Goal: Transaction & Acquisition: Purchase product/service

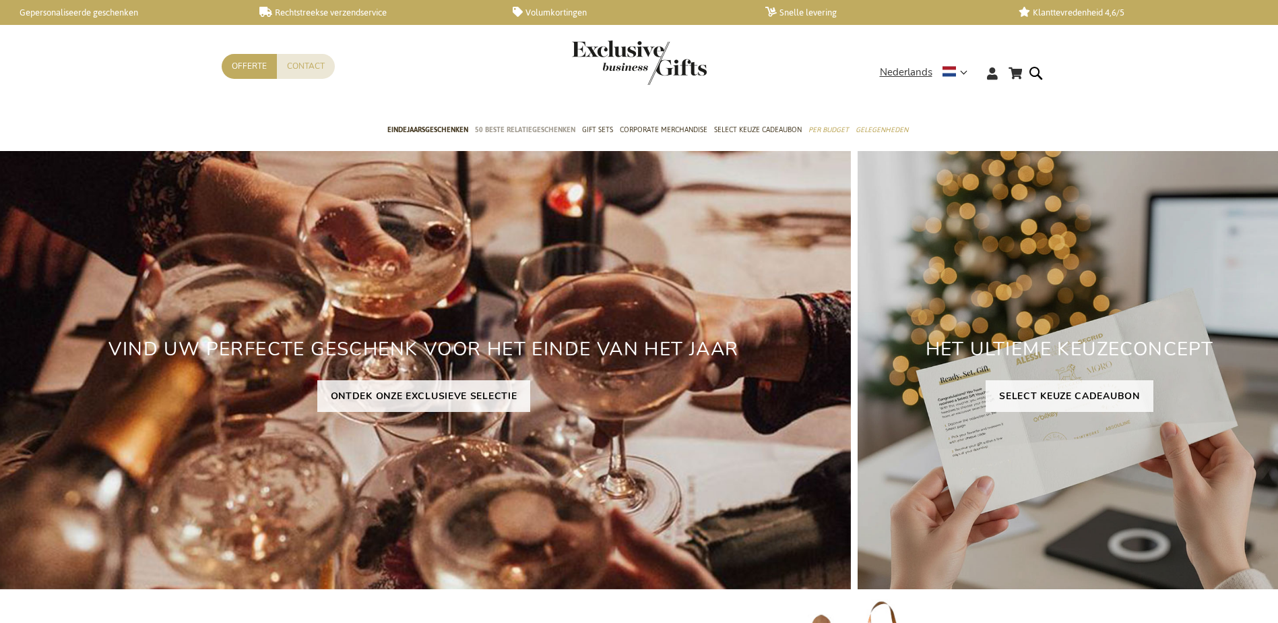
click at [522, 130] on span "50 beste relatiegeschenken" at bounding box center [525, 130] width 100 height 14
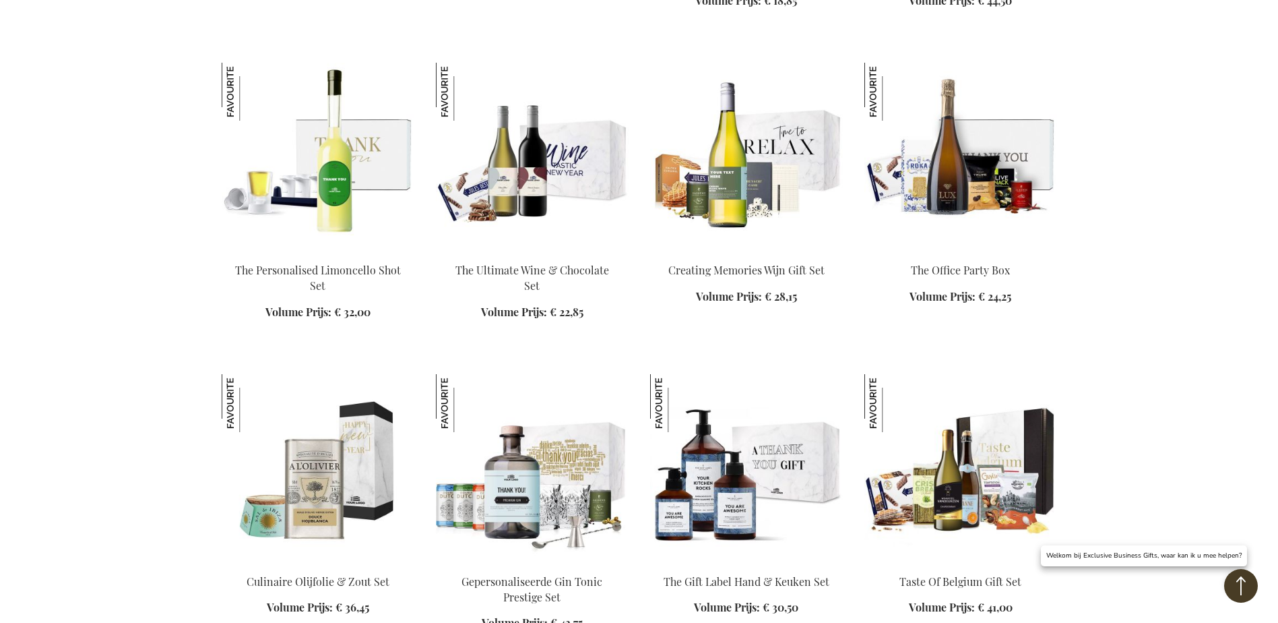
scroll to position [1146, 0]
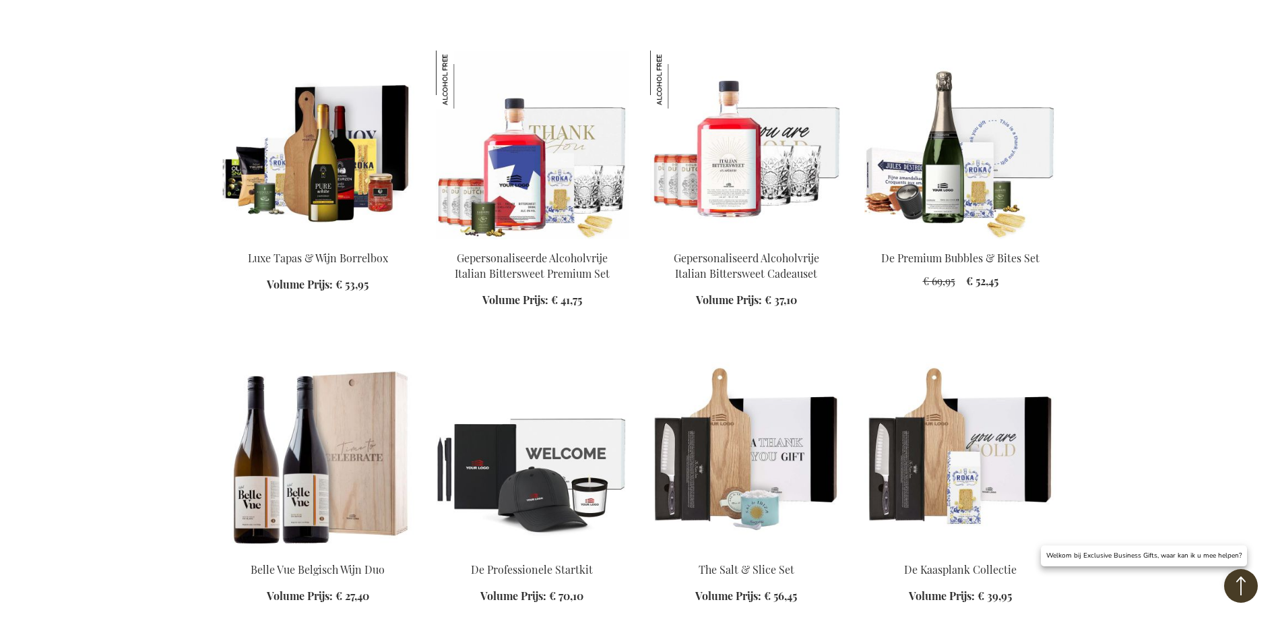
scroll to position [2830, 0]
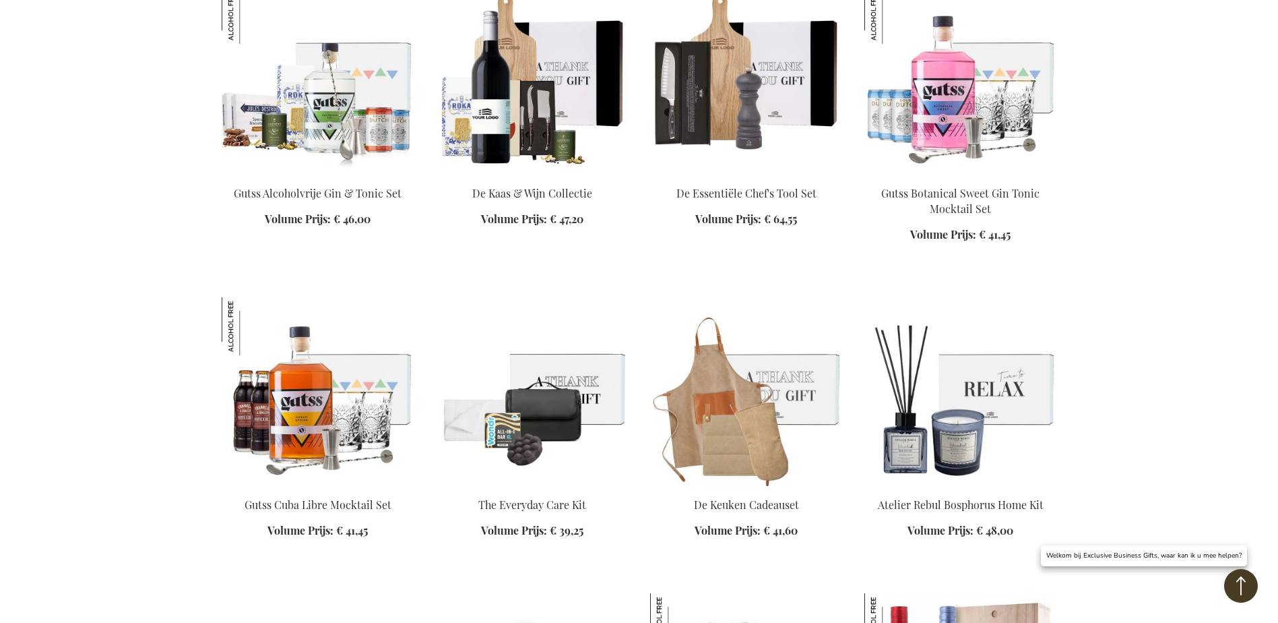
scroll to position [3437, 0]
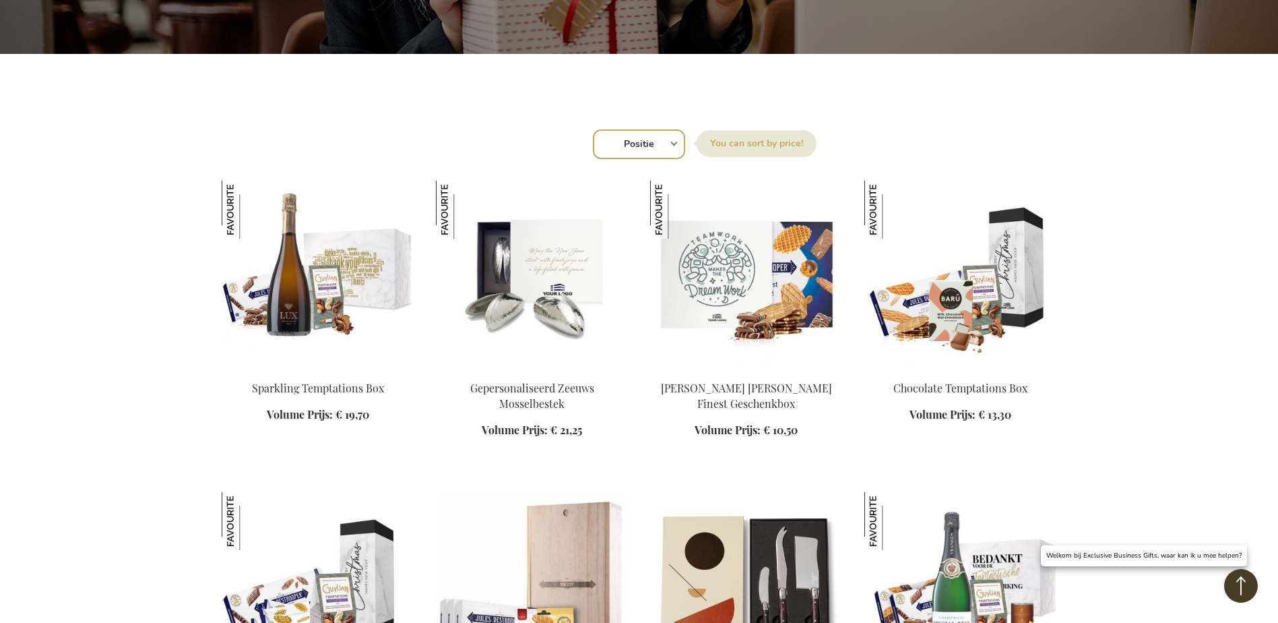
scroll to position [67, 0]
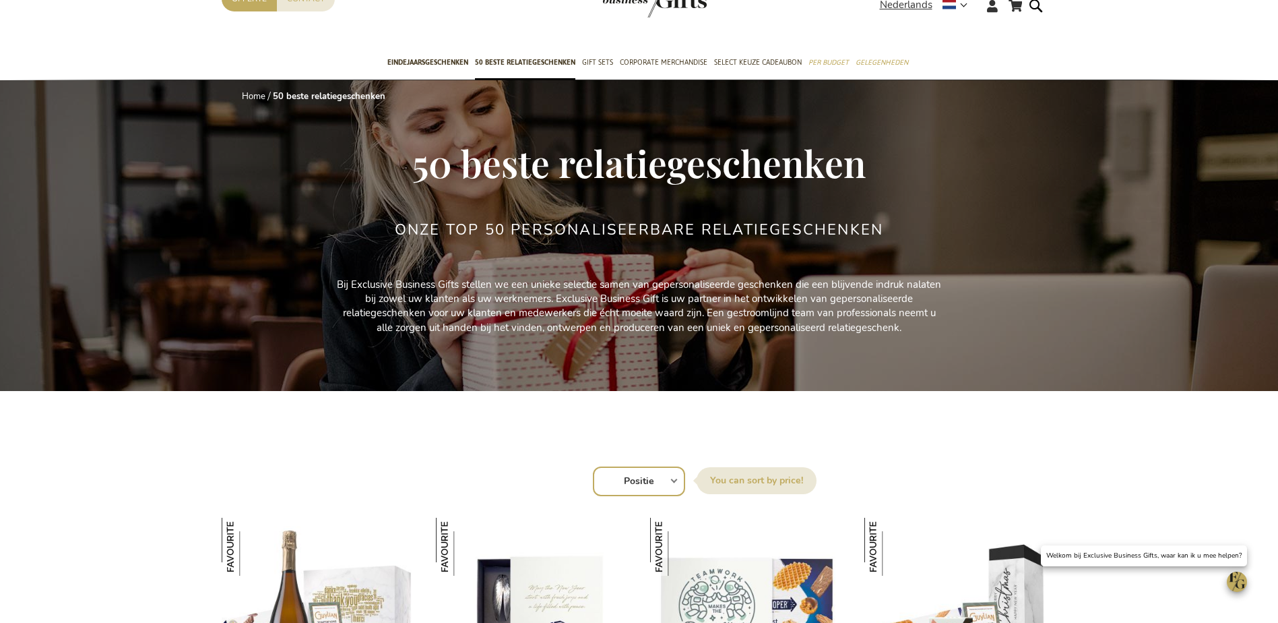
click at [637, 469] on select "Positie Best Sellers Meest bekeken Nieuw Biggest Saving Price: low to high Pric…" at bounding box center [639, 481] width 92 height 30
select select "price_asc"
click at [593, 466] on select "Positie Best Sellers Meest bekeken Nieuw Biggest Saving Price: low to high Pric…" at bounding box center [639, 481] width 92 height 30
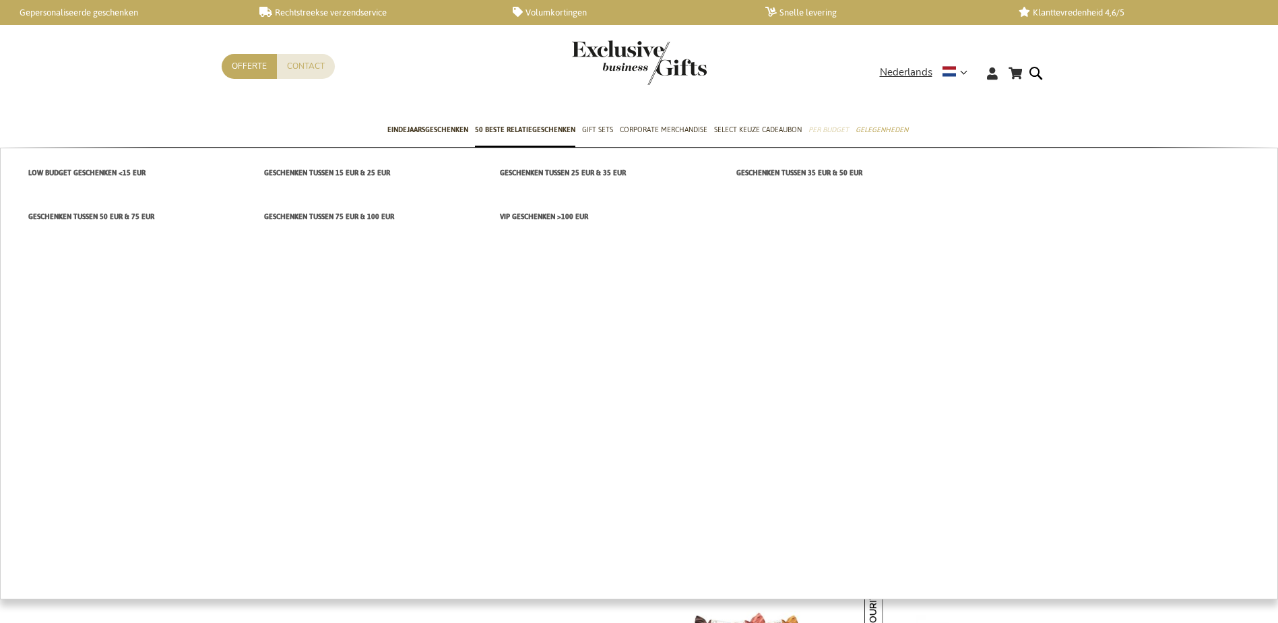
click at [834, 129] on span "Per Budget" at bounding box center [829, 130] width 40 height 14
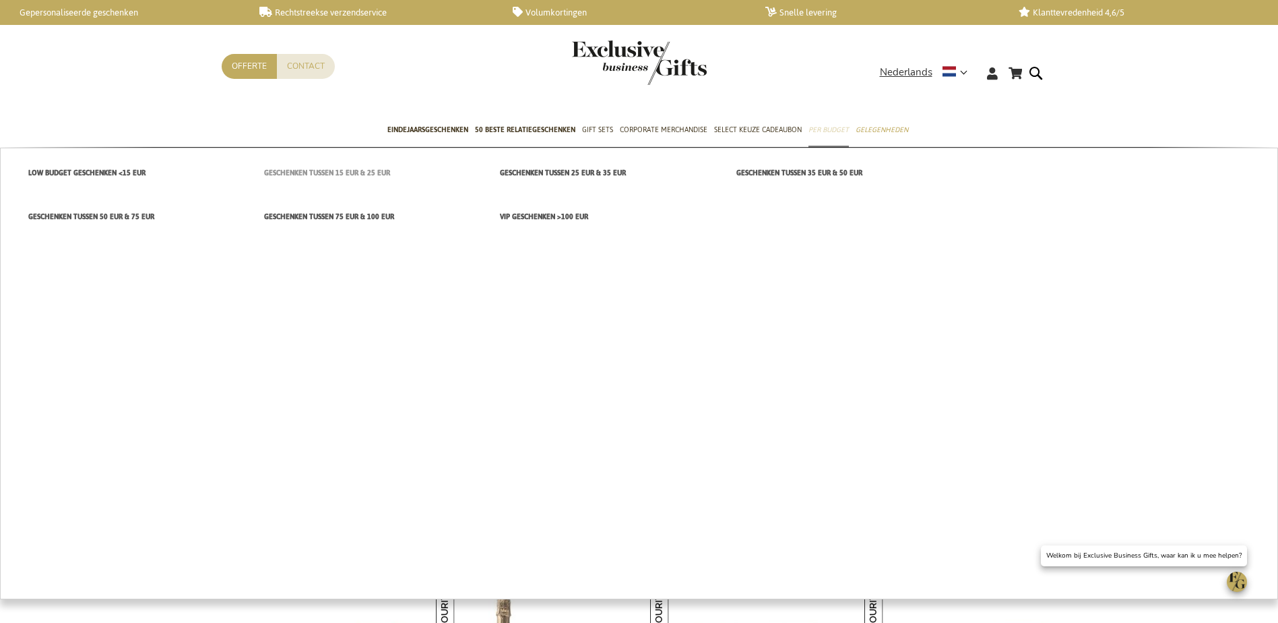
click at [301, 164] on link "Geschenken tussen 15 EUR & 25 EUR" at bounding box center [368, 173] width 236 height 22
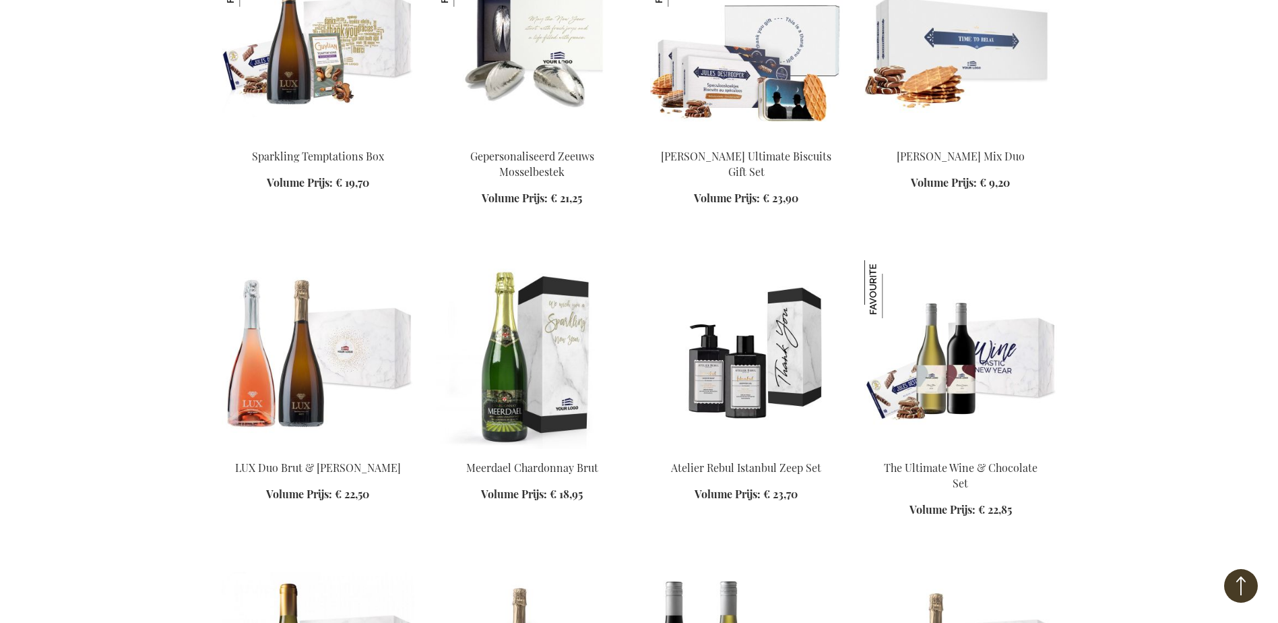
scroll to position [674, 0]
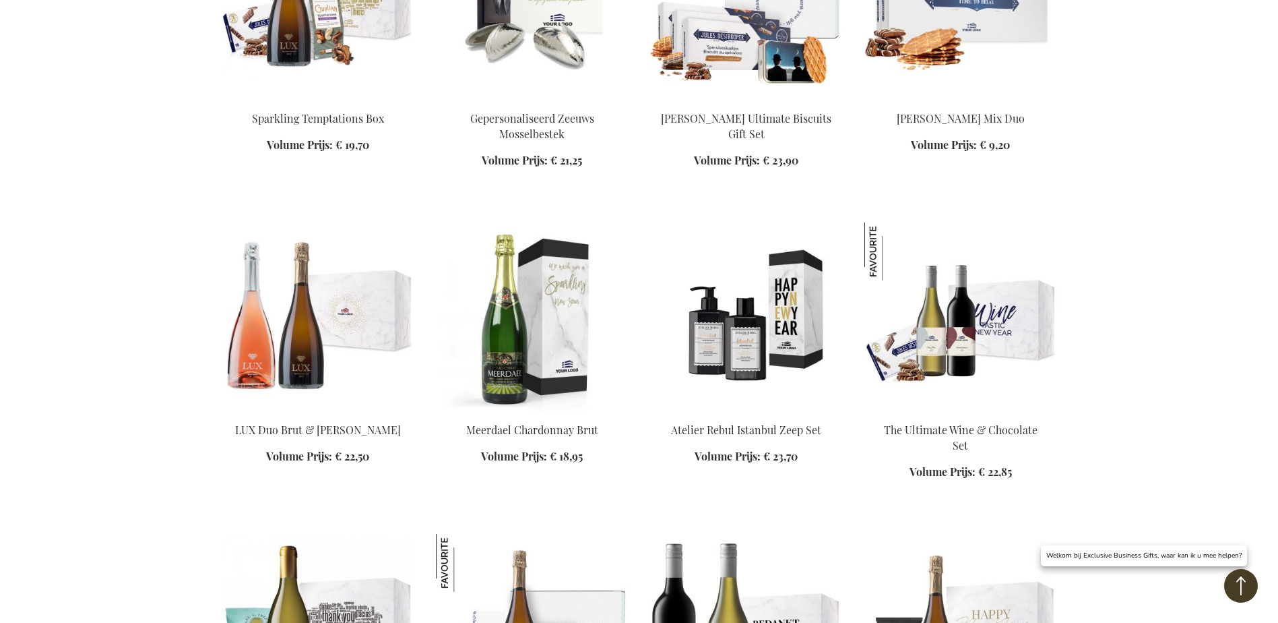
click at [764, 377] on img at bounding box center [746, 316] width 193 height 189
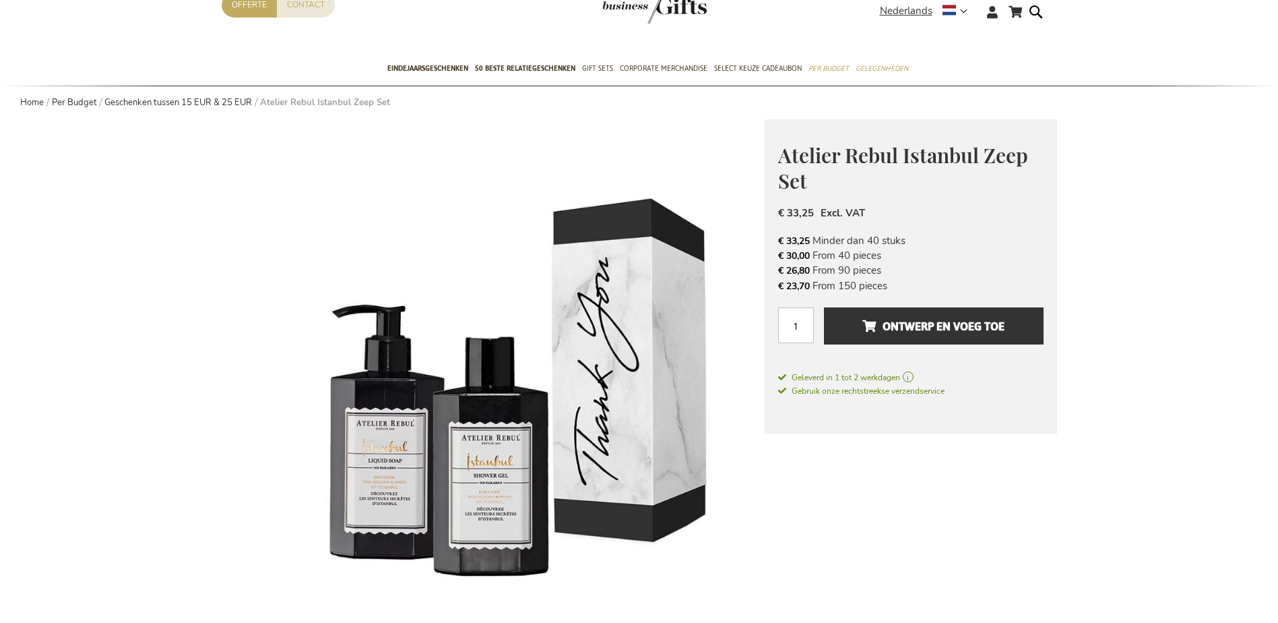
scroll to position [202, 0]
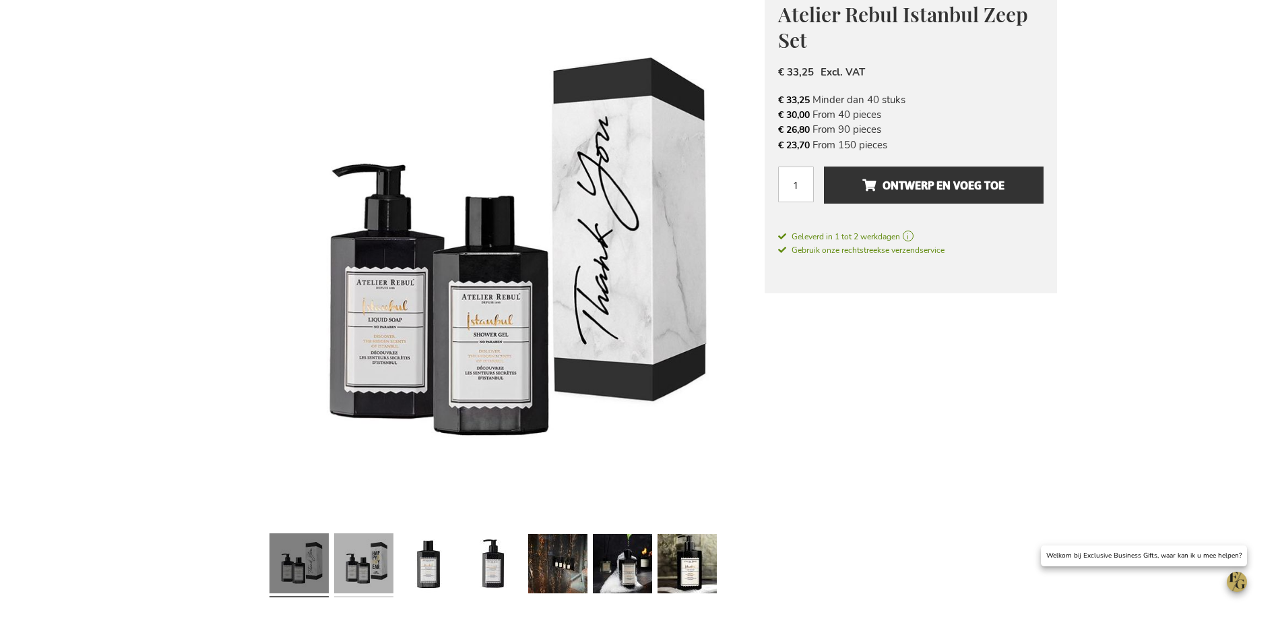
click at [346, 551] on link at bounding box center [363, 565] width 59 height 75
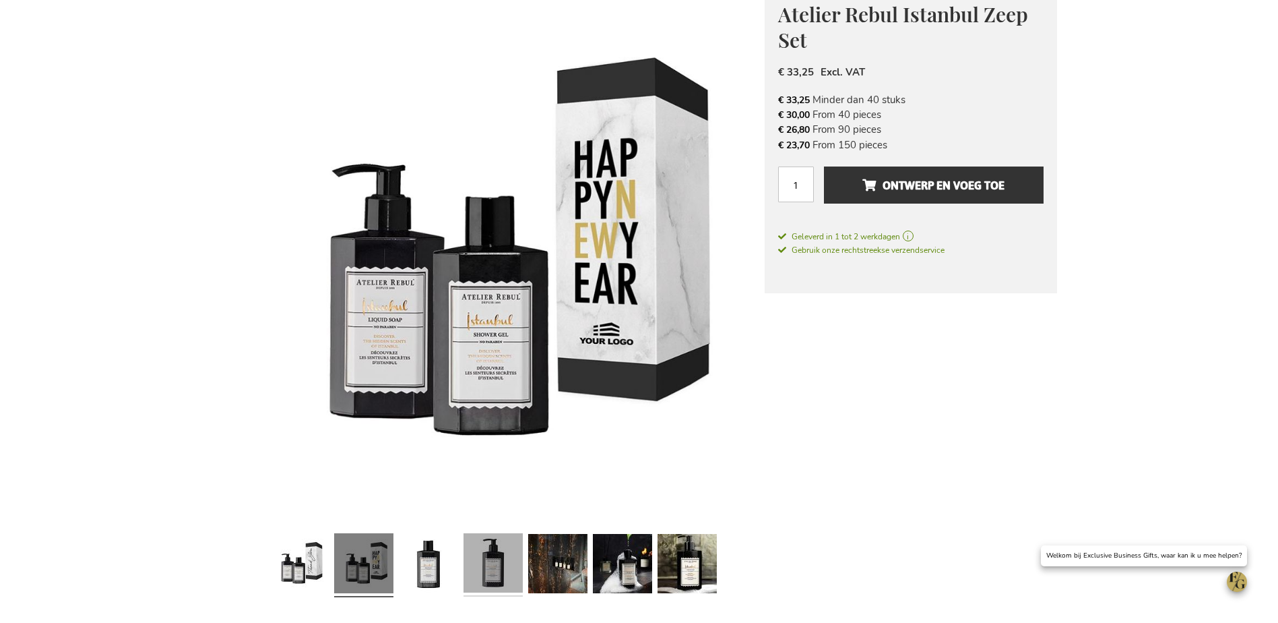
click at [487, 565] on link at bounding box center [493, 565] width 59 height 75
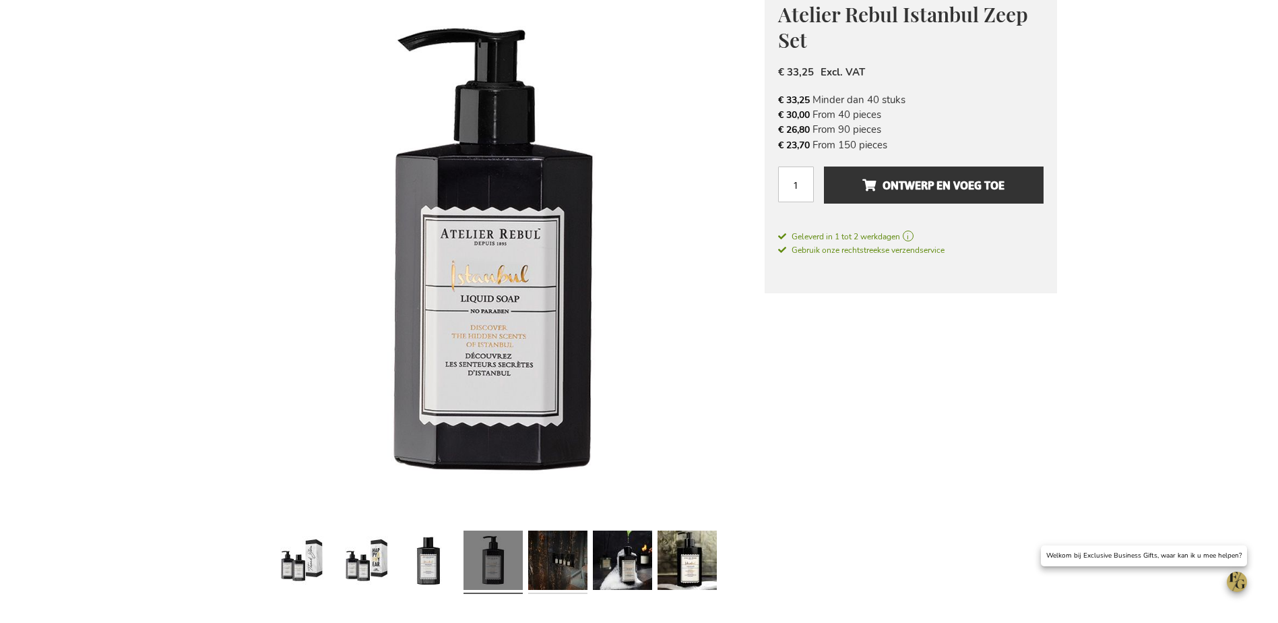
click at [549, 567] on link at bounding box center [557, 562] width 59 height 75
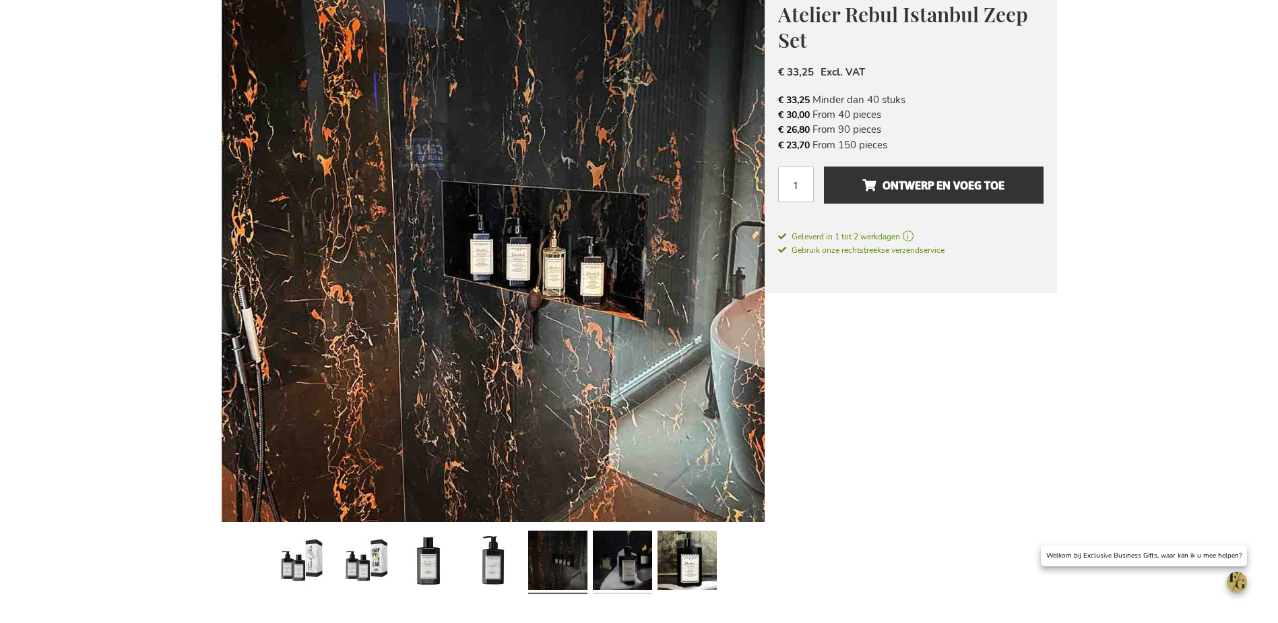
click at [615, 562] on link at bounding box center [622, 562] width 59 height 75
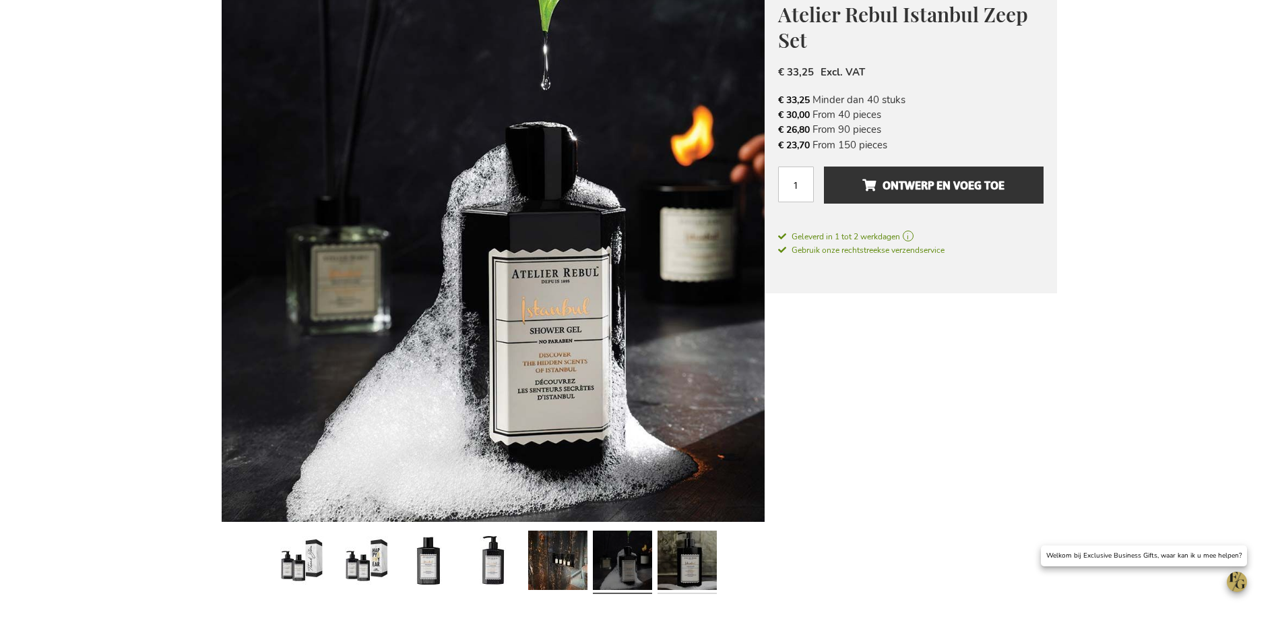
click at [699, 551] on link at bounding box center [687, 562] width 59 height 75
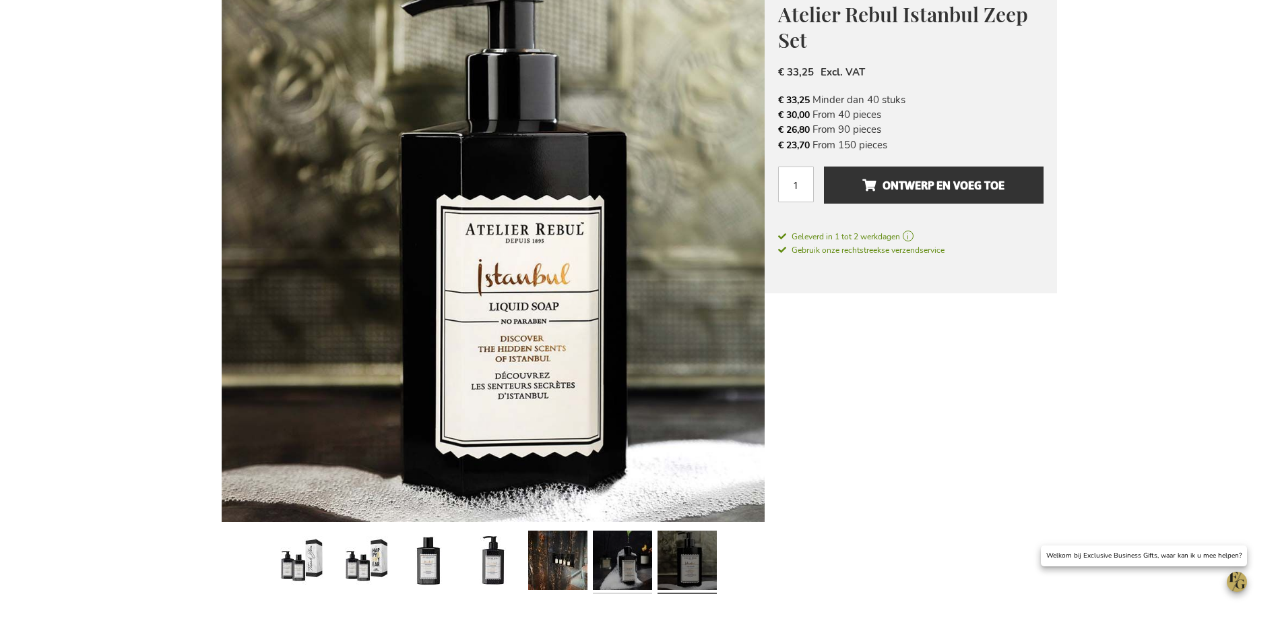
click at [601, 554] on link at bounding box center [622, 562] width 59 height 75
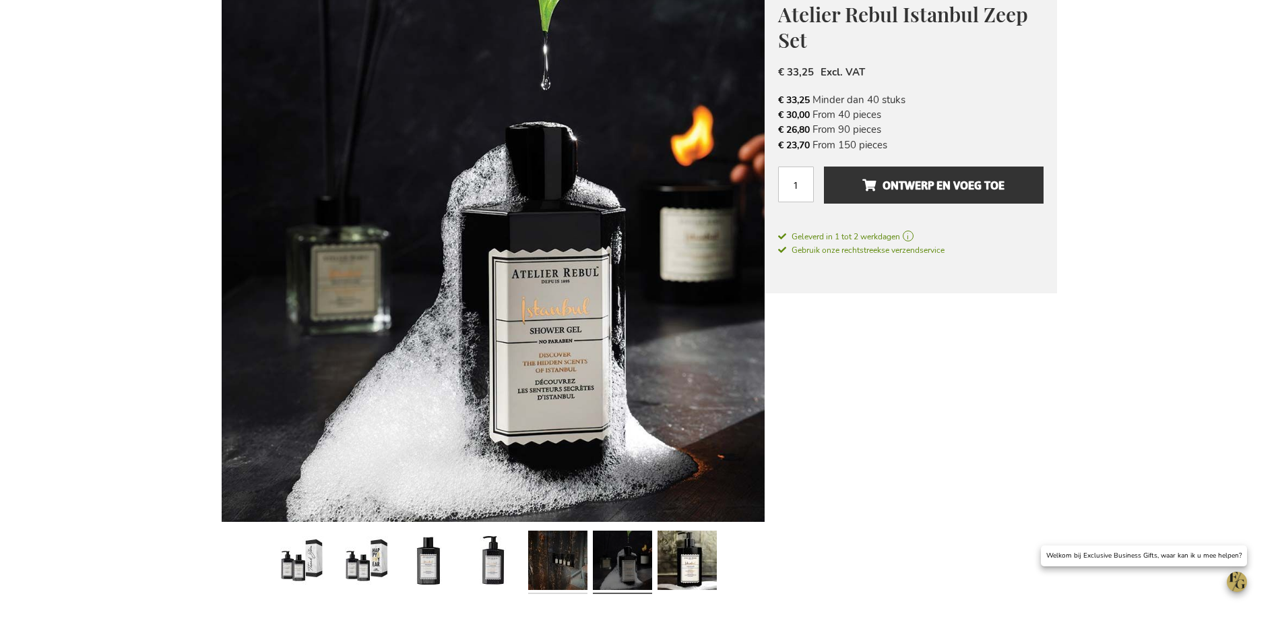
click at [553, 559] on link at bounding box center [557, 562] width 59 height 75
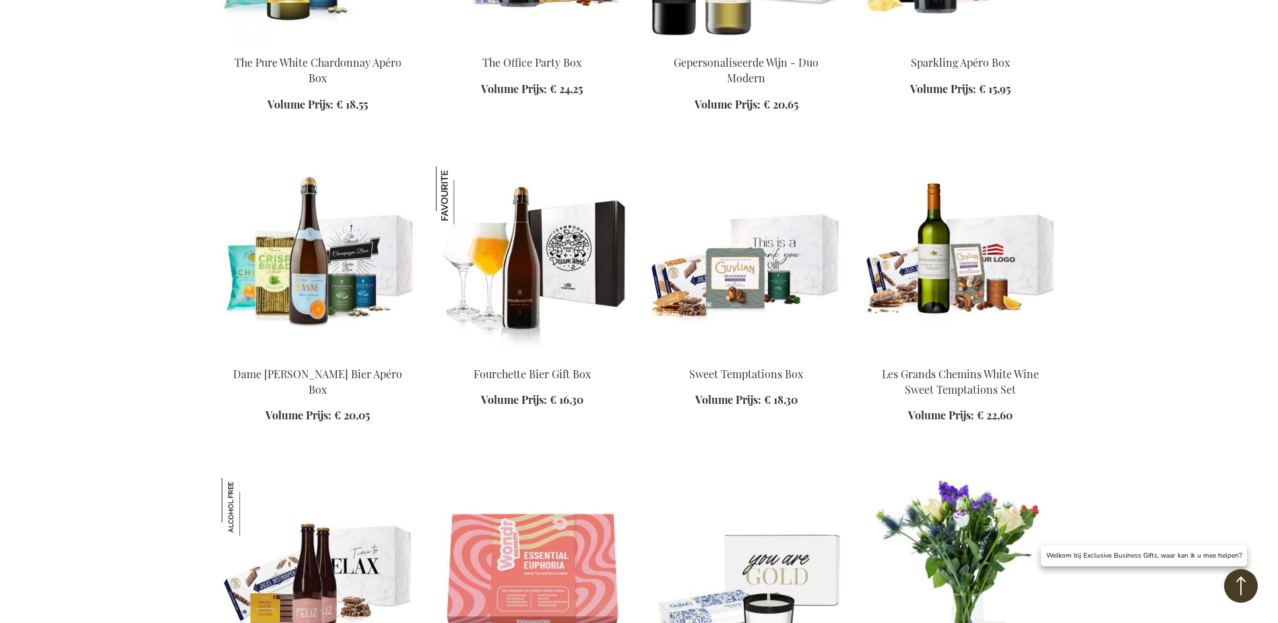
scroll to position [1547, 0]
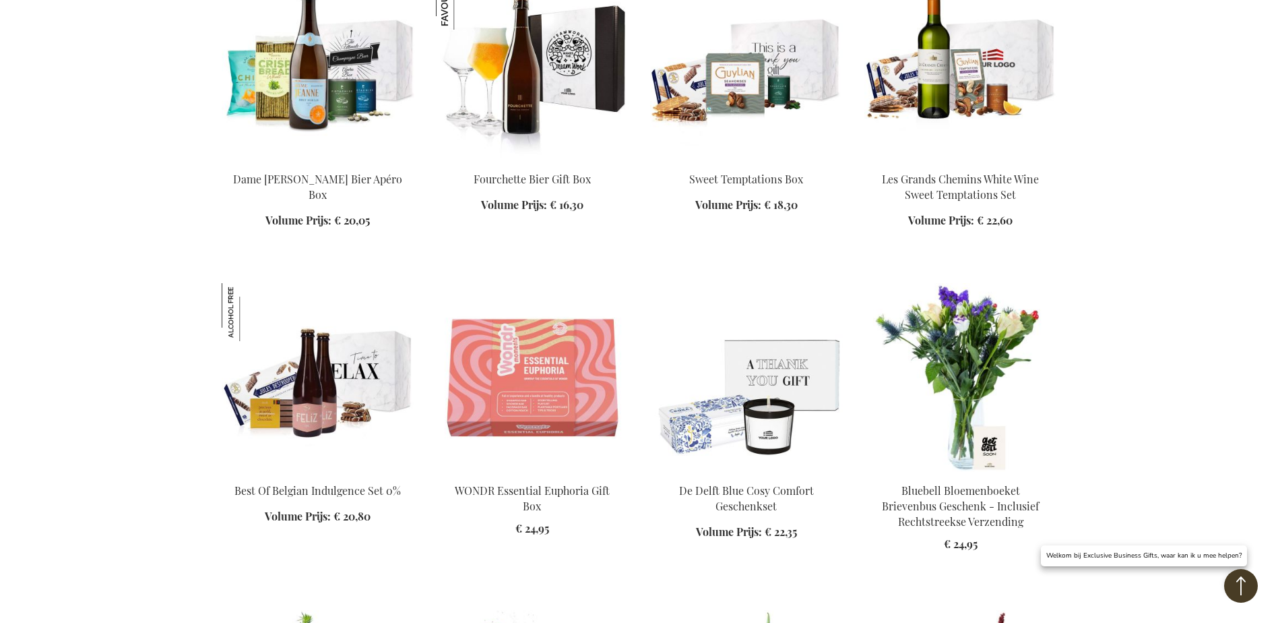
click at [720, 353] on img at bounding box center [746, 377] width 193 height 189
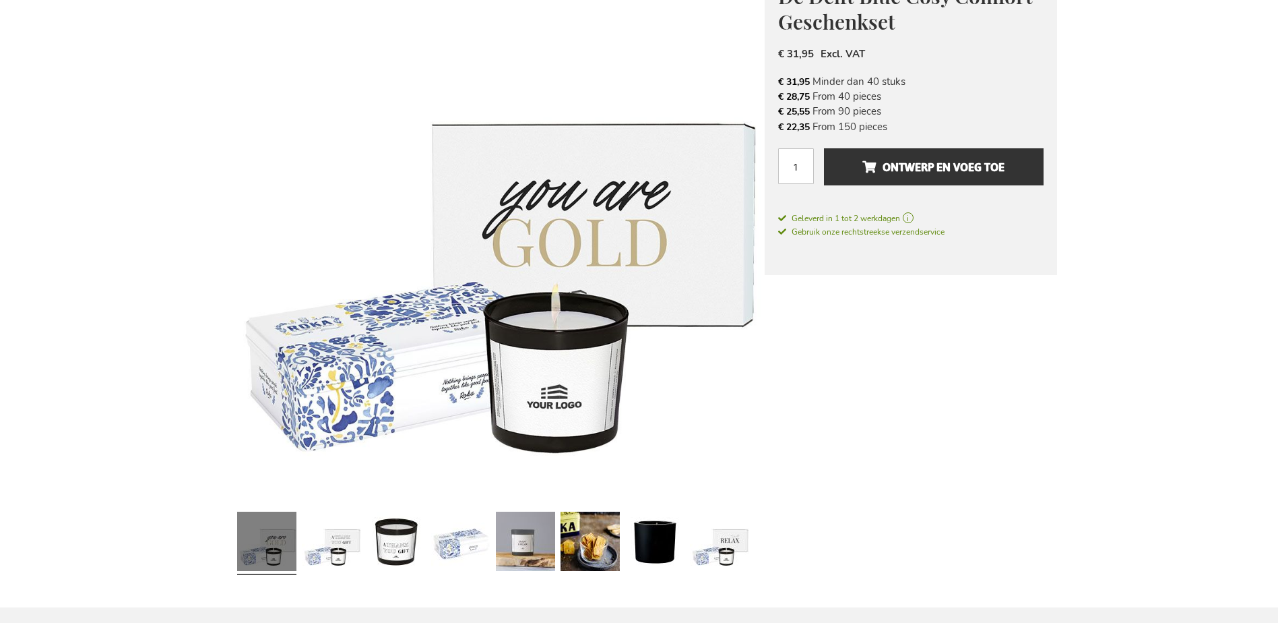
scroll to position [337, 0]
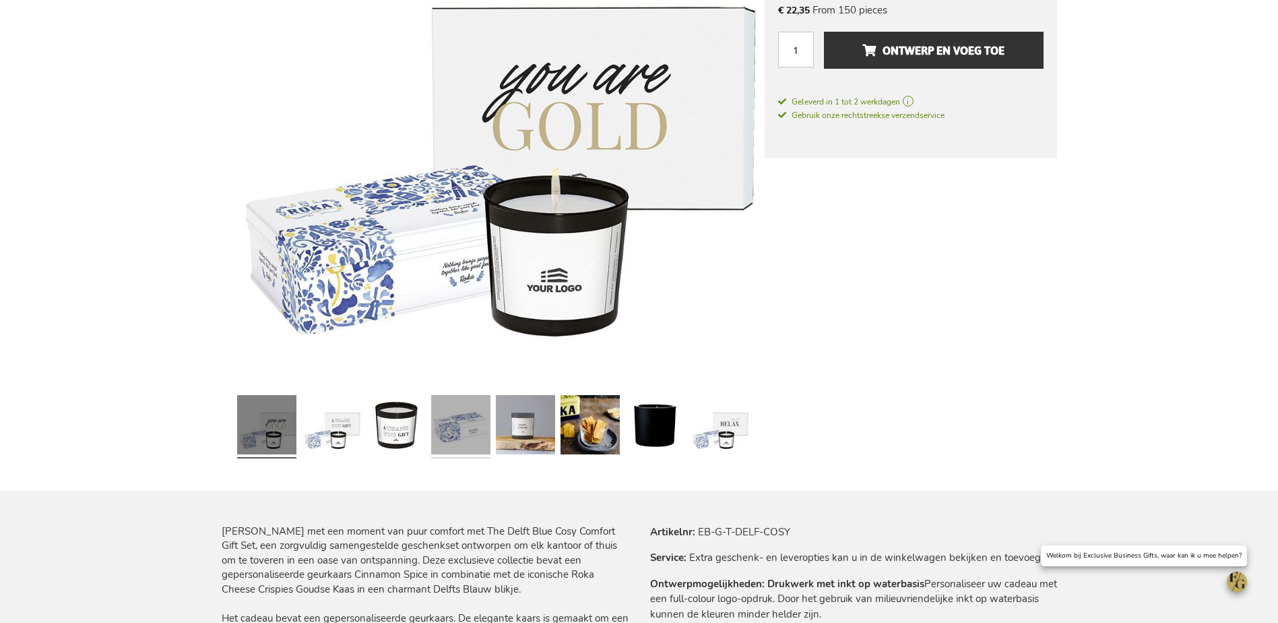
click at [456, 424] on link at bounding box center [460, 426] width 59 height 74
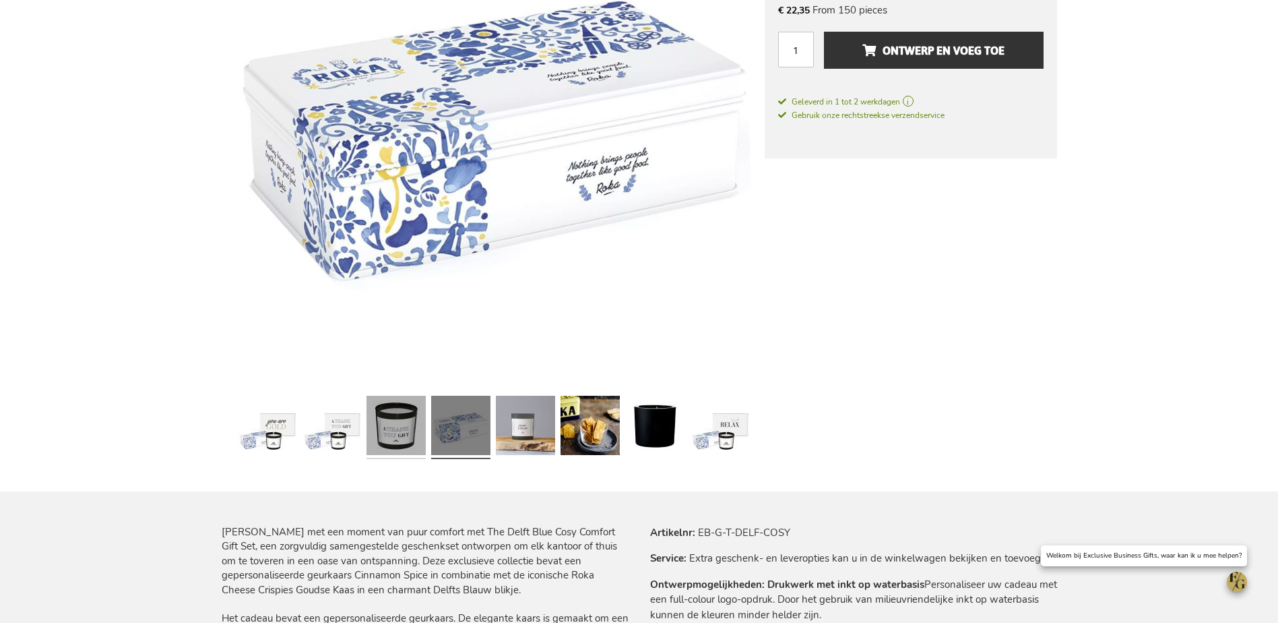
click at [414, 426] on link at bounding box center [396, 427] width 59 height 74
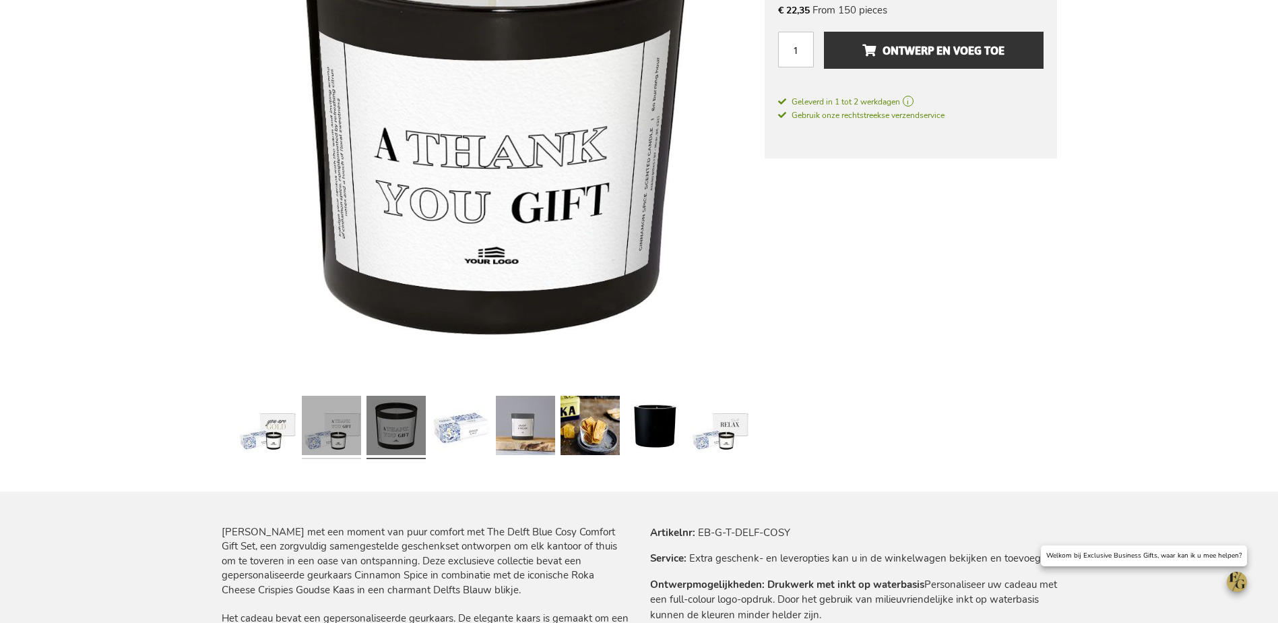
click at [343, 418] on link at bounding box center [331, 427] width 59 height 74
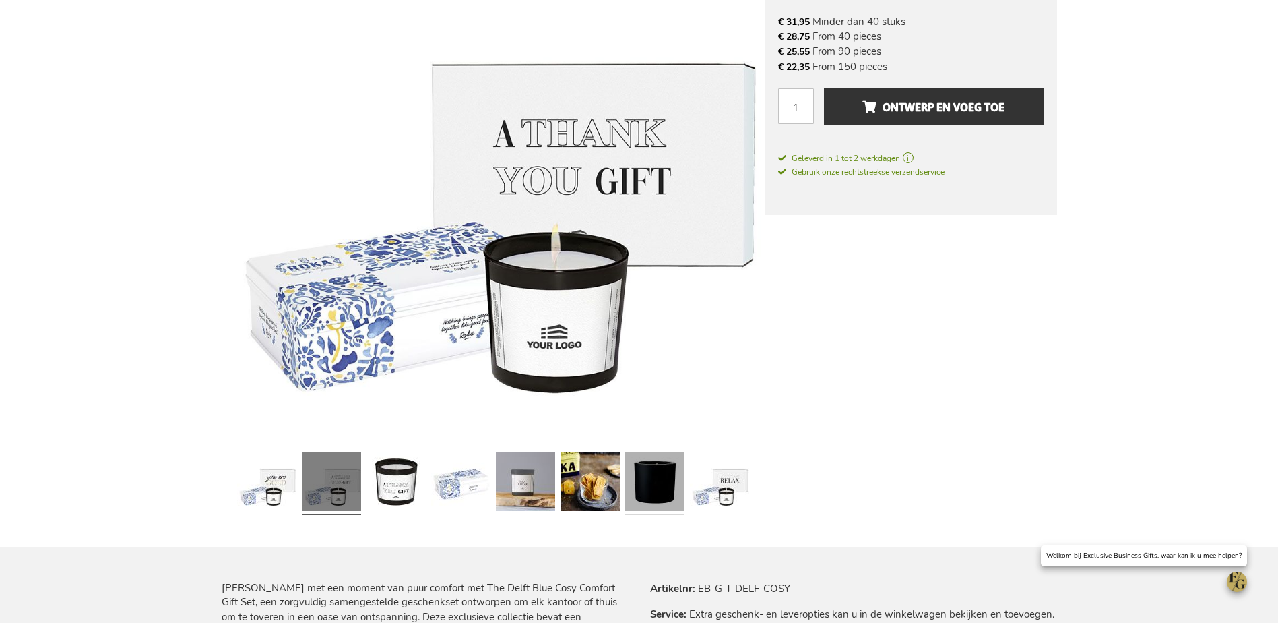
scroll to position [202, 0]
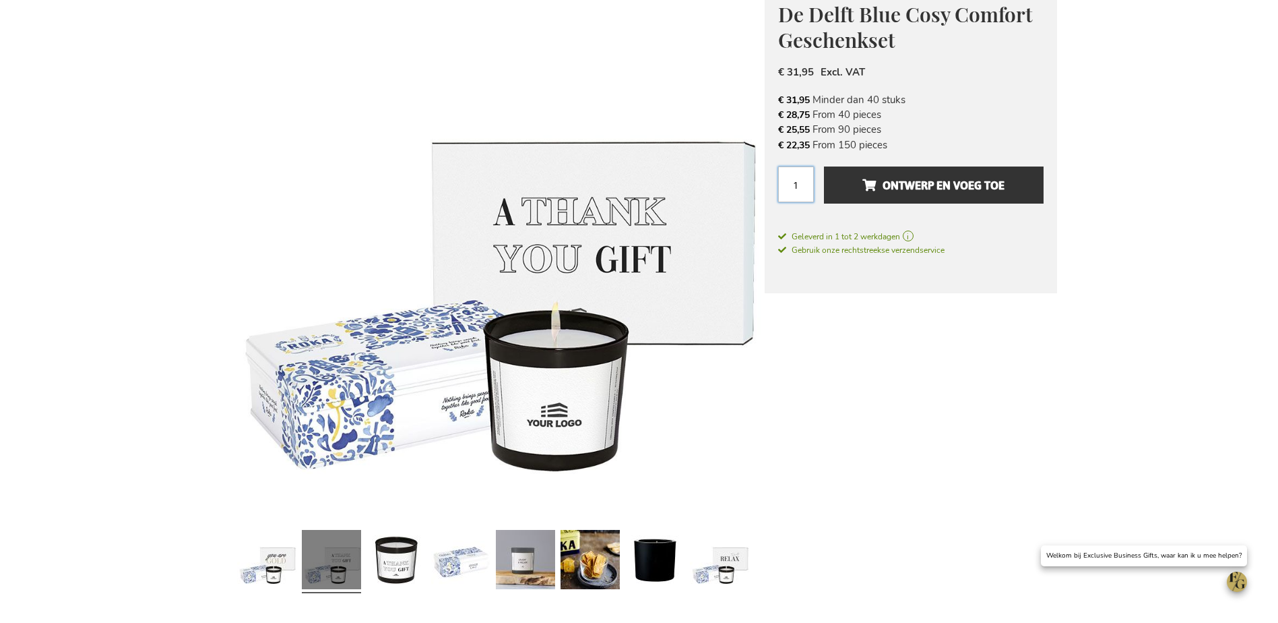
click at [790, 194] on input "1" at bounding box center [796, 184] width 36 height 36
click at [807, 180] on input "1" at bounding box center [796, 184] width 36 height 36
type input "1"
type input "2"
type input "1"
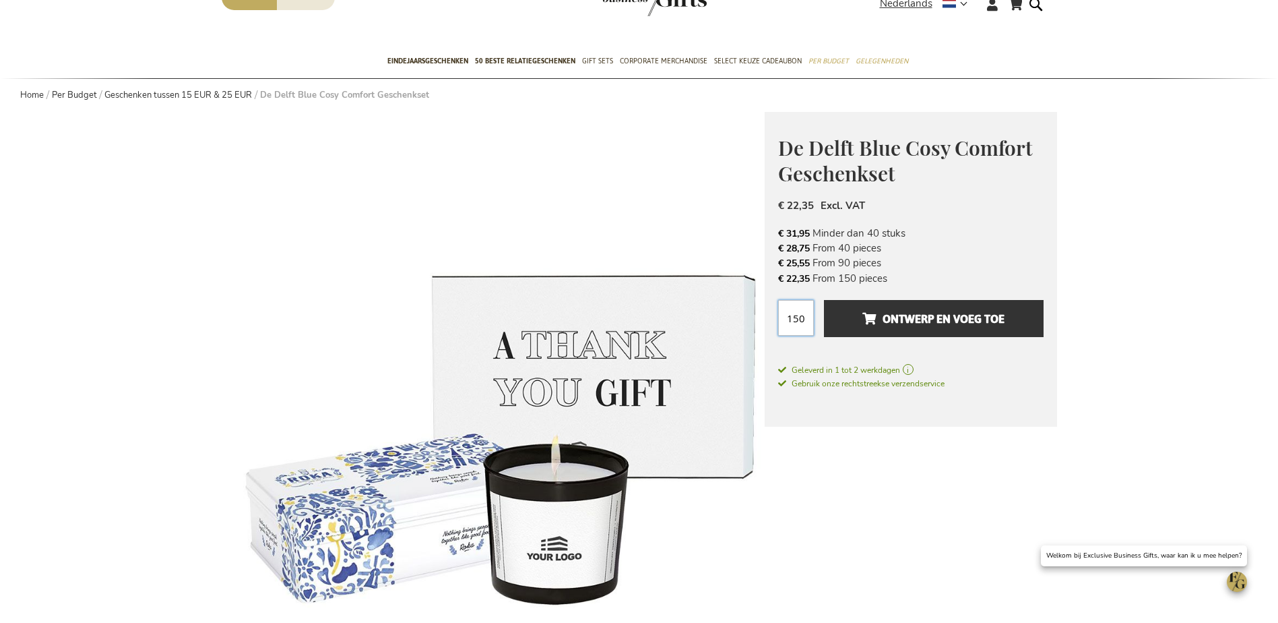
scroll to position [67, 0]
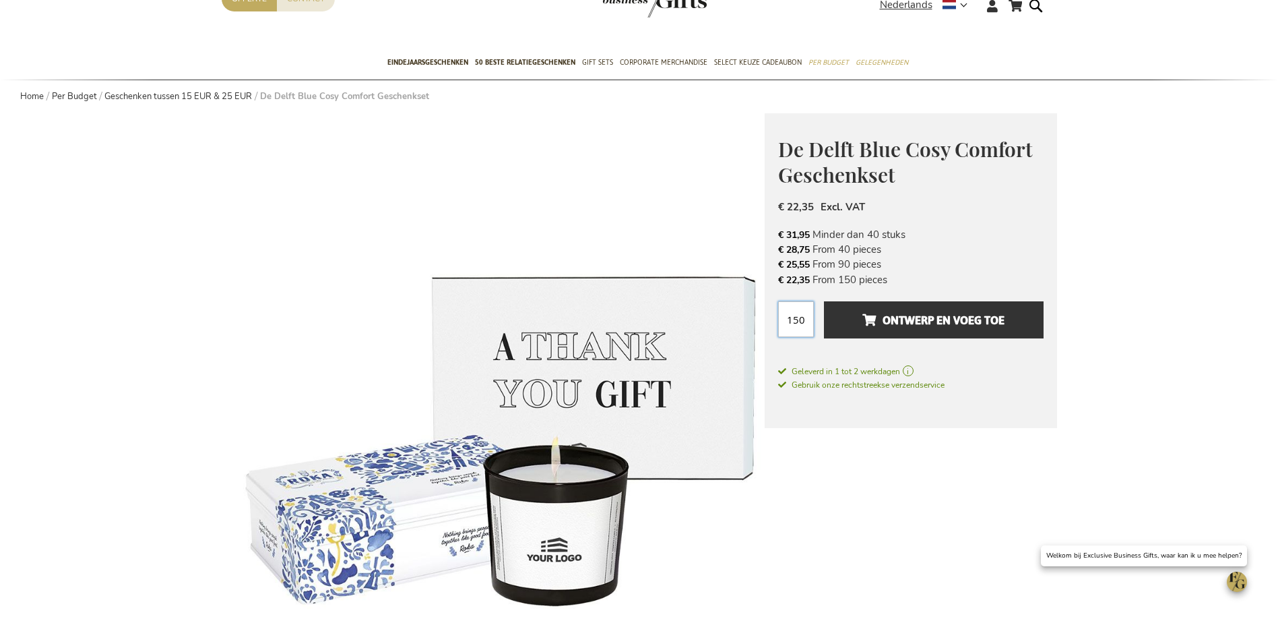
type input "150"
click at [880, 289] on div "De Delft Blue Cosy Comfort Geschenkset ROKA: SINDS 1949, PROEF DE TRADITIE VAN …" at bounding box center [911, 270] width 292 height 315
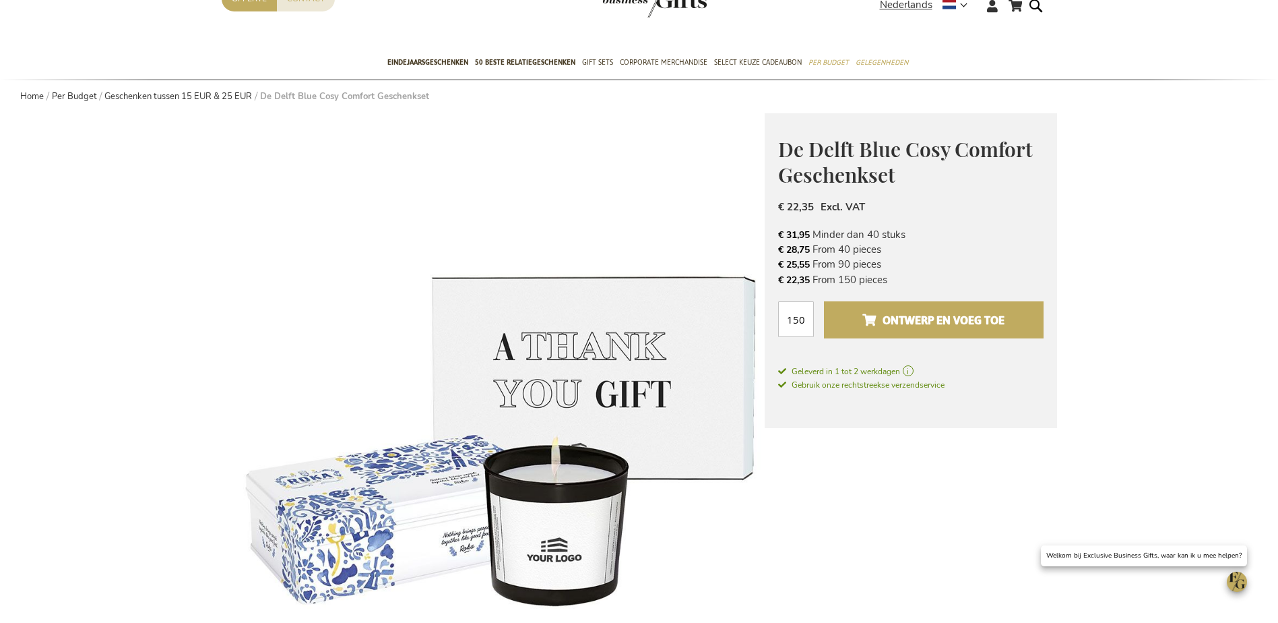
click at [881, 313] on span "Ontwerp en voeg toe" at bounding box center [934, 320] width 142 height 22
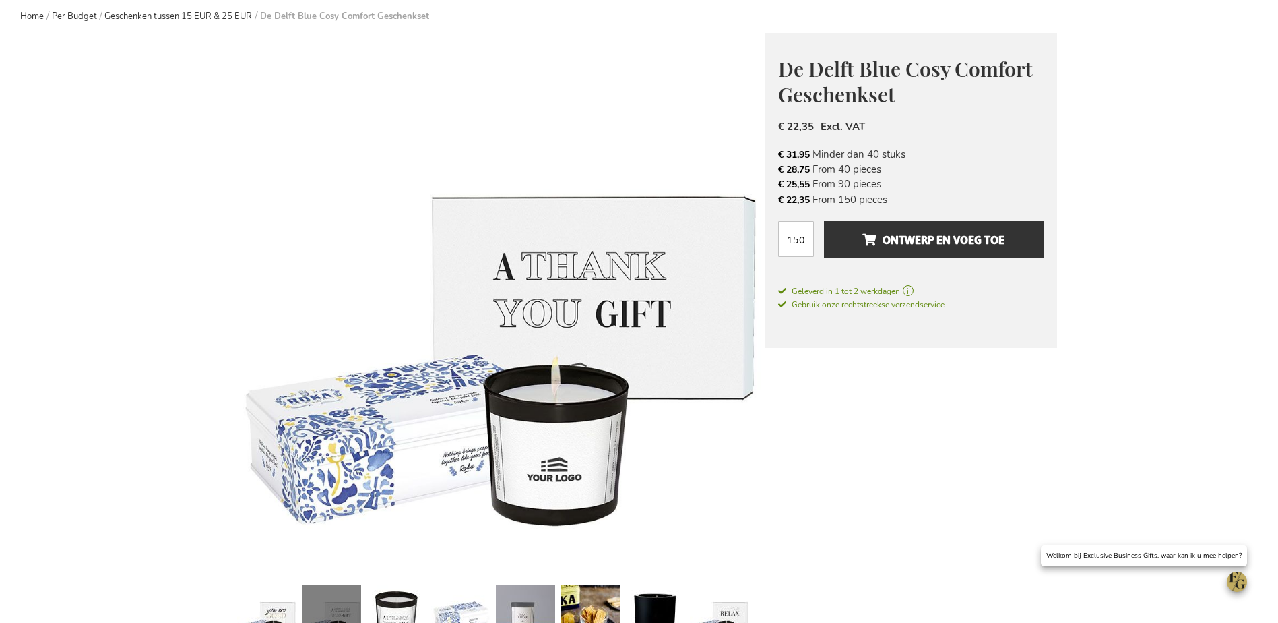
scroll to position [270, 0]
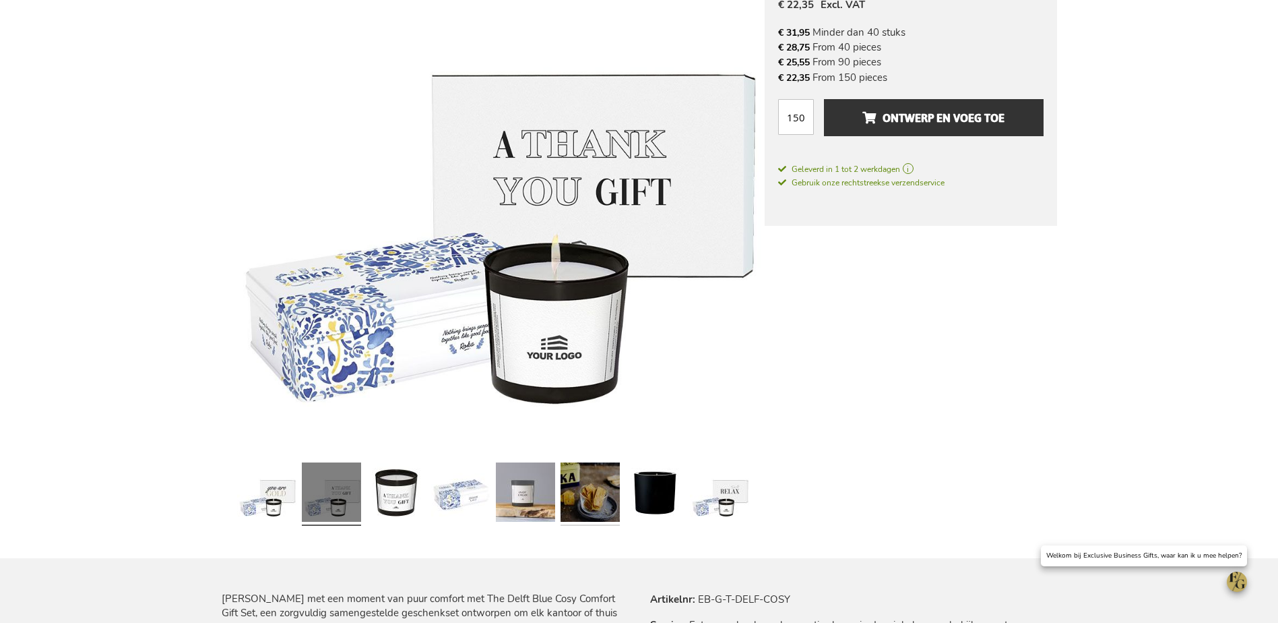
click at [568, 489] on link at bounding box center [590, 494] width 59 height 74
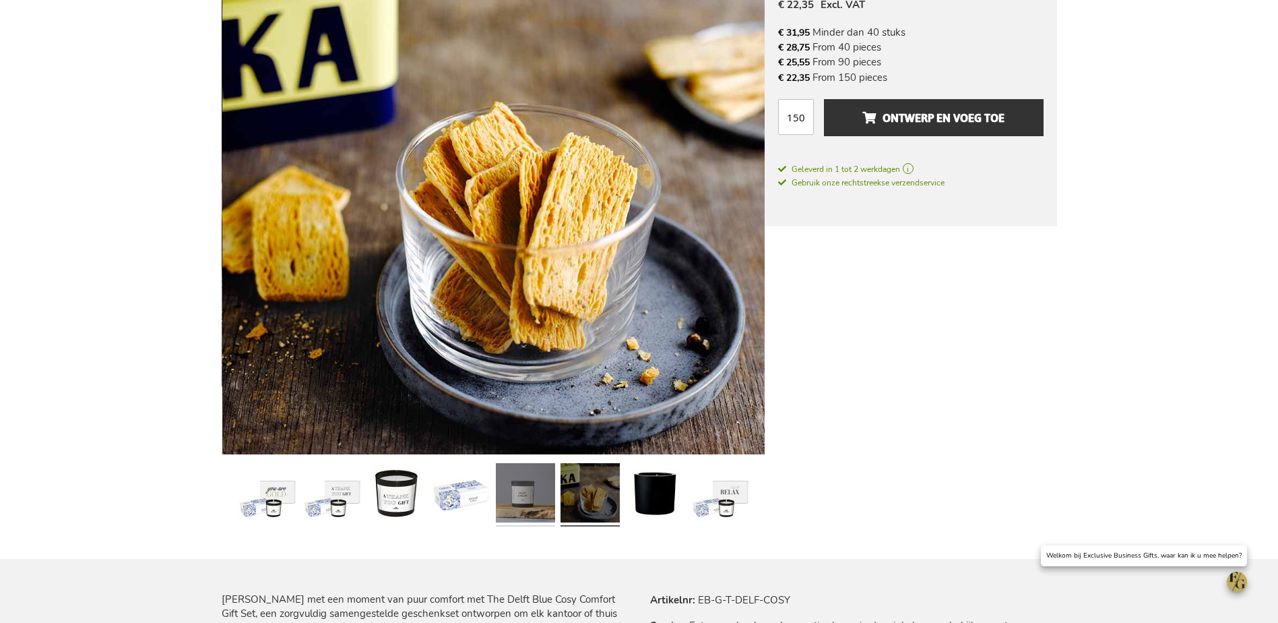
click at [539, 485] on link at bounding box center [525, 495] width 59 height 74
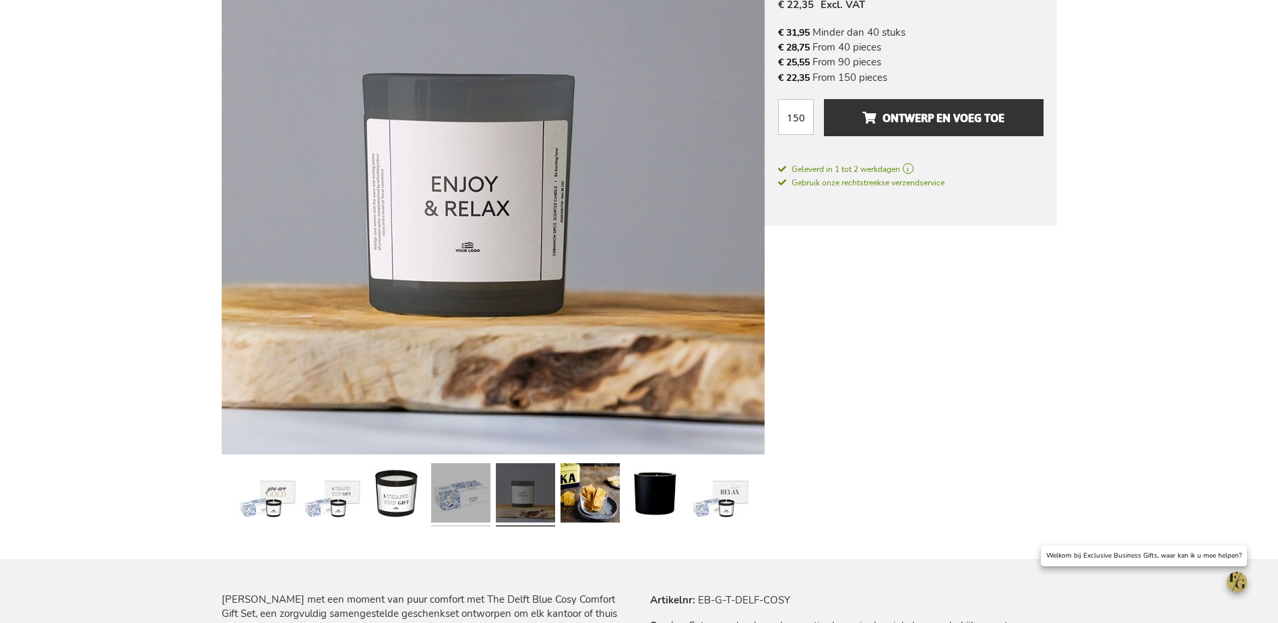
click at [473, 487] on link at bounding box center [460, 495] width 59 height 74
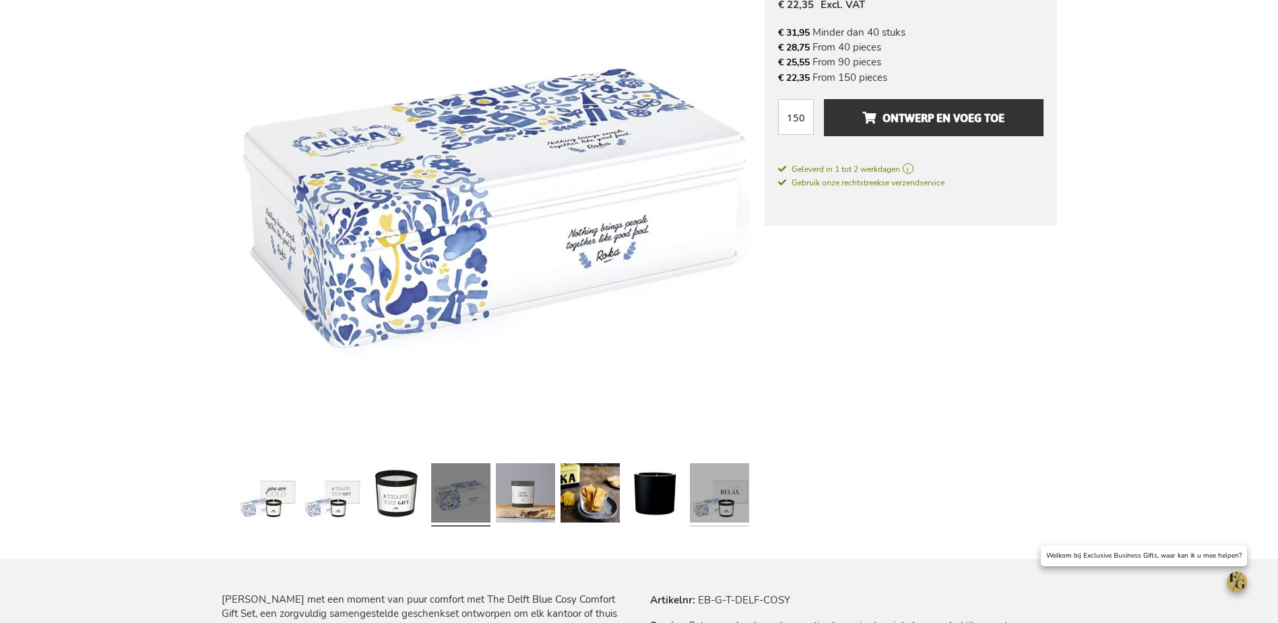
click at [691, 502] on link at bounding box center [719, 495] width 59 height 74
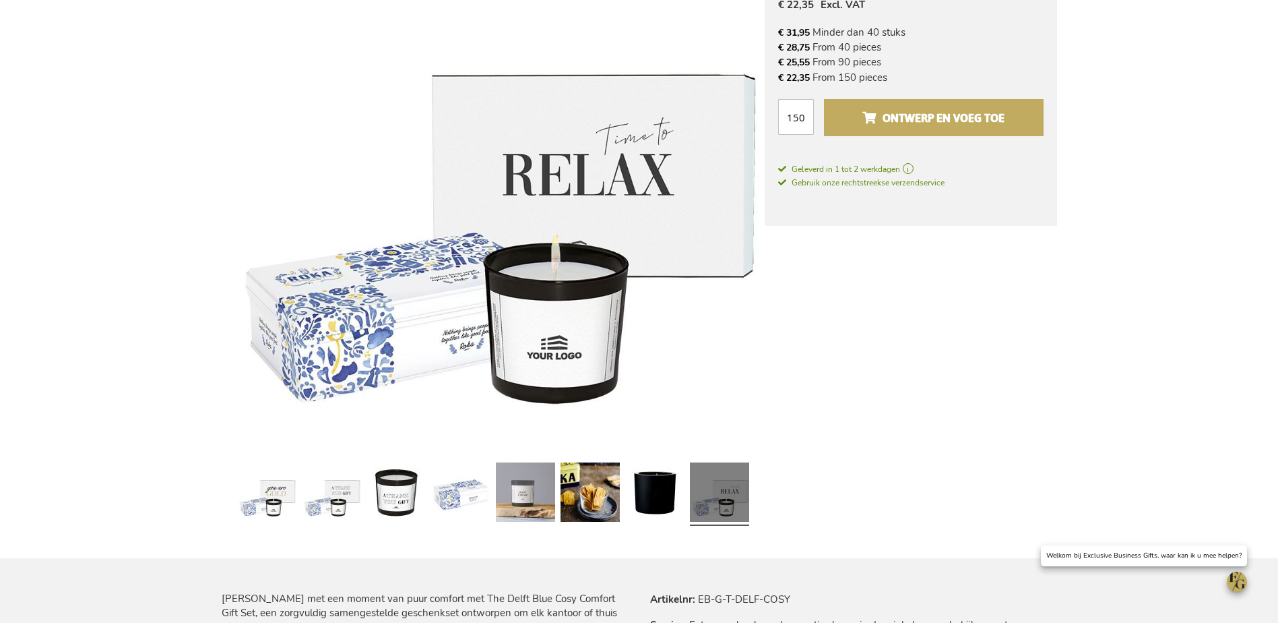
click at [892, 125] on span "Ontwerp en voeg toe" at bounding box center [934, 118] width 142 height 22
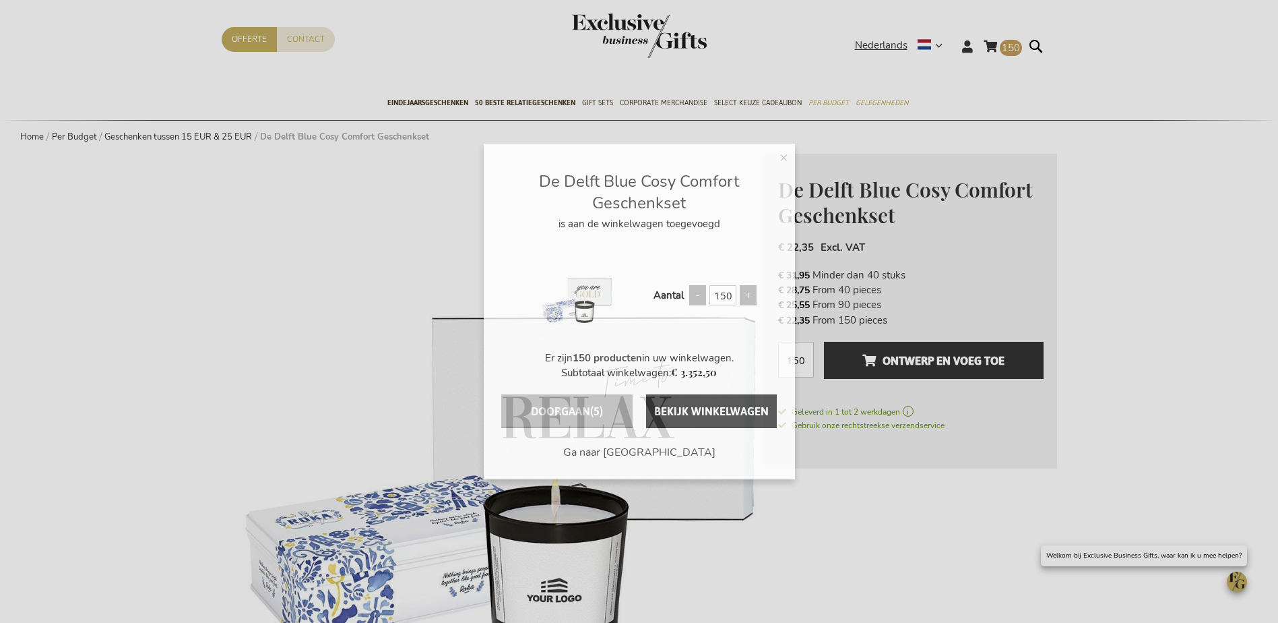
scroll to position [0, 0]
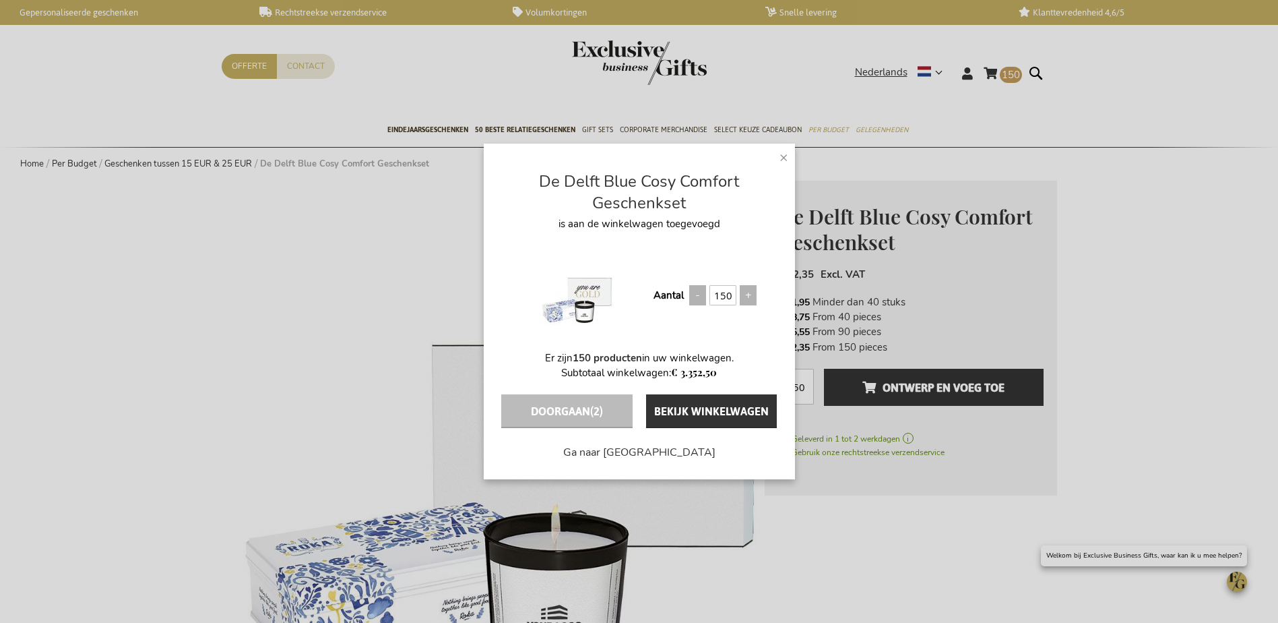
click at [786, 160] on span "×" at bounding box center [784, 157] width 9 height 20
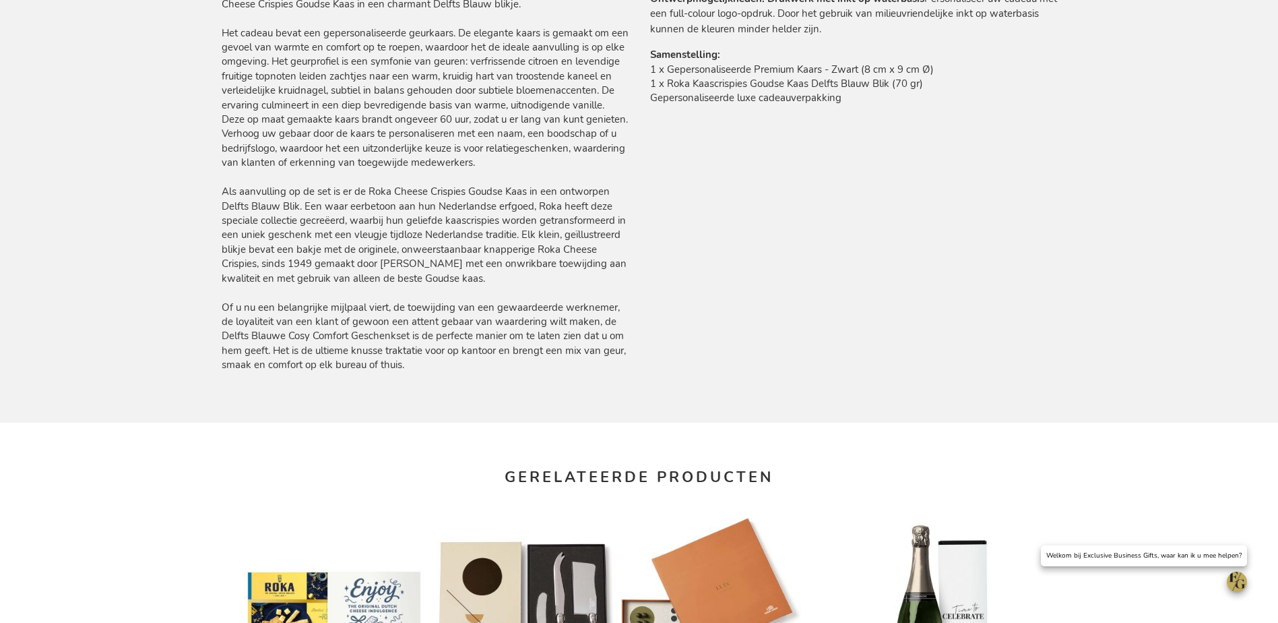
scroll to position [1280, 0]
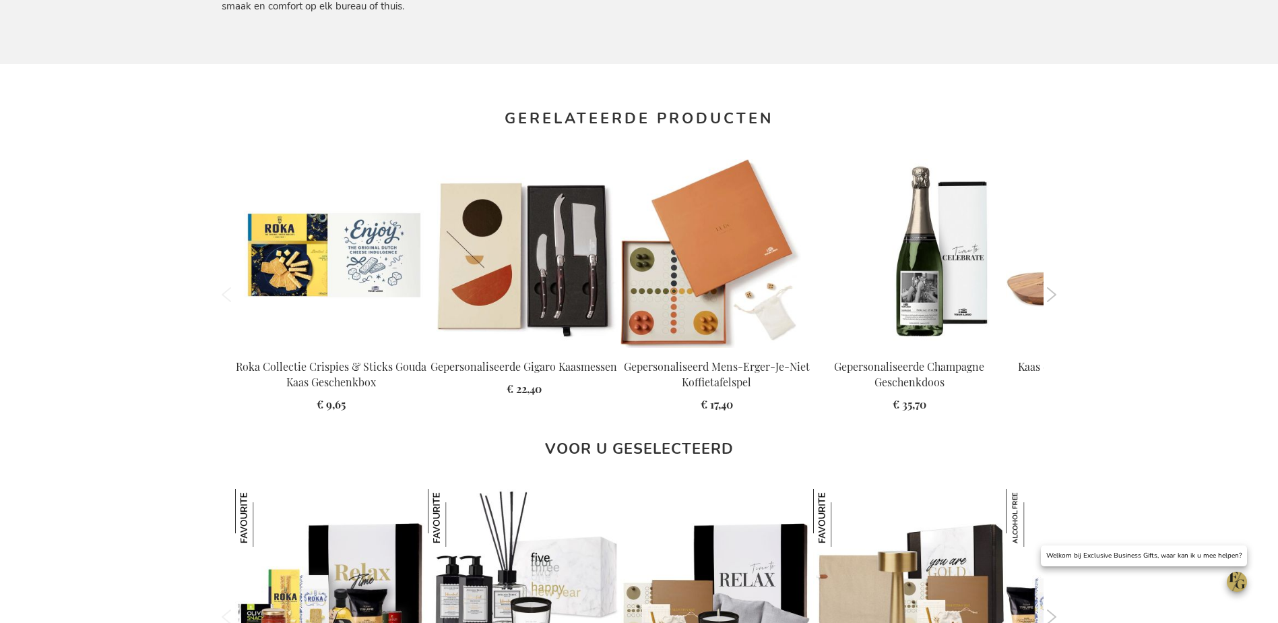
click at [1051, 294] on button "Next" at bounding box center [1052, 294] width 10 height 15
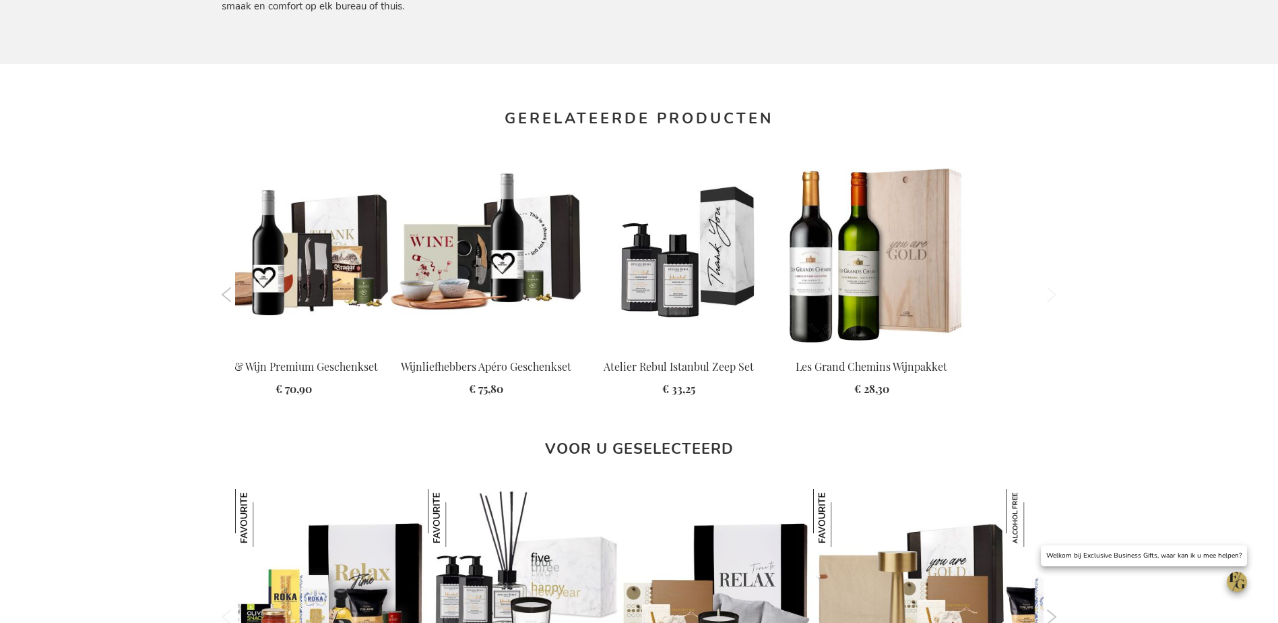
click at [1051, 294] on button "Next" at bounding box center [1052, 294] width 10 height 15
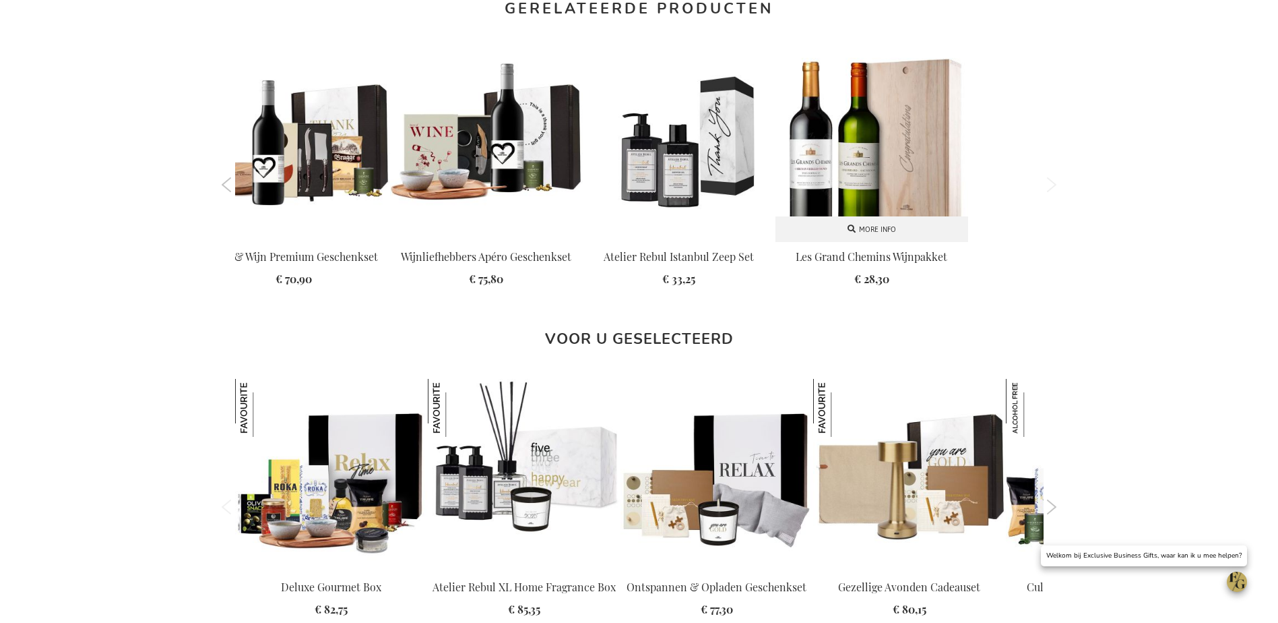
scroll to position [1483, 0]
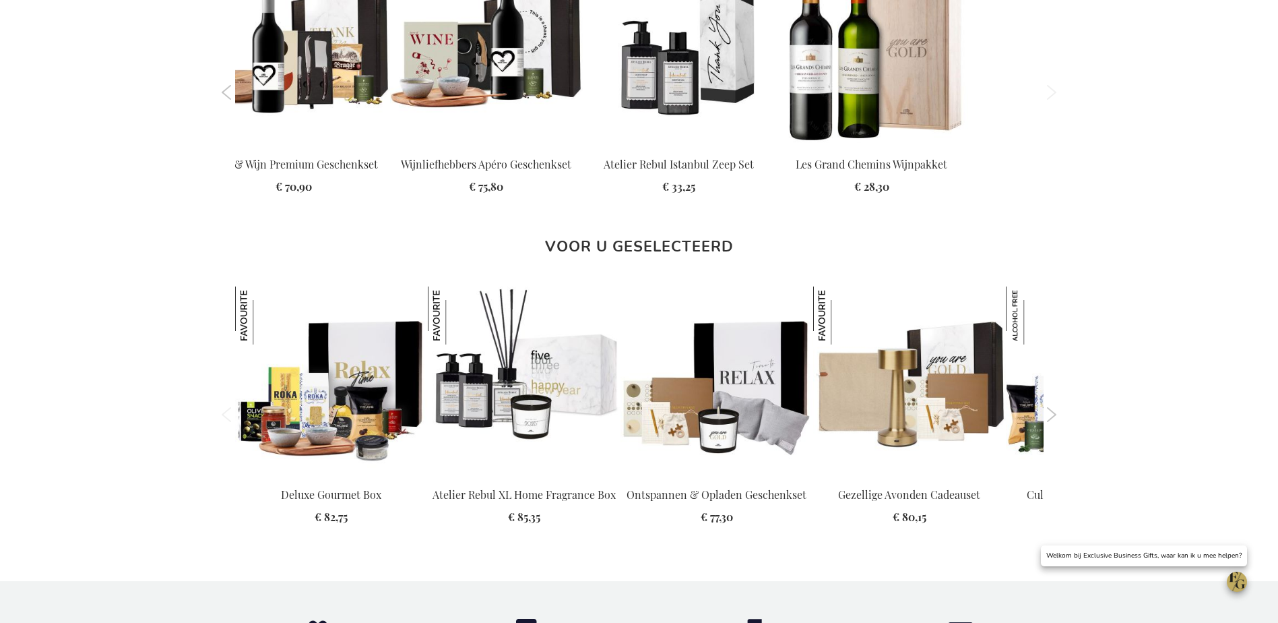
click at [1051, 416] on button "Next" at bounding box center [1052, 414] width 10 height 15
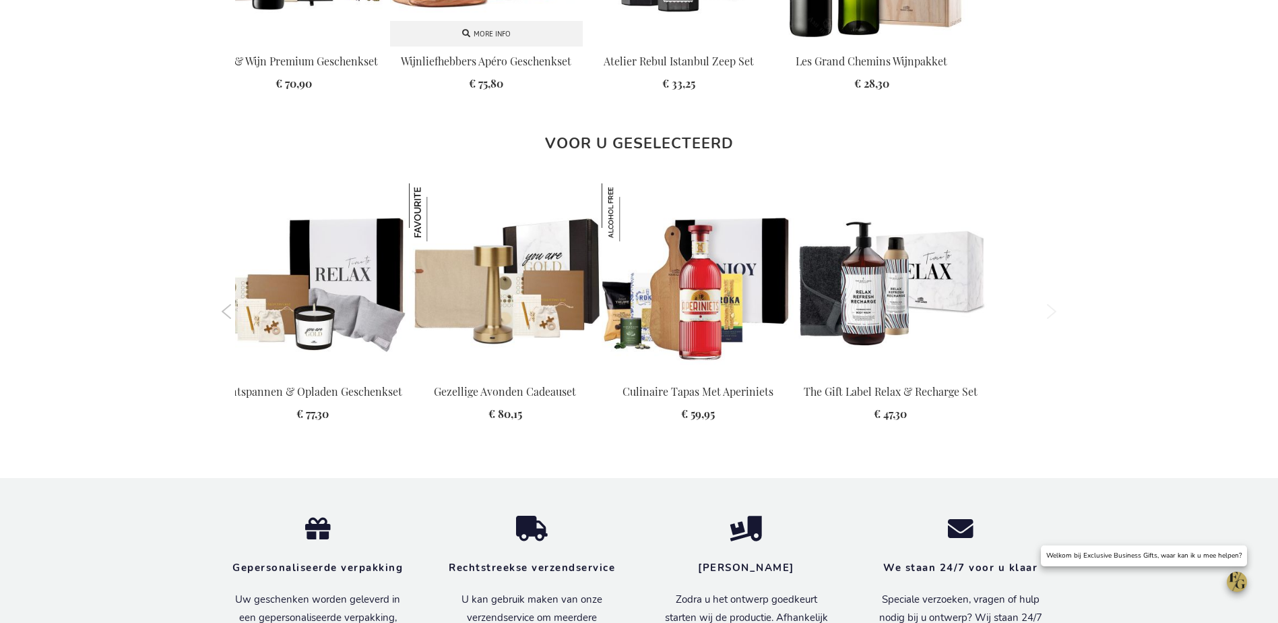
scroll to position [1280, 0]
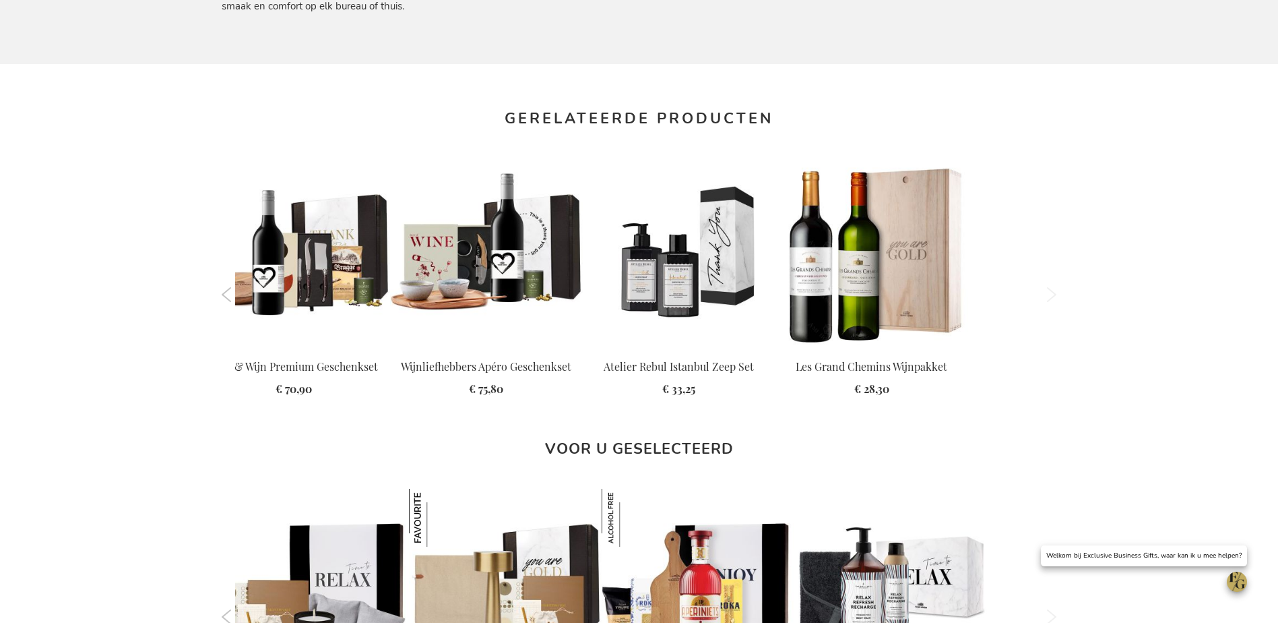
click at [232, 282] on ol "Previous" at bounding box center [640, 295] width 836 height 292
click at [226, 289] on button "Previous" at bounding box center [227, 294] width 10 height 15
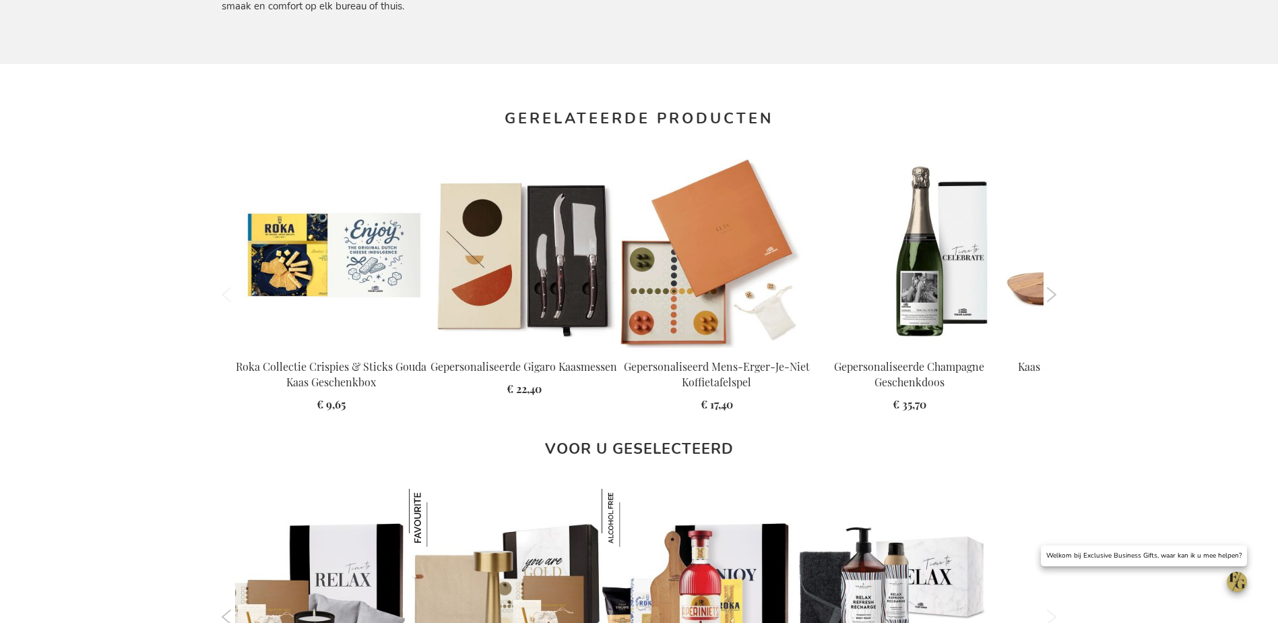
click at [226, 289] on button "Previous" at bounding box center [227, 294] width 10 height 15
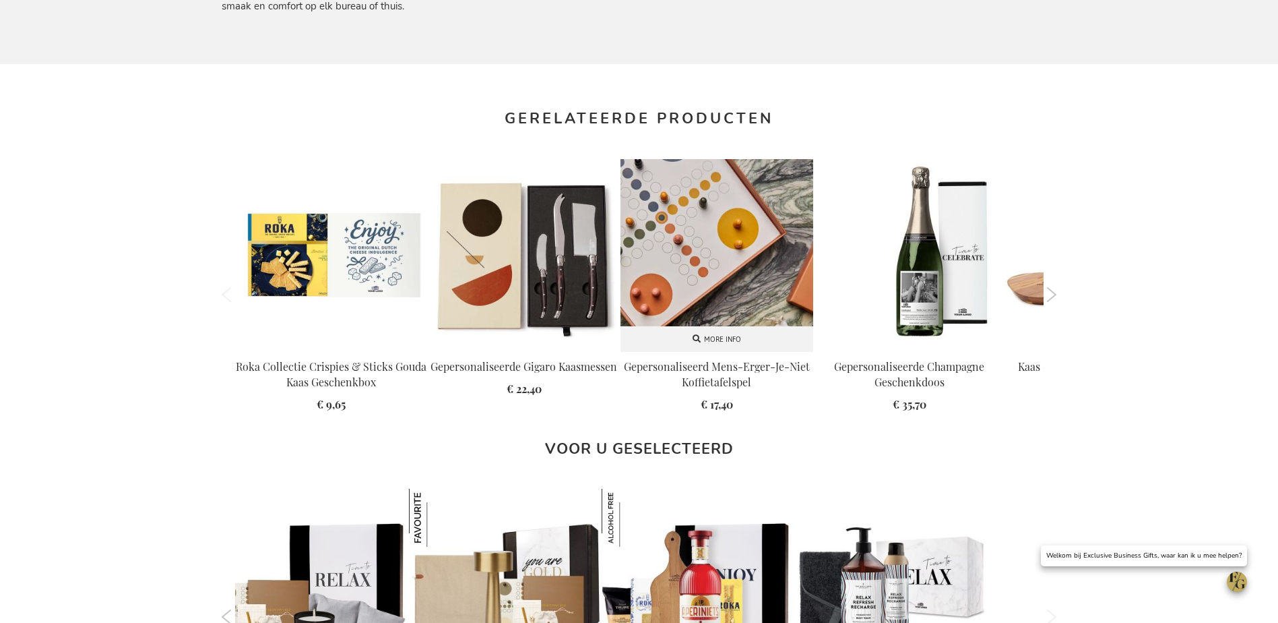
click at [699, 289] on img at bounding box center [717, 255] width 193 height 193
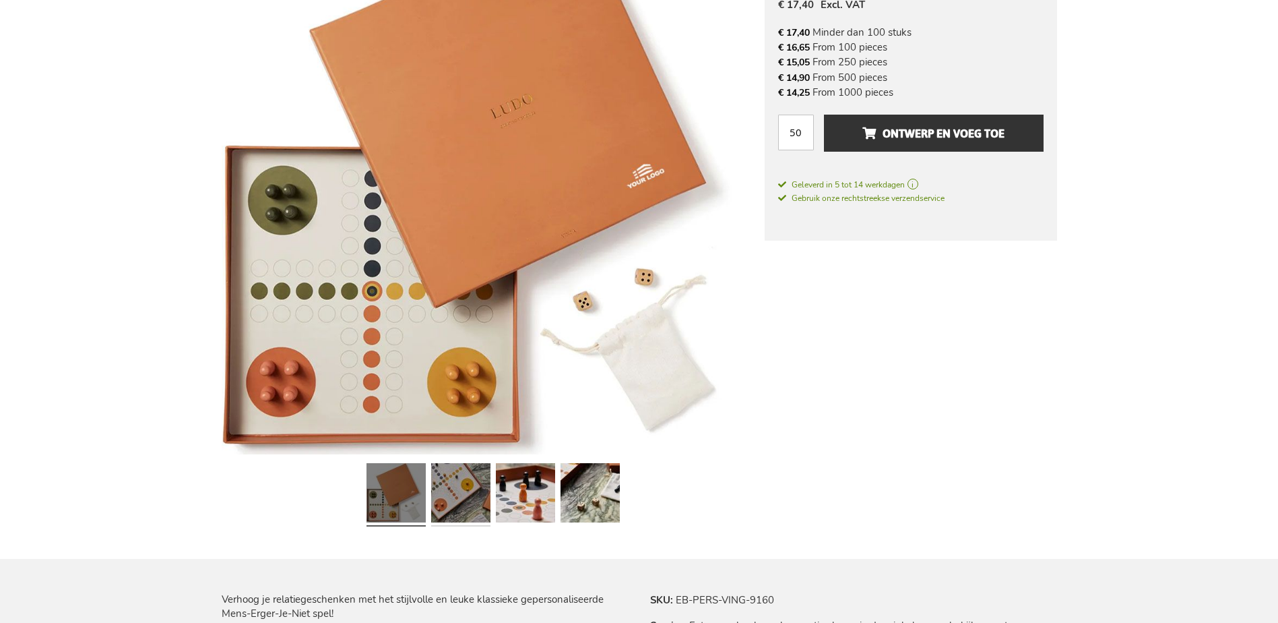
click at [467, 497] on link at bounding box center [460, 495] width 59 height 74
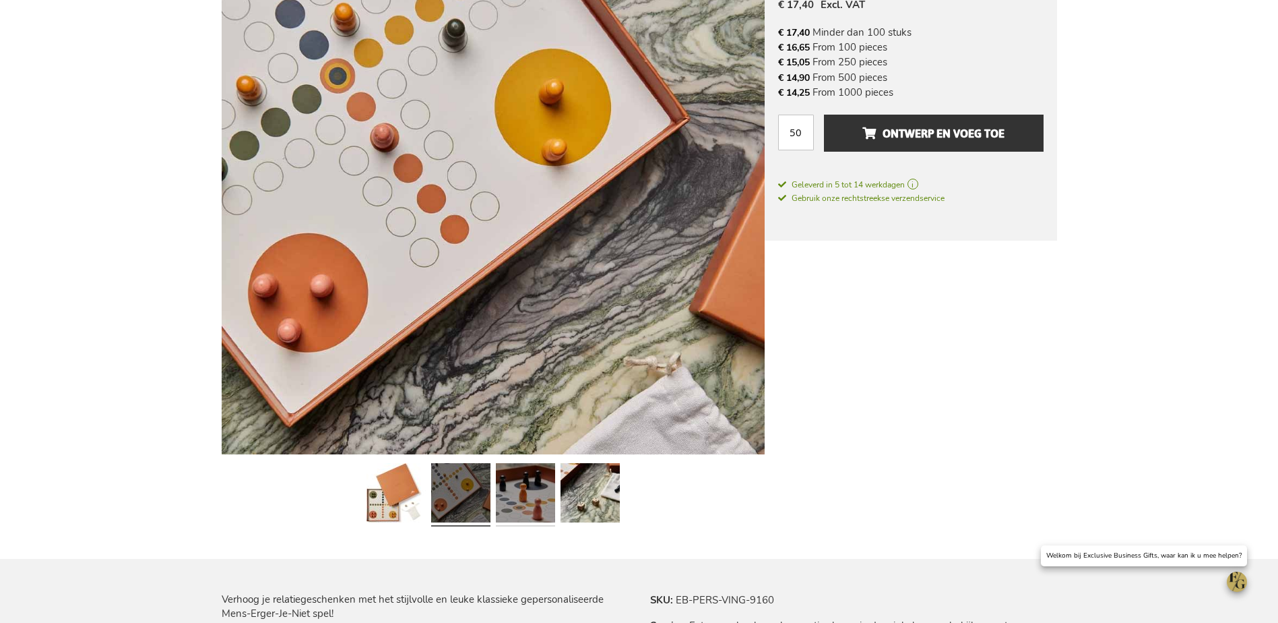
click at [532, 489] on link at bounding box center [525, 495] width 59 height 74
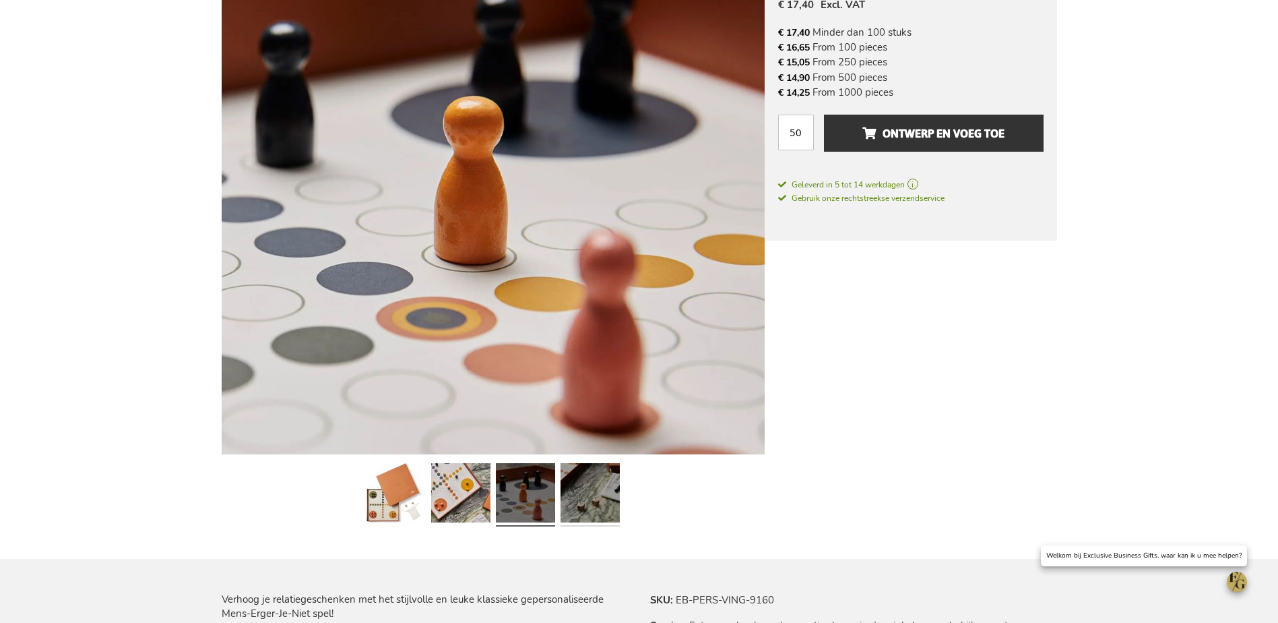
click at [581, 489] on link at bounding box center [590, 495] width 59 height 74
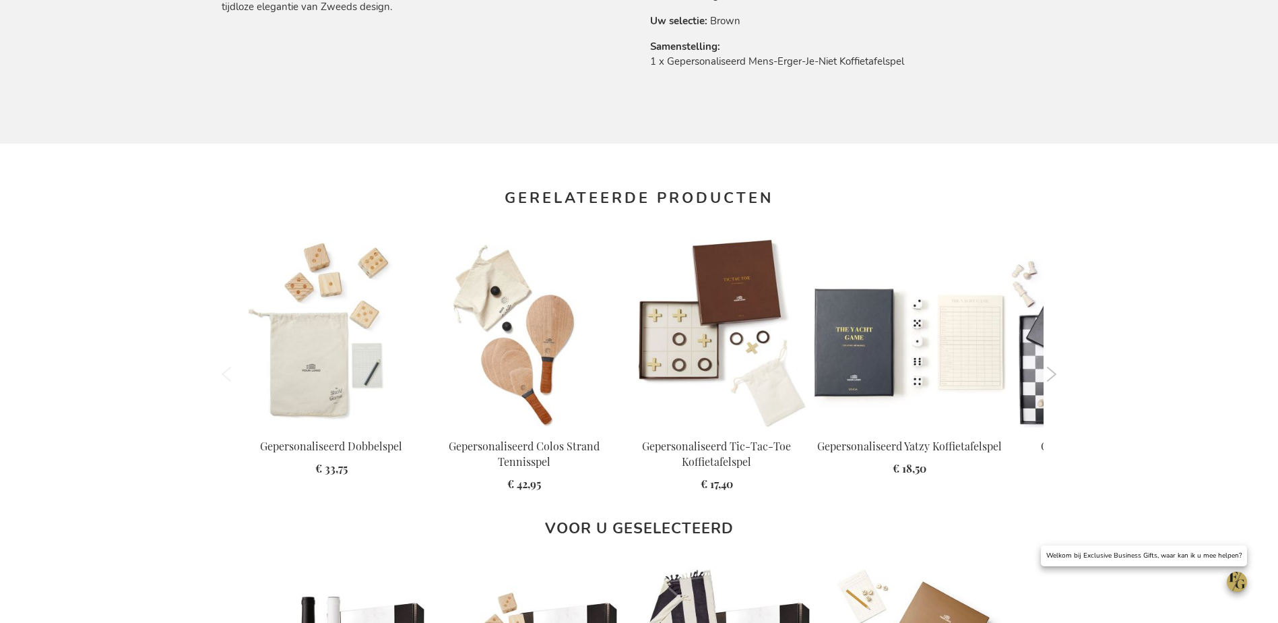
scroll to position [1078, 0]
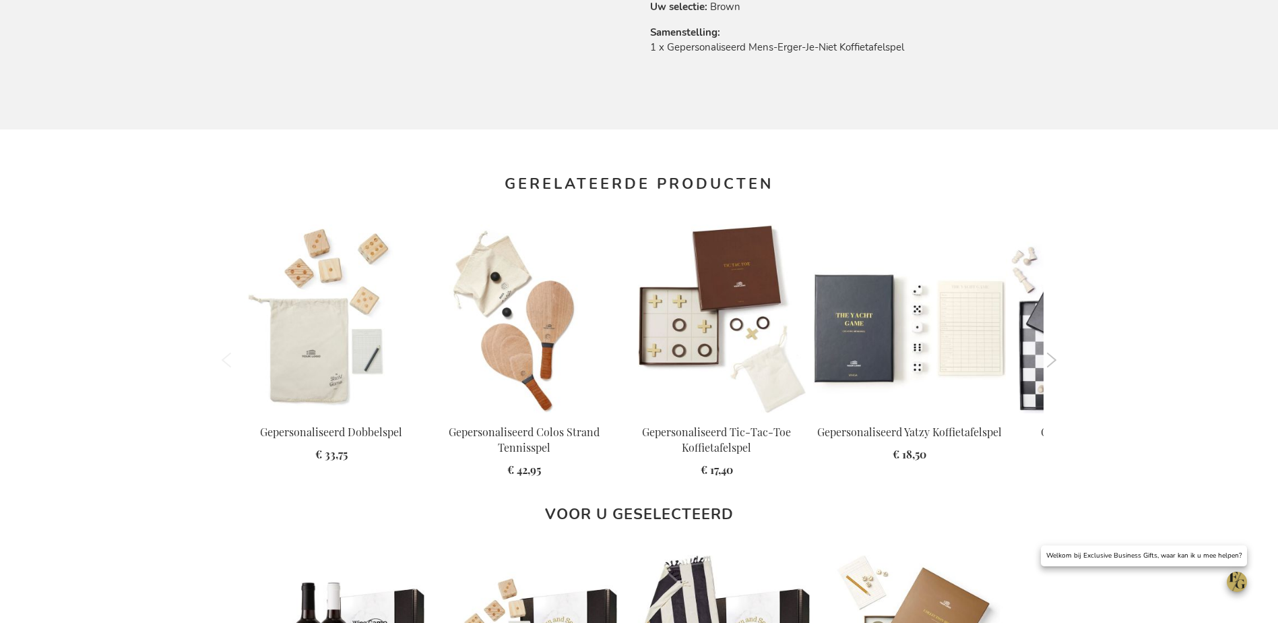
click at [1053, 363] on button "Next" at bounding box center [1052, 359] width 10 height 15
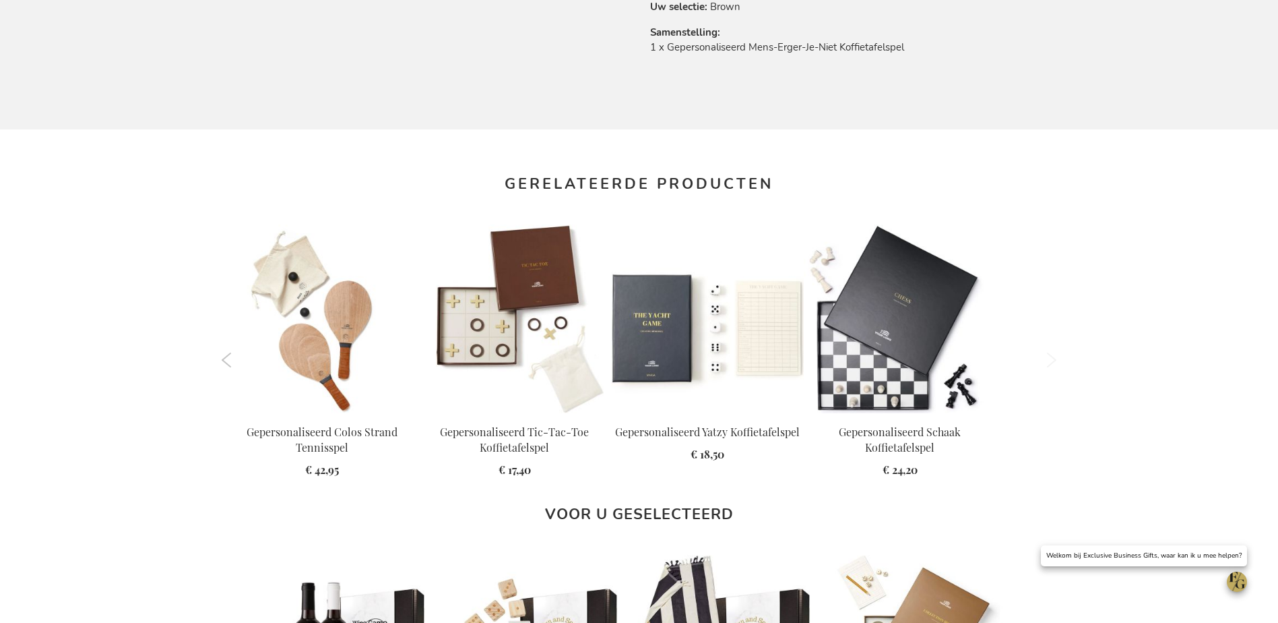
click at [1053, 363] on button "Next" at bounding box center [1052, 359] width 10 height 15
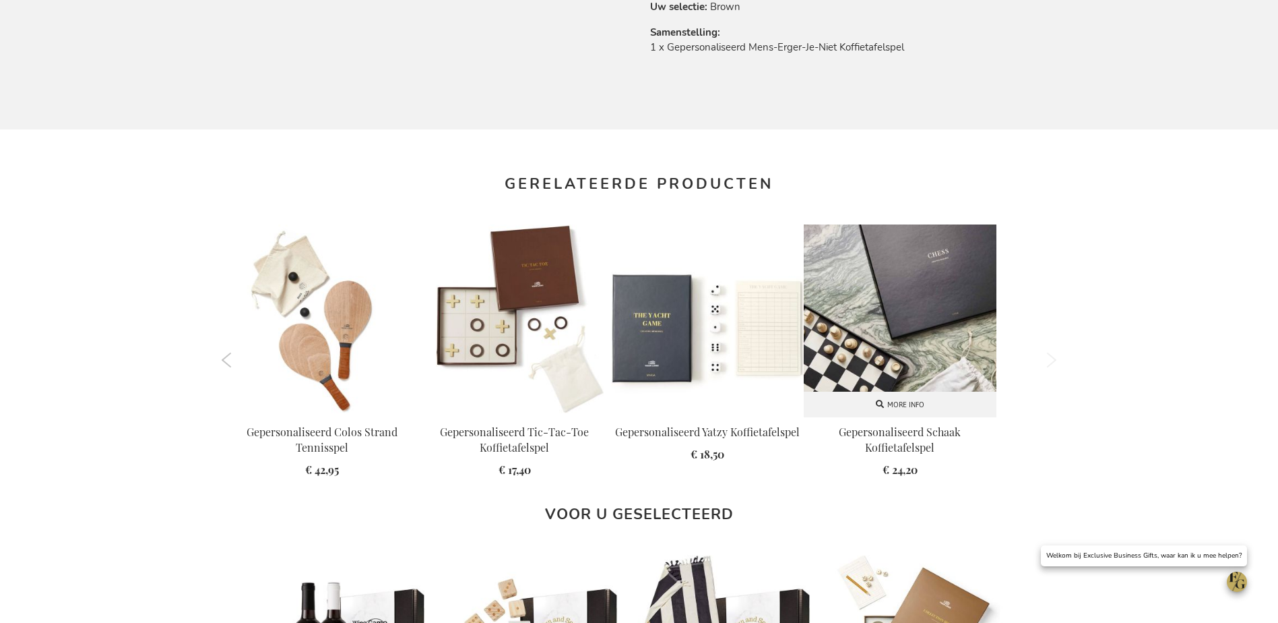
click at [957, 355] on img at bounding box center [900, 320] width 193 height 193
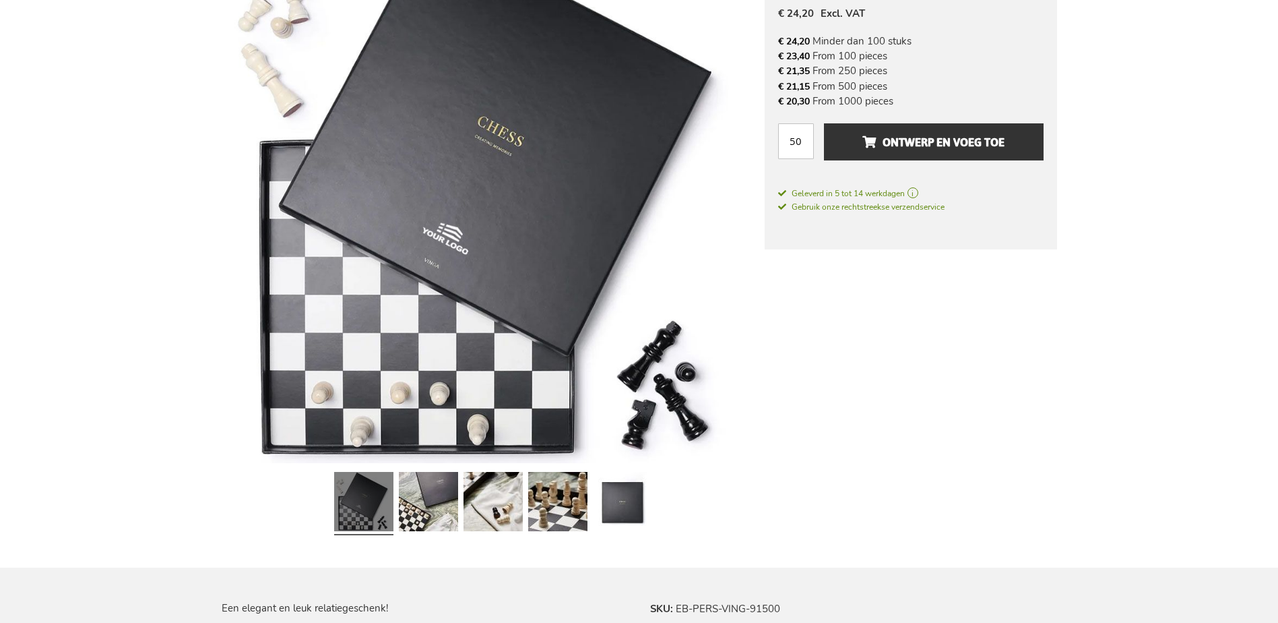
scroll to position [270, 0]
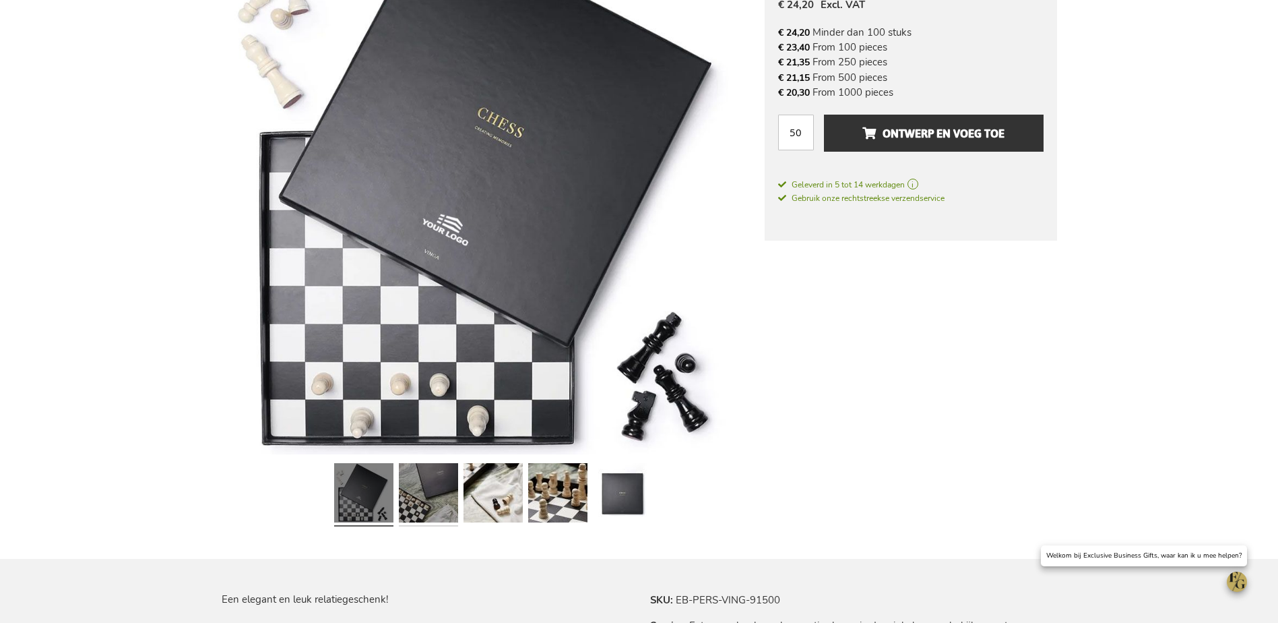
click at [434, 505] on link at bounding box center [428, 495] width 59 height 74
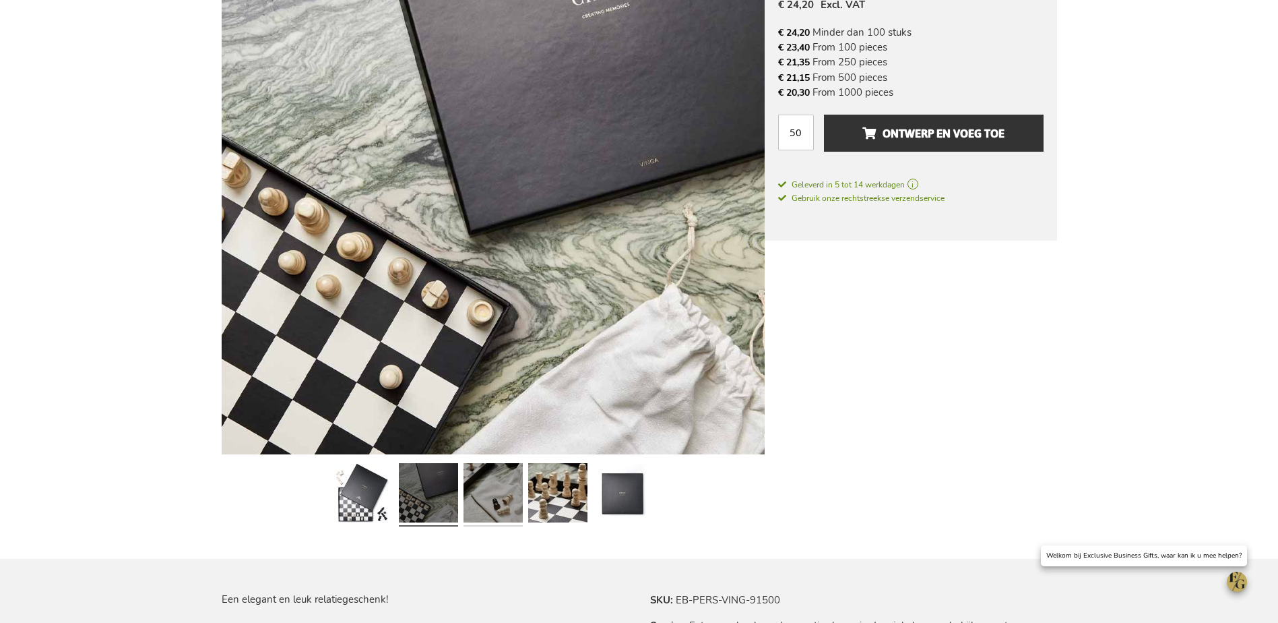
click at [478, 501] on link at bounding box center [493, 495] width 59 height 74
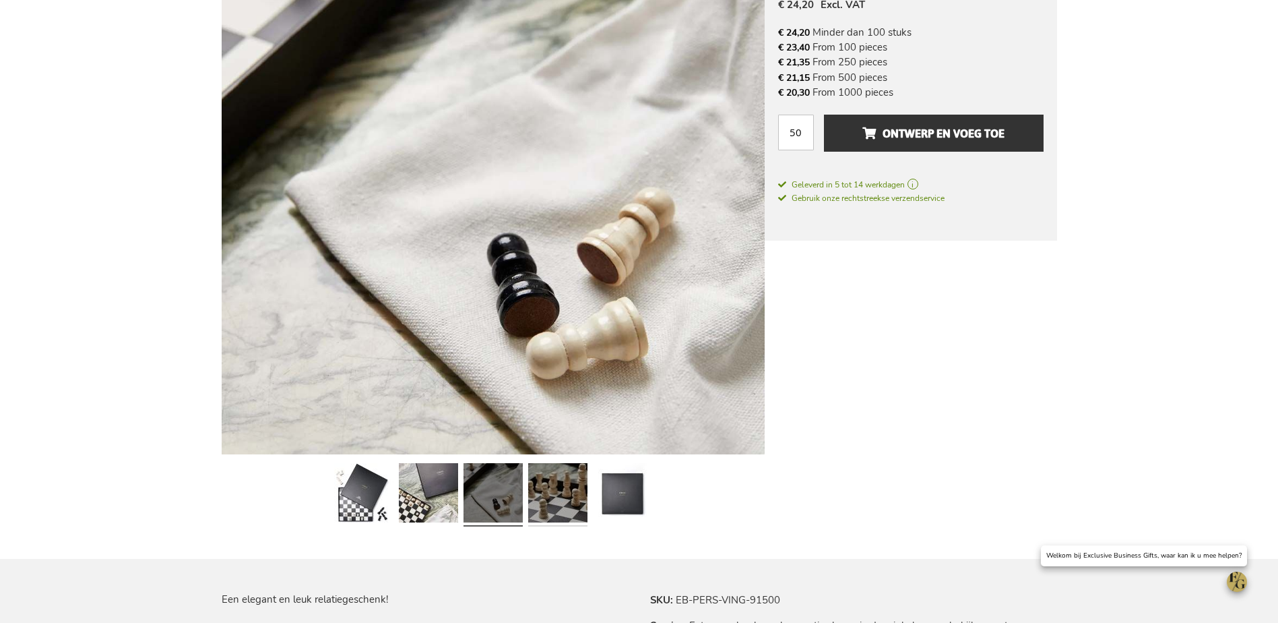
click at [530, 499] on link at bounding box center [557, 495] width 59 height 74
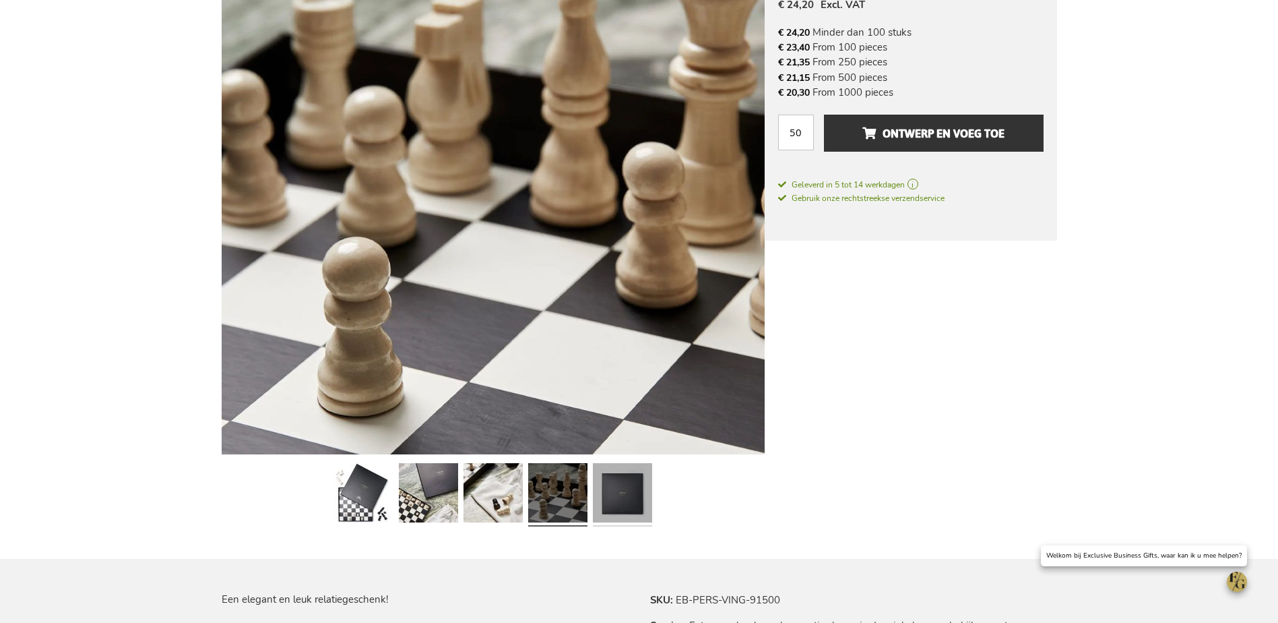
click at [641, 501] on link at bounding box center [622, 495] width 59 height 74
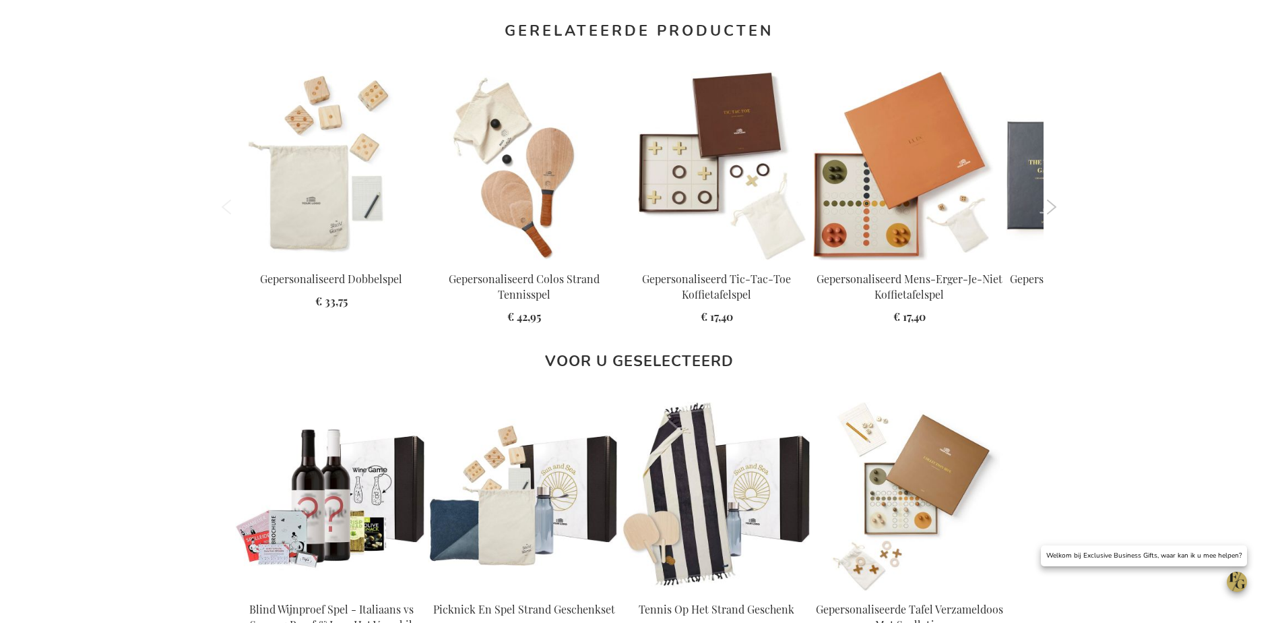
scroll to position [1146, 0]
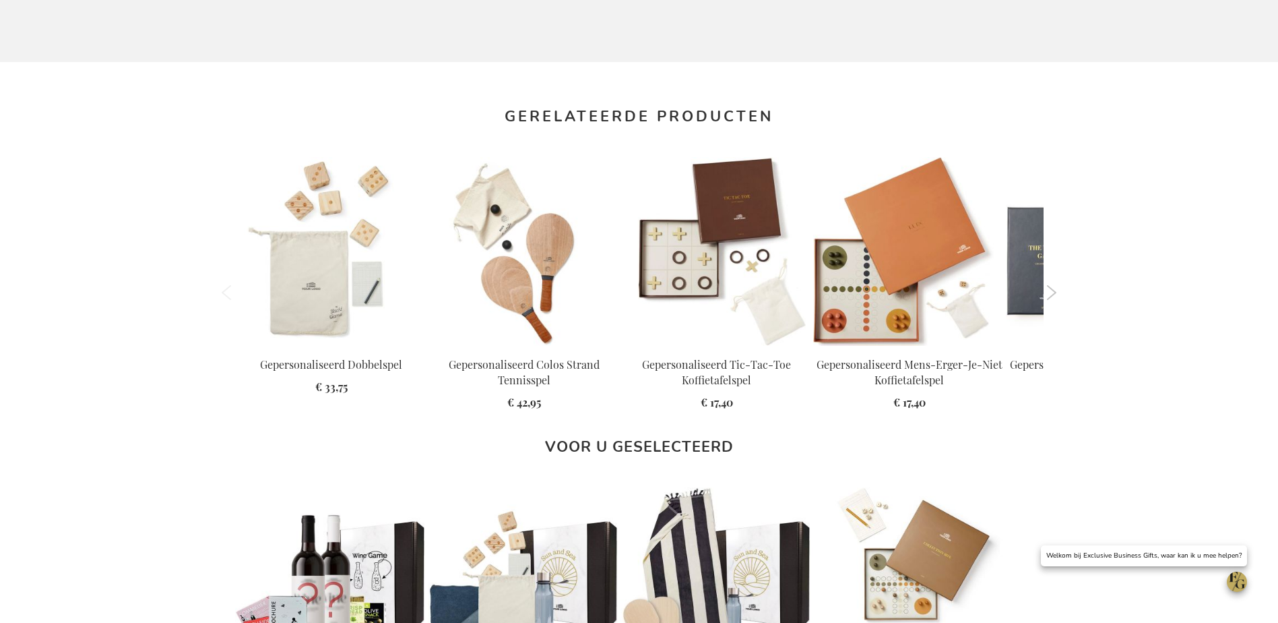
click at [1052, 290] on button "Next" at bounding box center [1052, 292] width 10 height 15
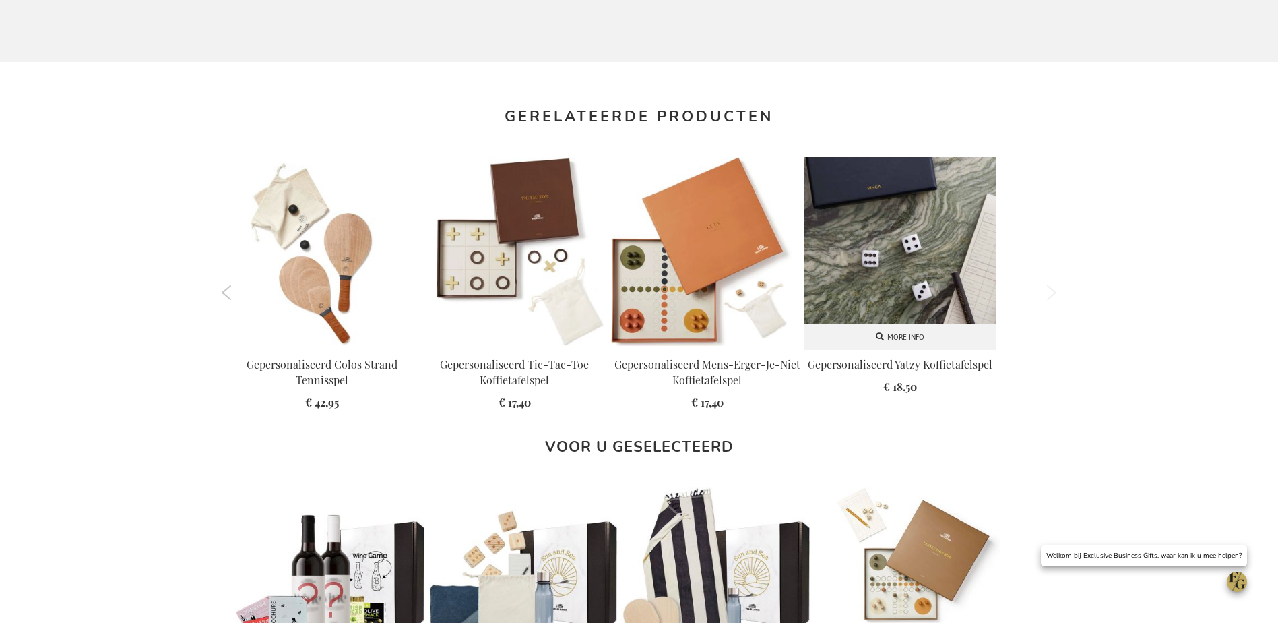
click at [951, 292] on img at bounding box center [900, 253] width 193 height 193
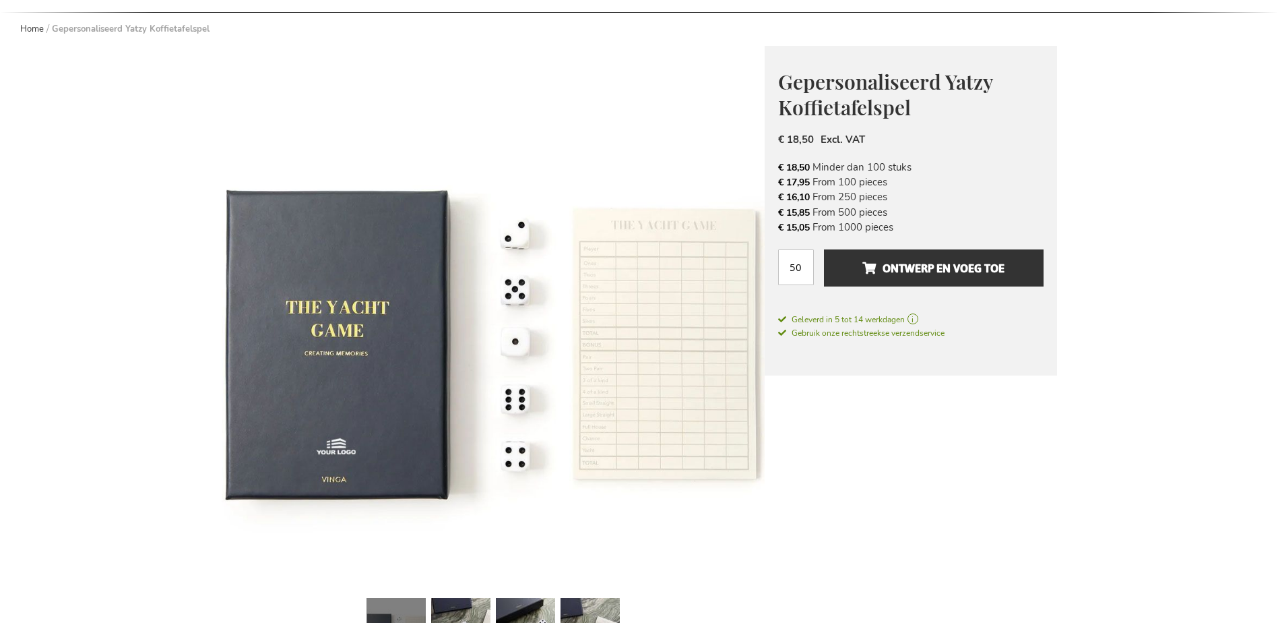
scroll to position [270, 0]
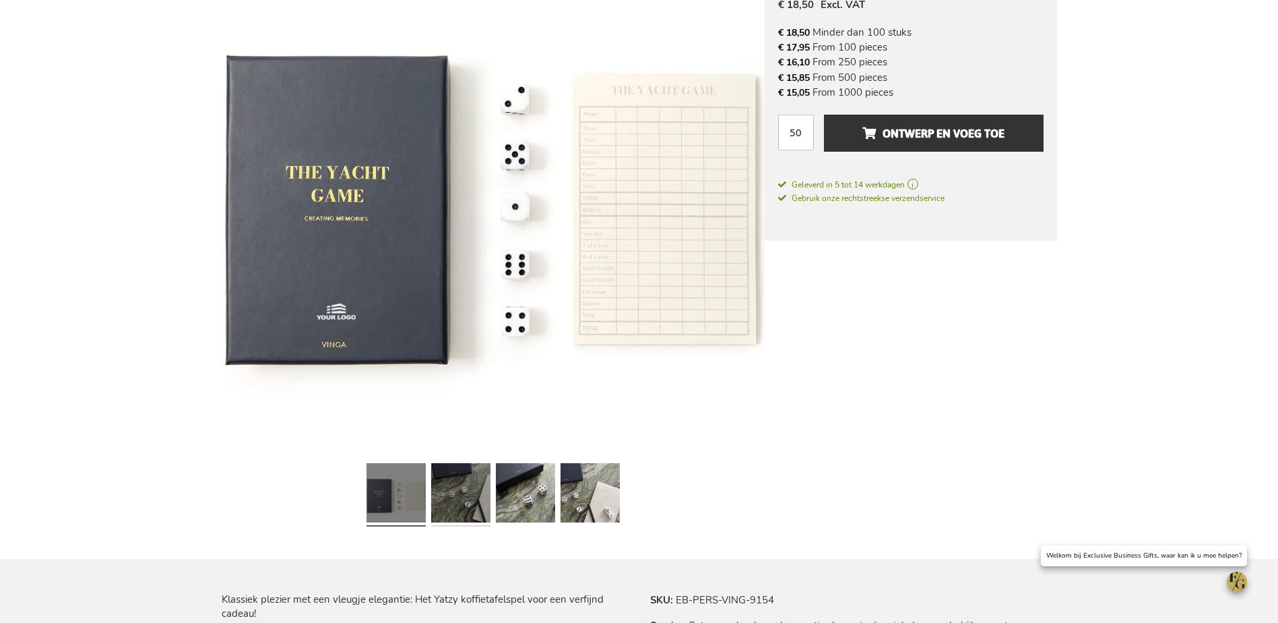
click at [473, 503] on link at bounding box center [460, 495] width 59 height 74
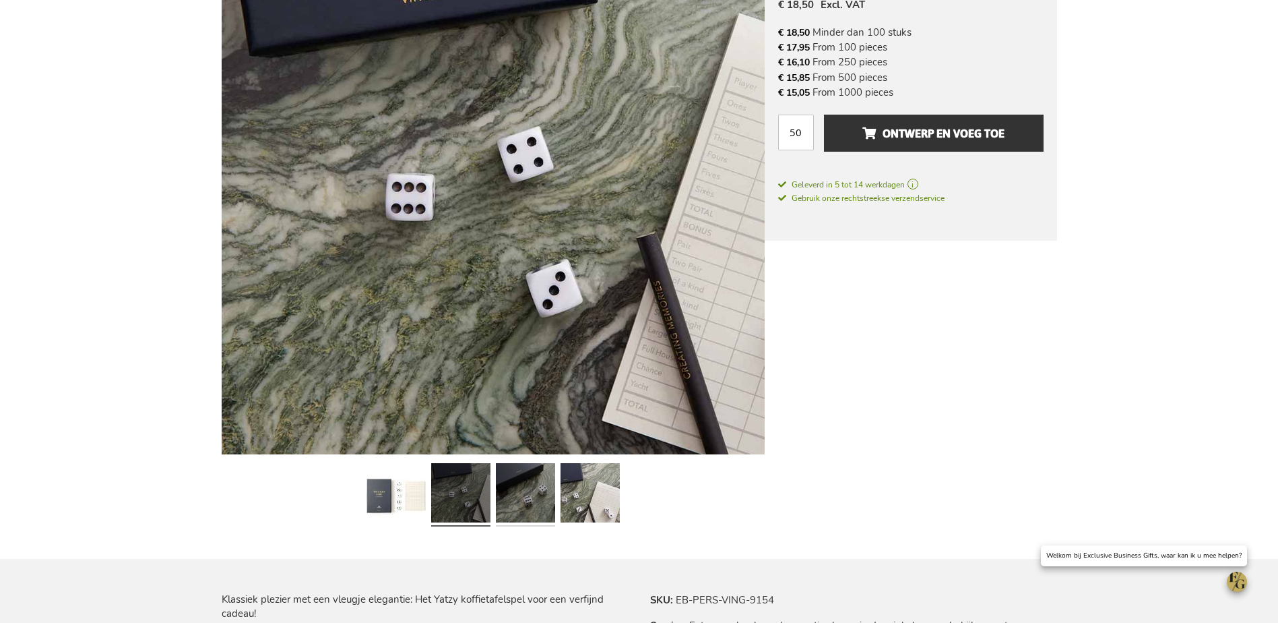
click at [530, 503] on link at bounding box center [525, 495] width 59 height 74
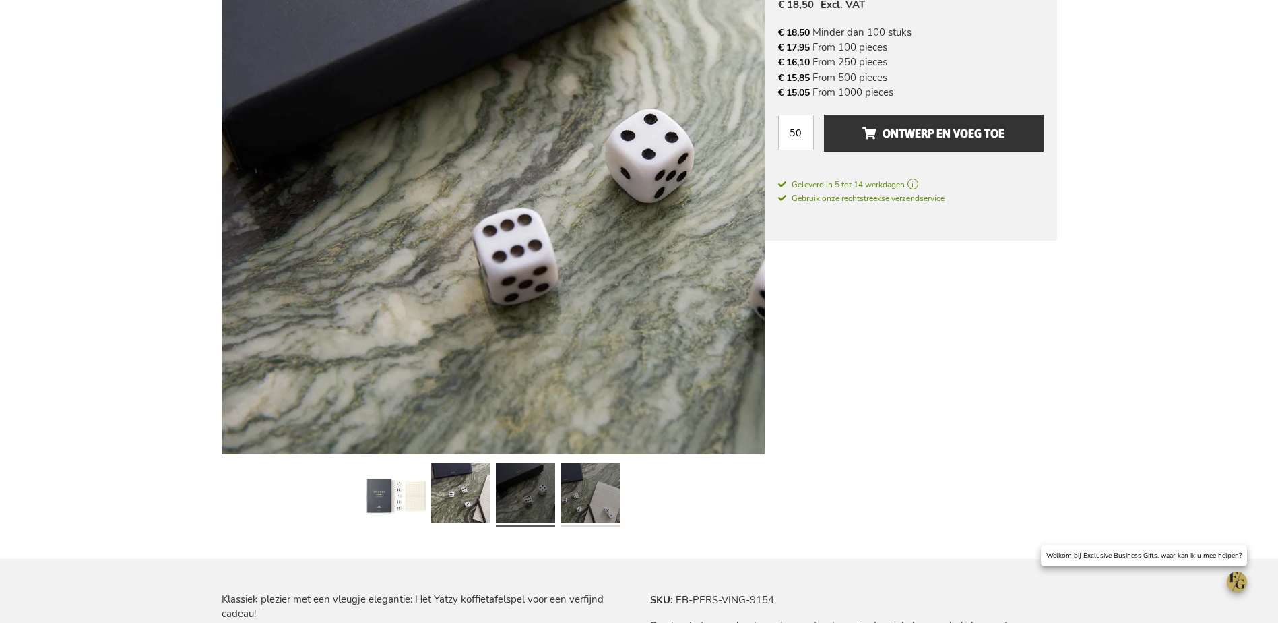
click at [572, 502] on link at bounding box center [590, 495] width 59 height 74
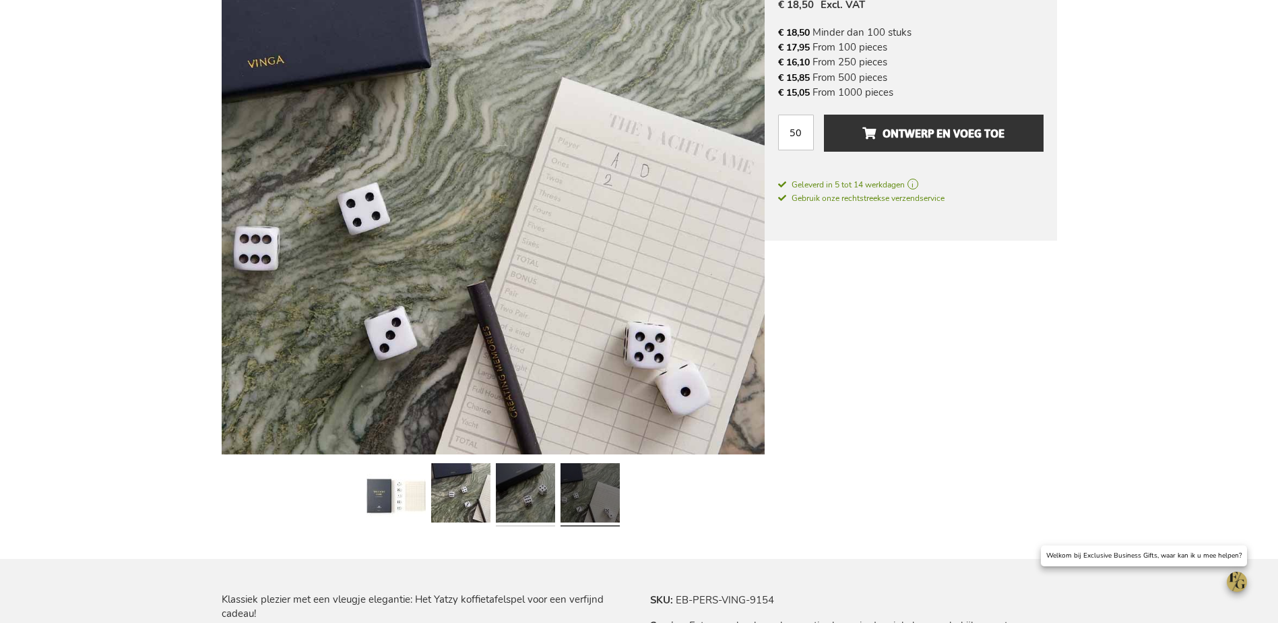
click at [516, 488] on link at bounding box center [525, 495] width 59 height 74
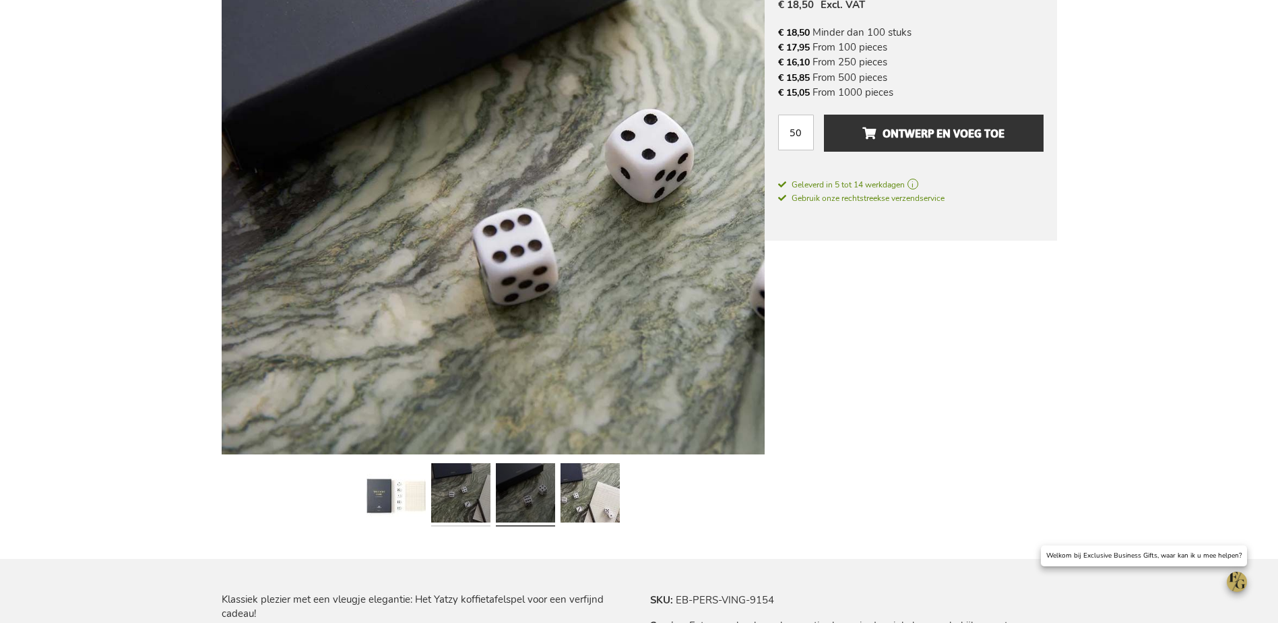
click at [482, 489] on link at bounding box center [460, 495] width 59 height 74
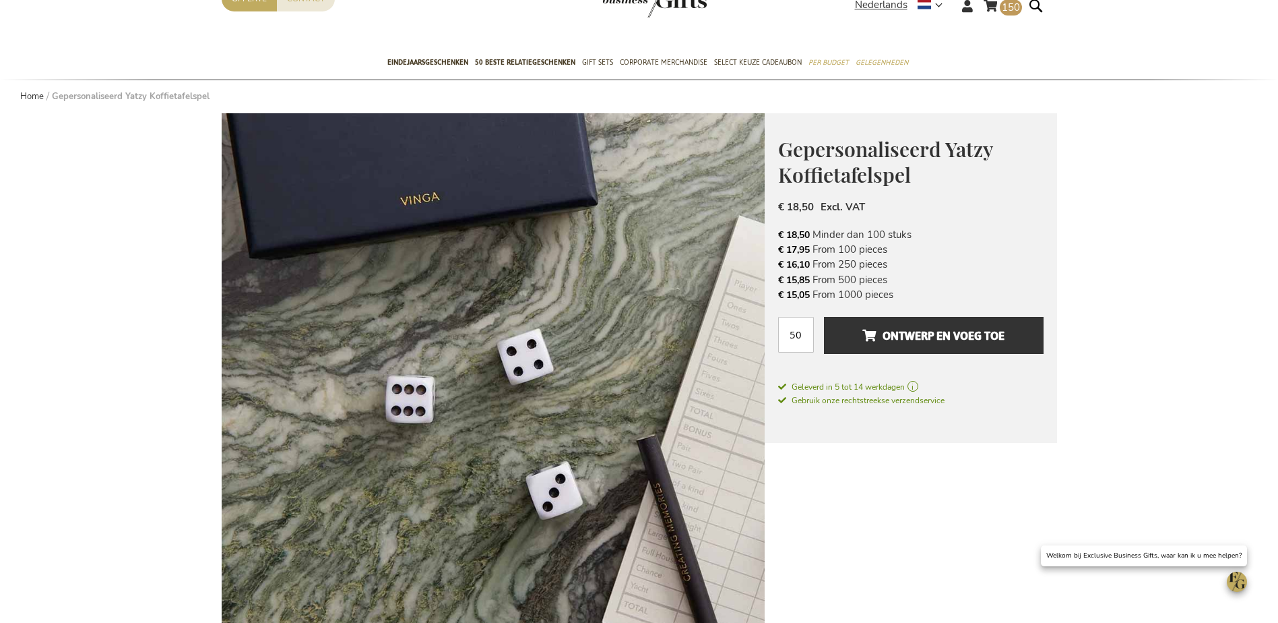
scroll to position [0, 0]
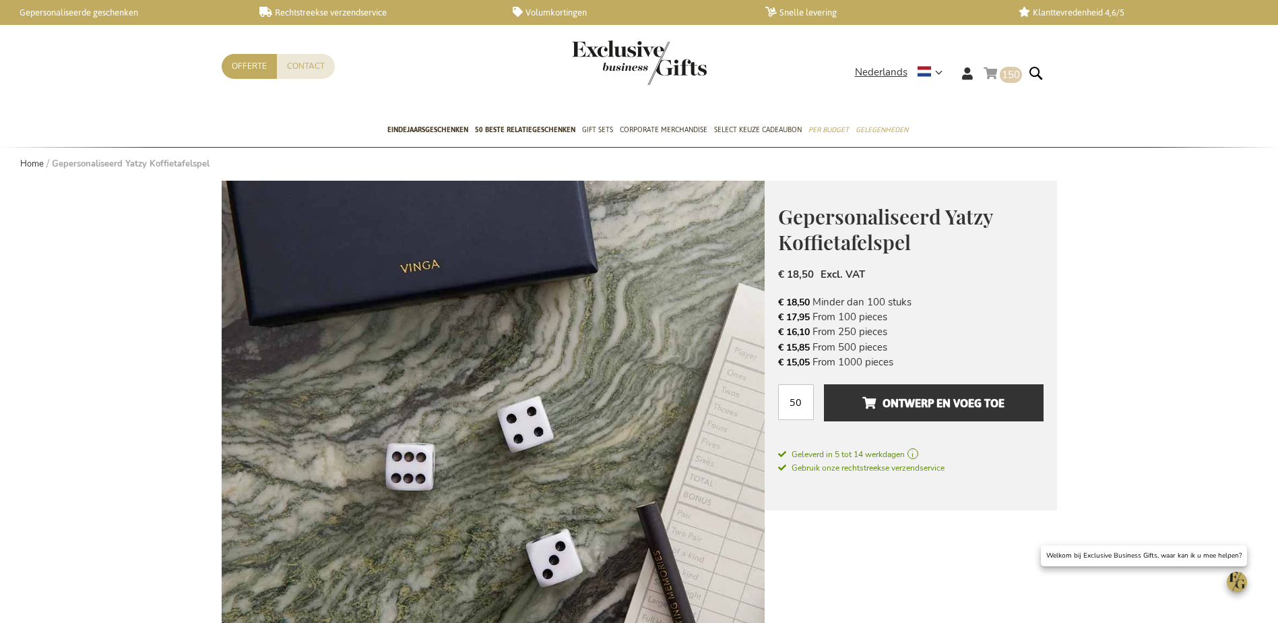
click at [999, 70] on link "Winkelwagen 150 150 items" at bounding box center [1003, 76] width 38 height 22
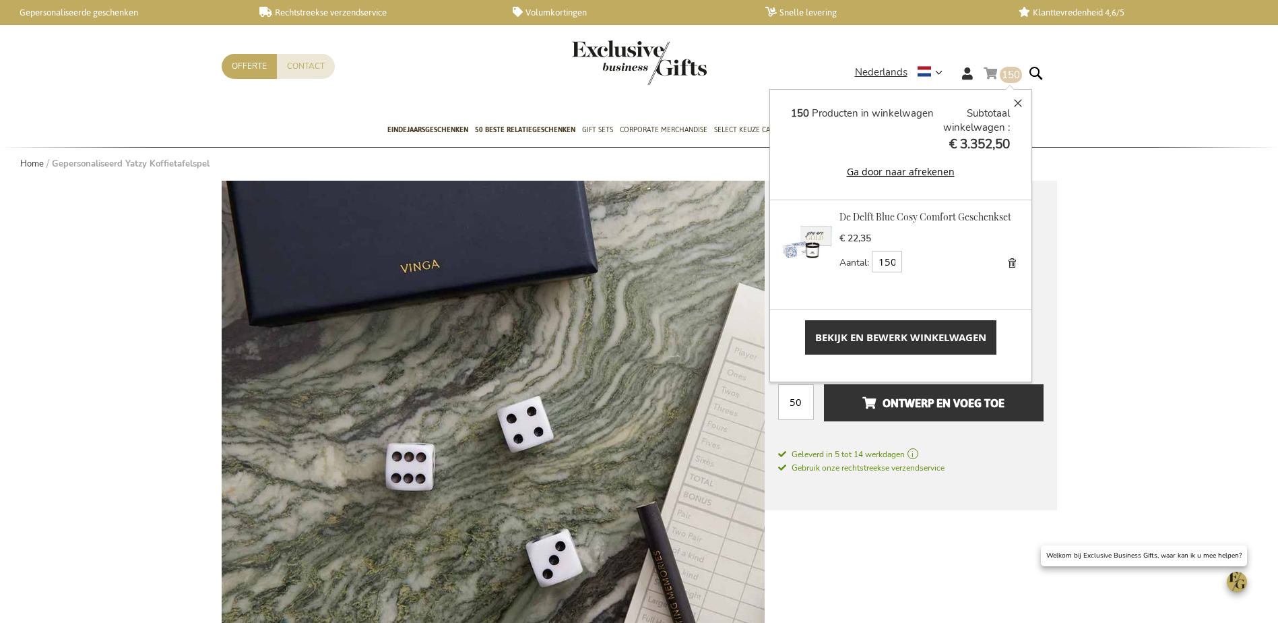
click at [836, 239] on div "De Delft Blue Cosy Comfort Geschenkset € 22,35 Aantal 150 Bijwerken Bewerken Ve…" at bounding box center [900, 241] width 241 height 62
click at [878, 220] on link "De Delft Blue Cosy Comfort Geschenkset" at bounding box center [926, 216] width 172 height 13
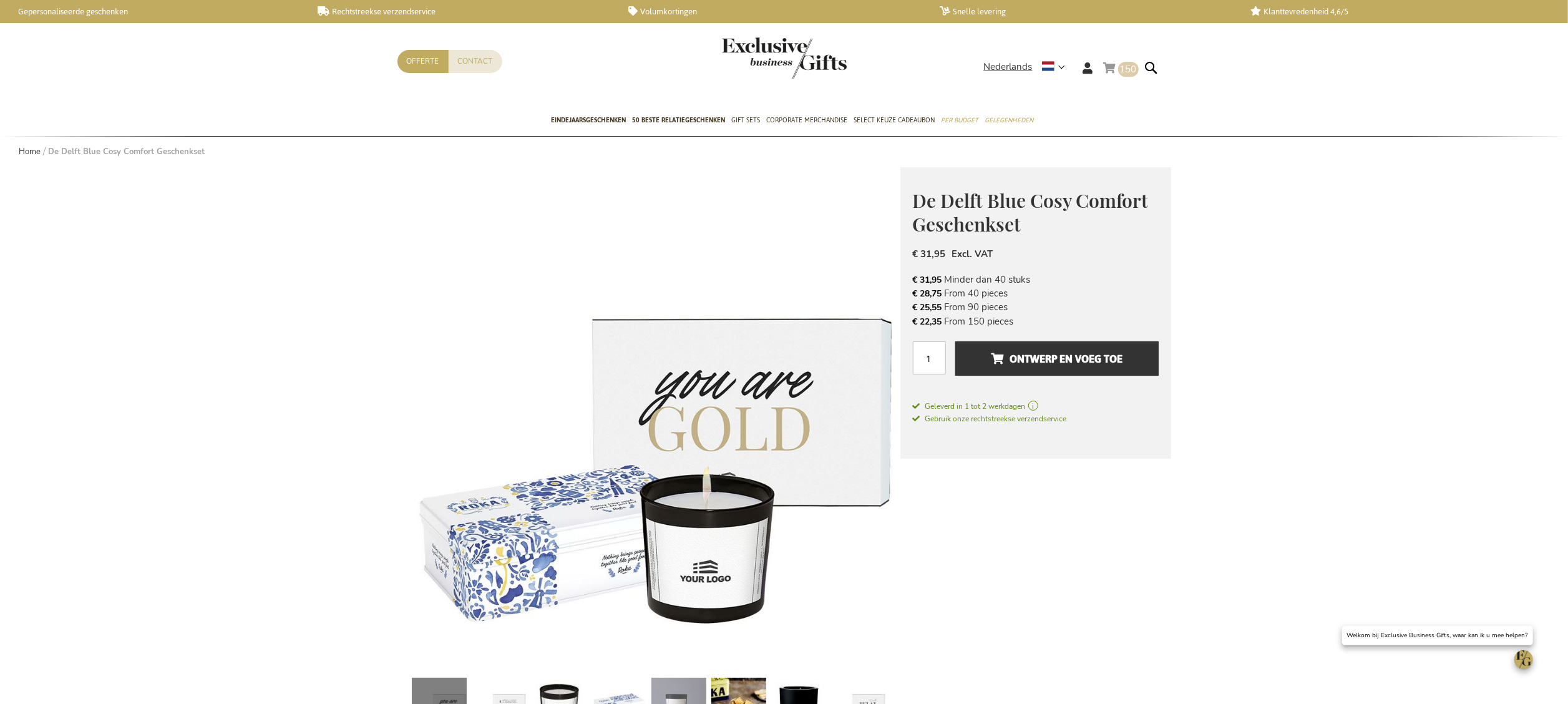
click at [1107, 71] on link "Winkelwagen 150 150 items" at bounding box center [1121, 70] width 35 height 20
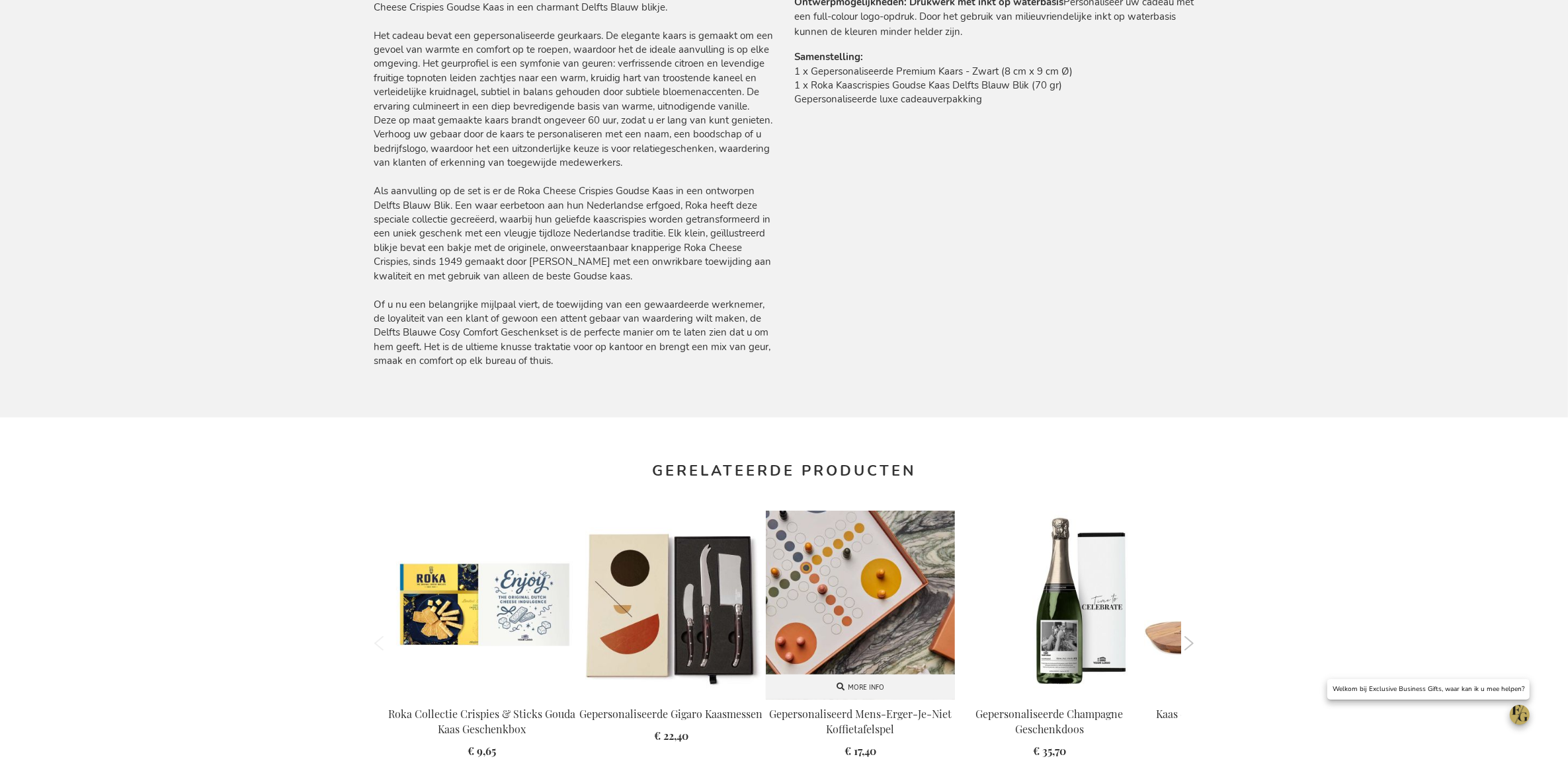
scroll to position [1206, 0]
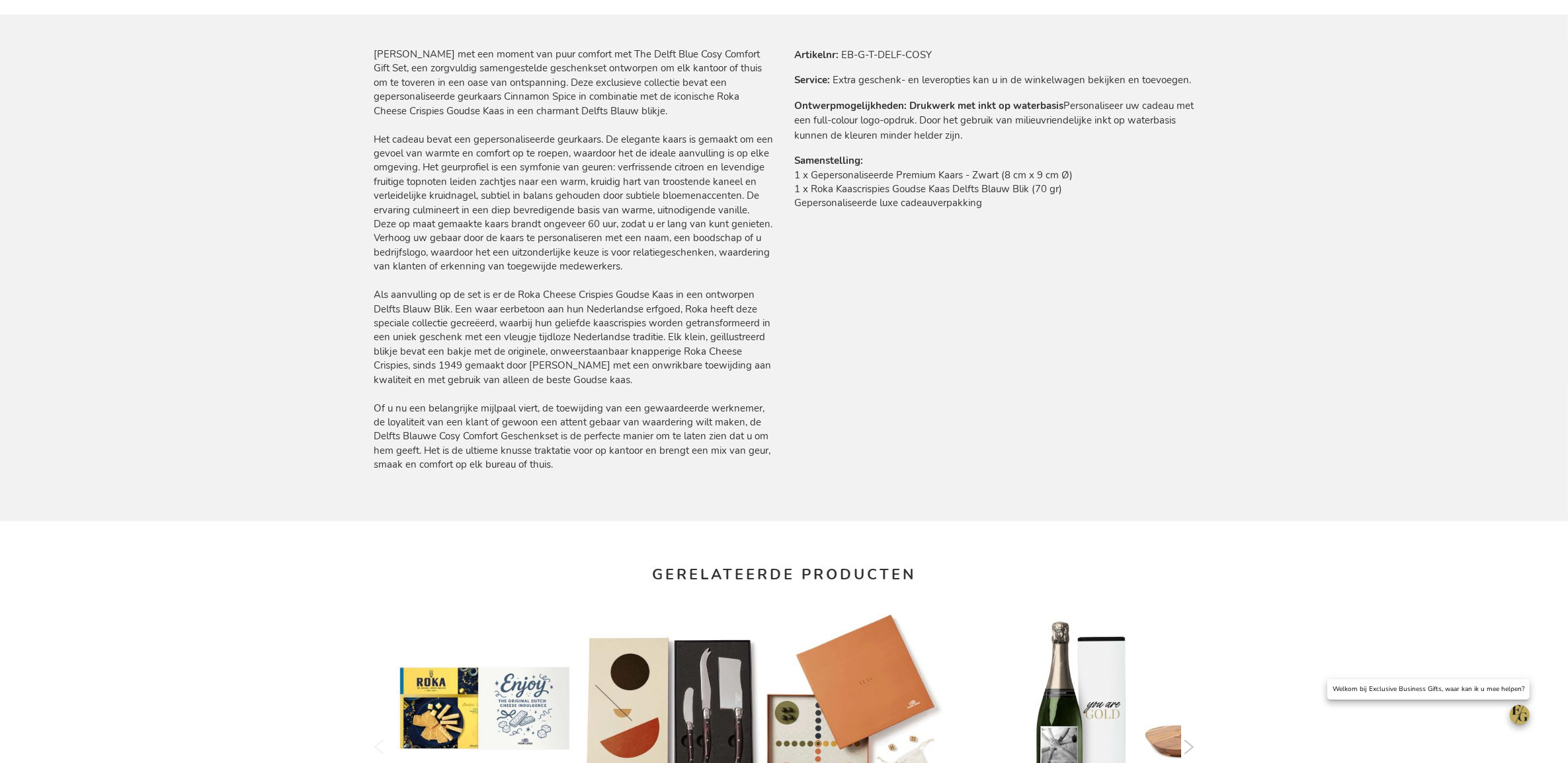
scroll to position [1043, 0]
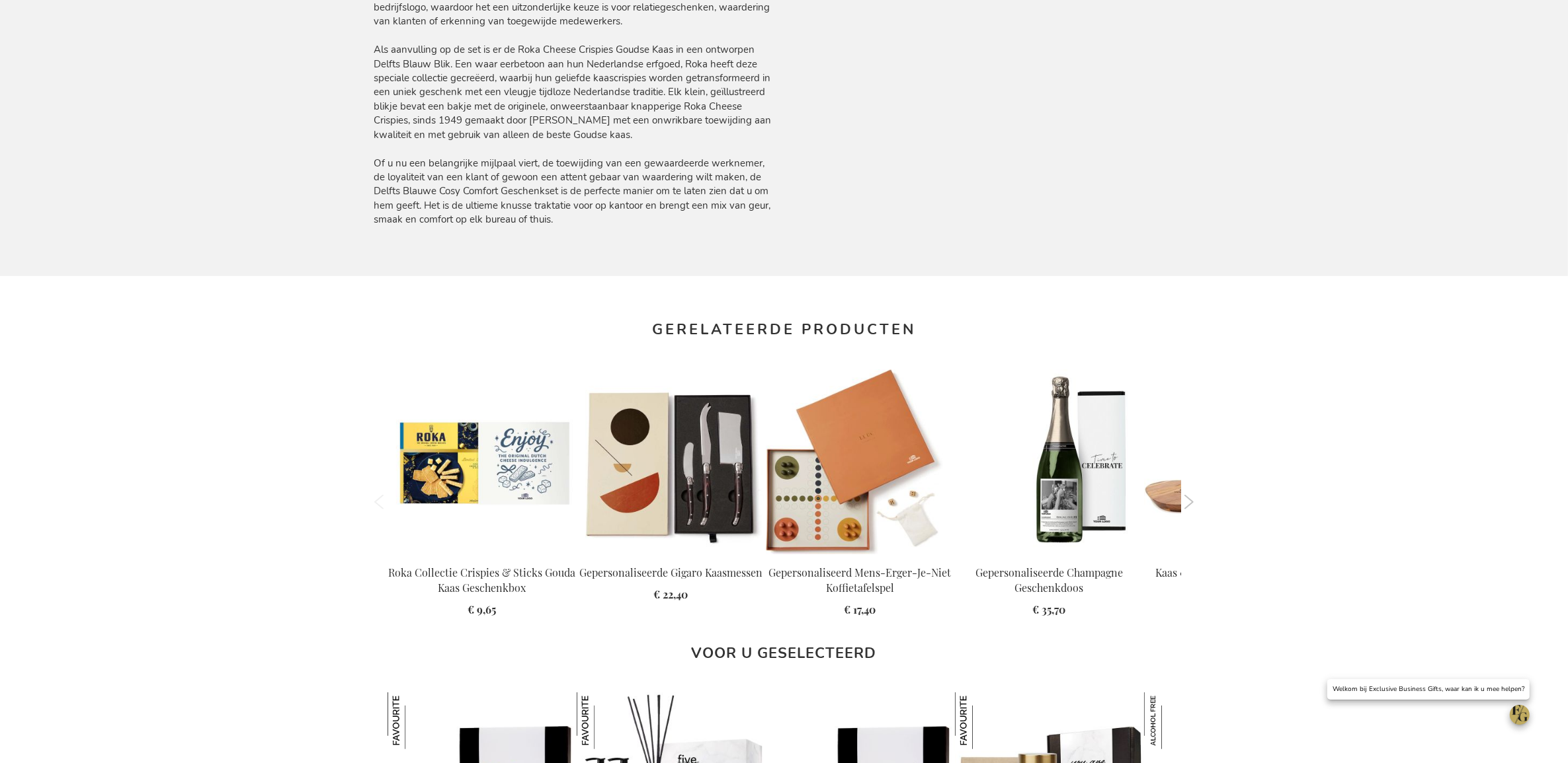
click at [1189, 503] on button "Next" at bounding box center [1189, 502] width 10 height 15
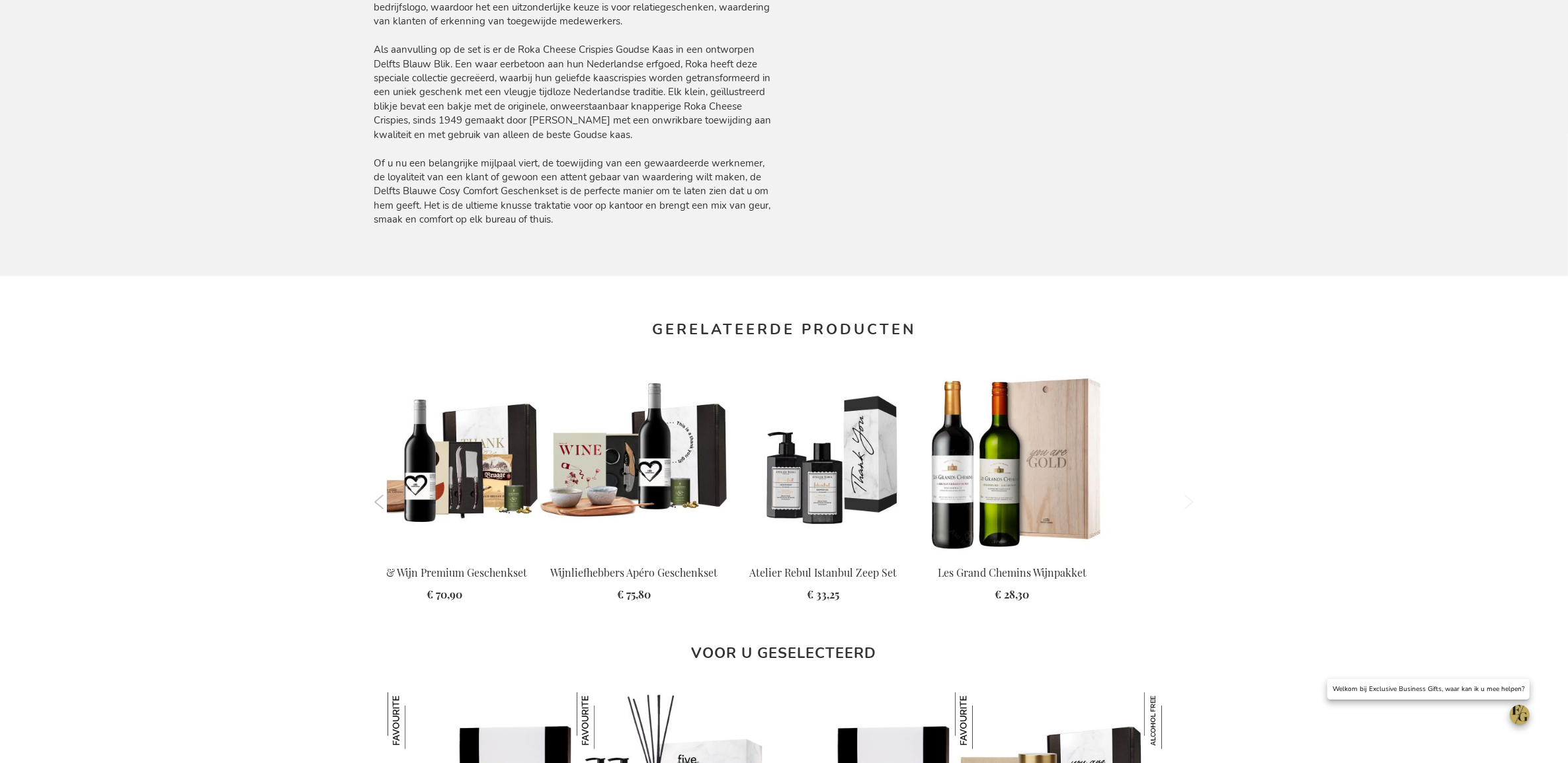
click at [1189, 503] on button "Next" at bounding box center [1189, 502] width 10 height 15
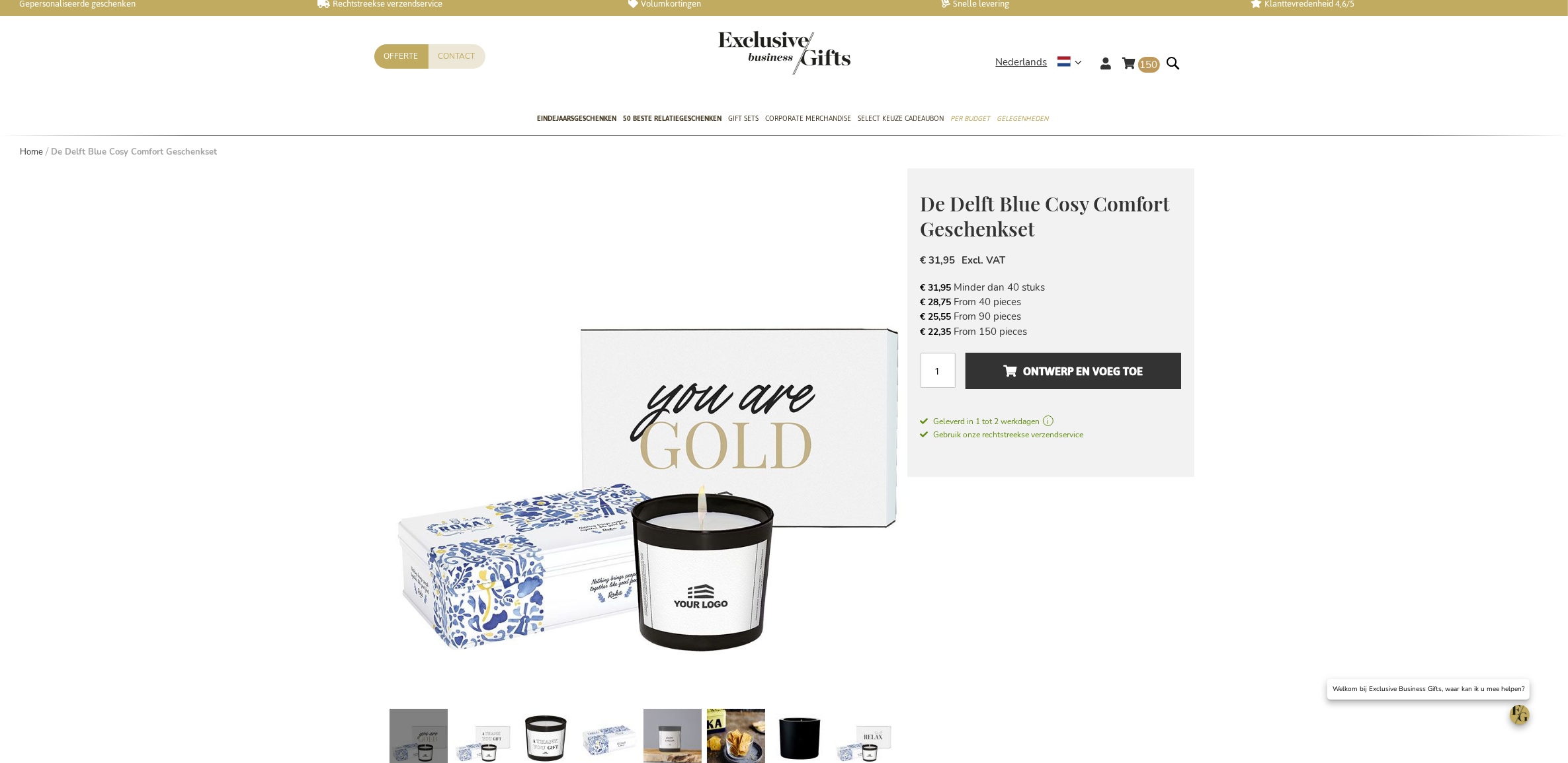
scroll to position [0, 0]
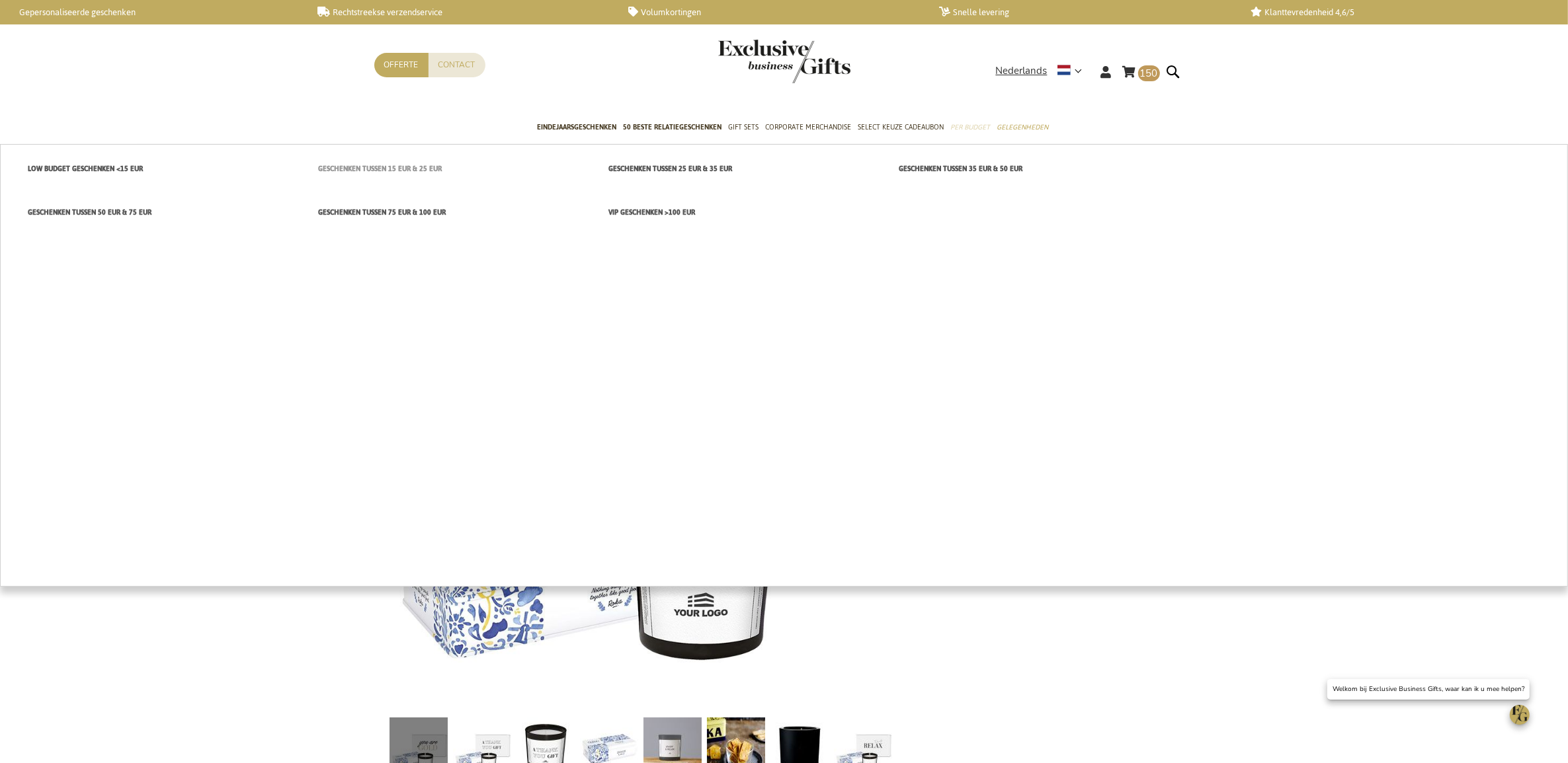
click at [417, 172] on span "Geschenken tussen 15 EUR & 25 EUR" at bounding box center [380, 169] width 124 height 14
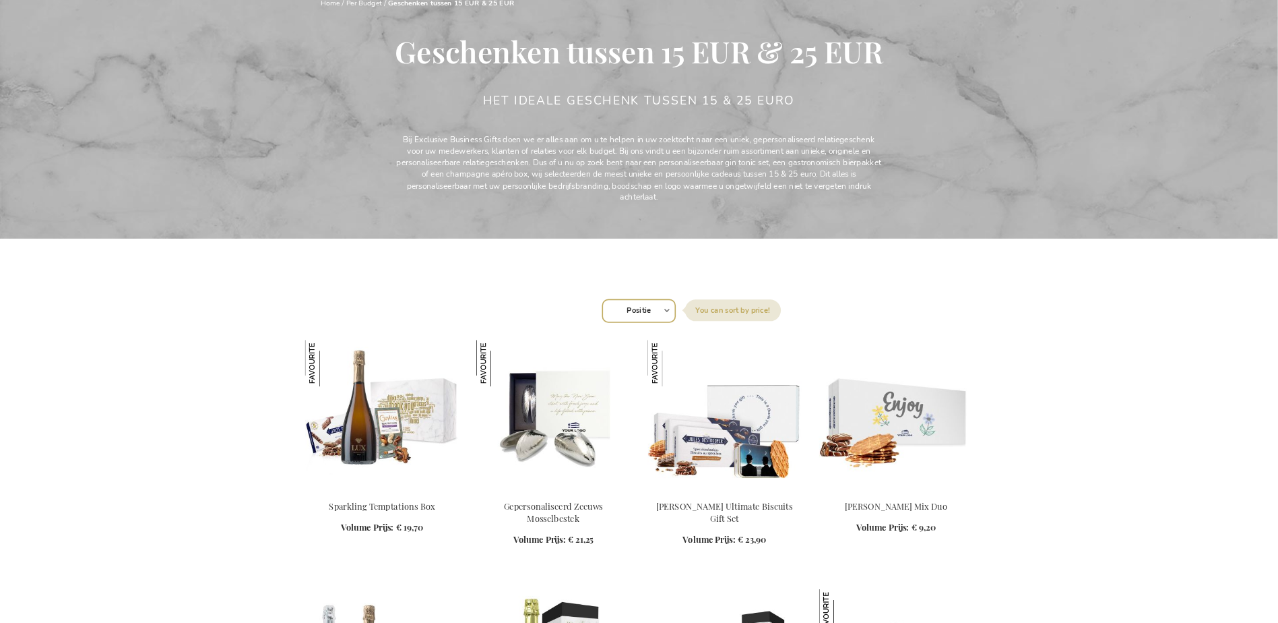
scroll to position [337, 0]
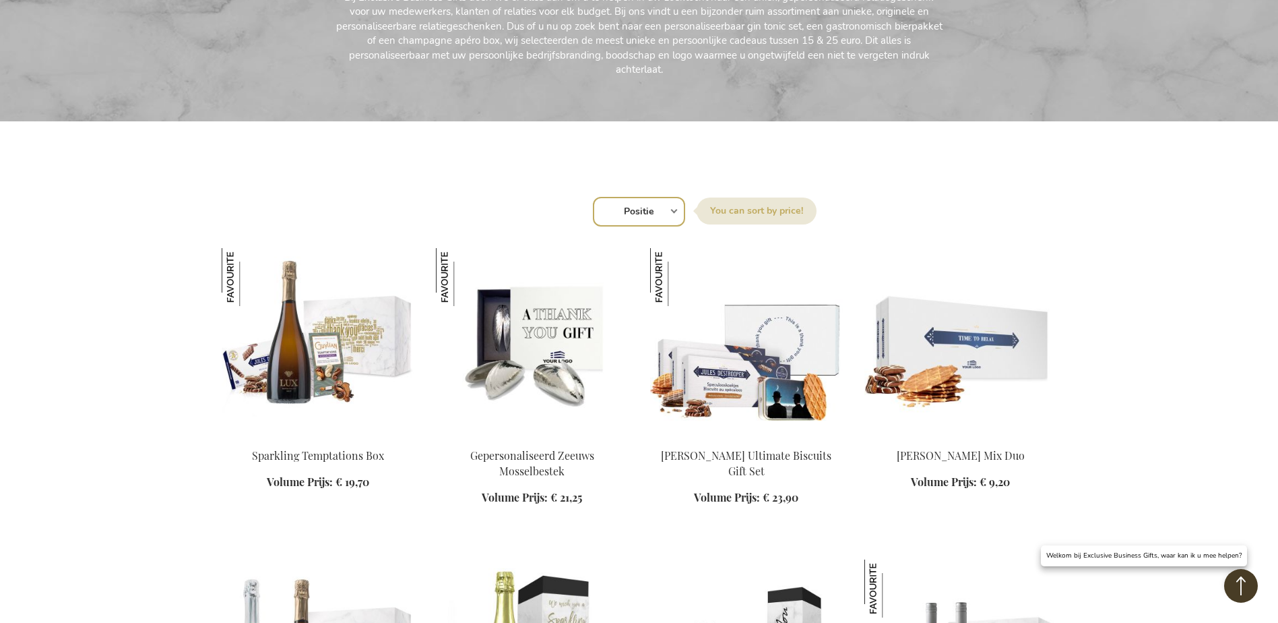
click at [495, 358] on img at bounding box center [532, 342] width 193 height 189
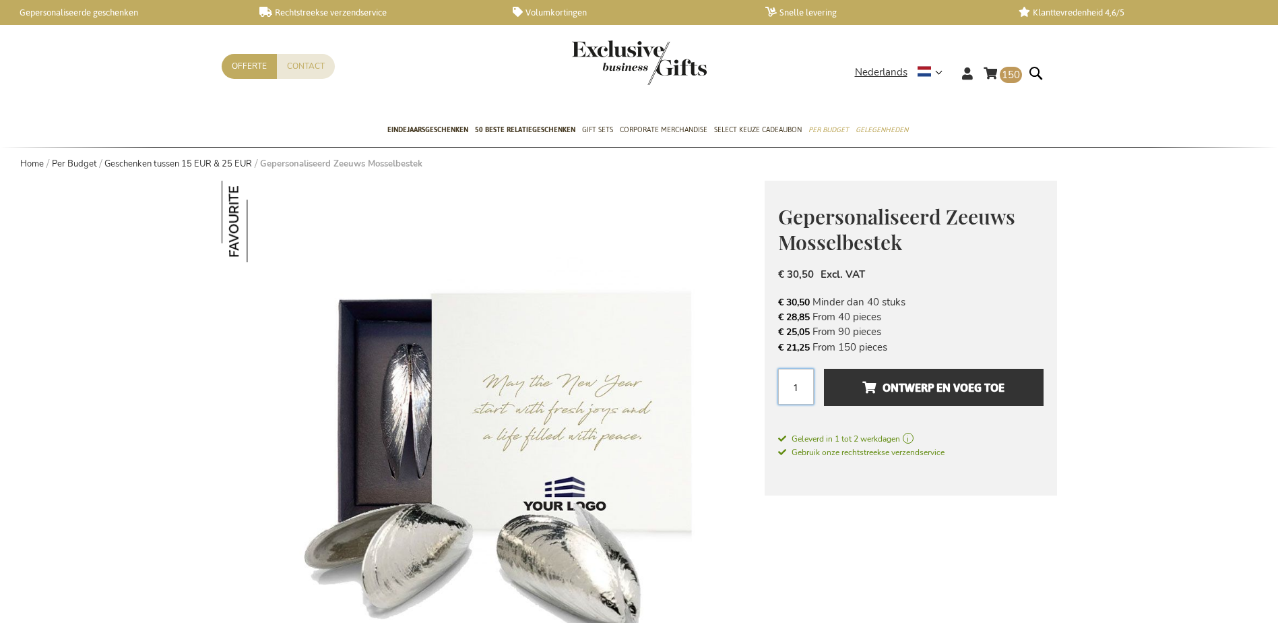
click at [809, 383] on input "1" at bounding box center [796, 387] width 36 height 36
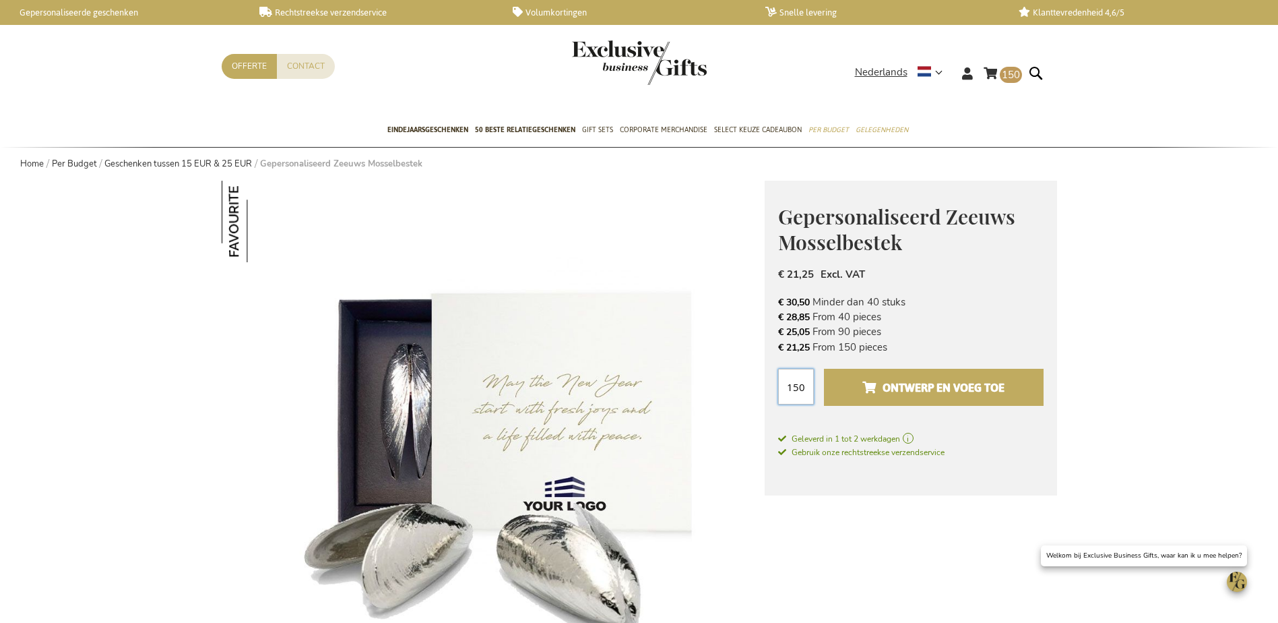
type input "150"
click at [873, 392] on span "Ontwerp en voeg toe" at bounding box center [934, 388] width 142 height 22
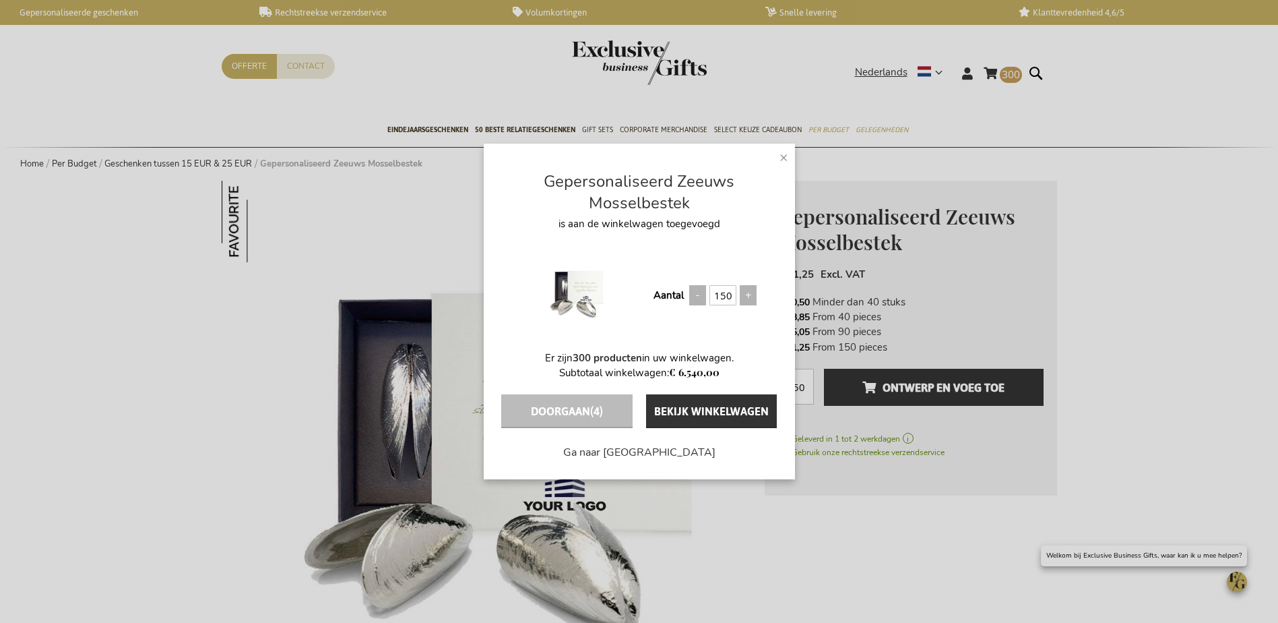
click at [782, 154] on span "×" at bounding box center [784, 157] width 9 height 20
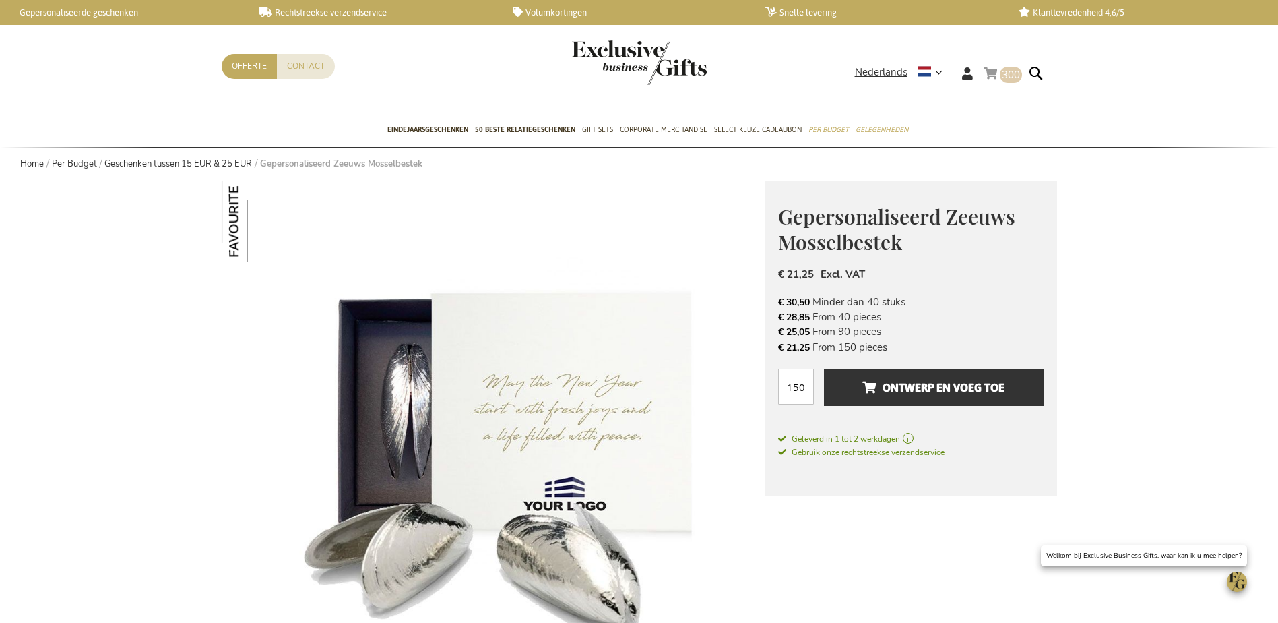
click at [989, 78] on link "Winkelwagen 300 300 items" at bounding box center [1003, 76] width 38 height 22
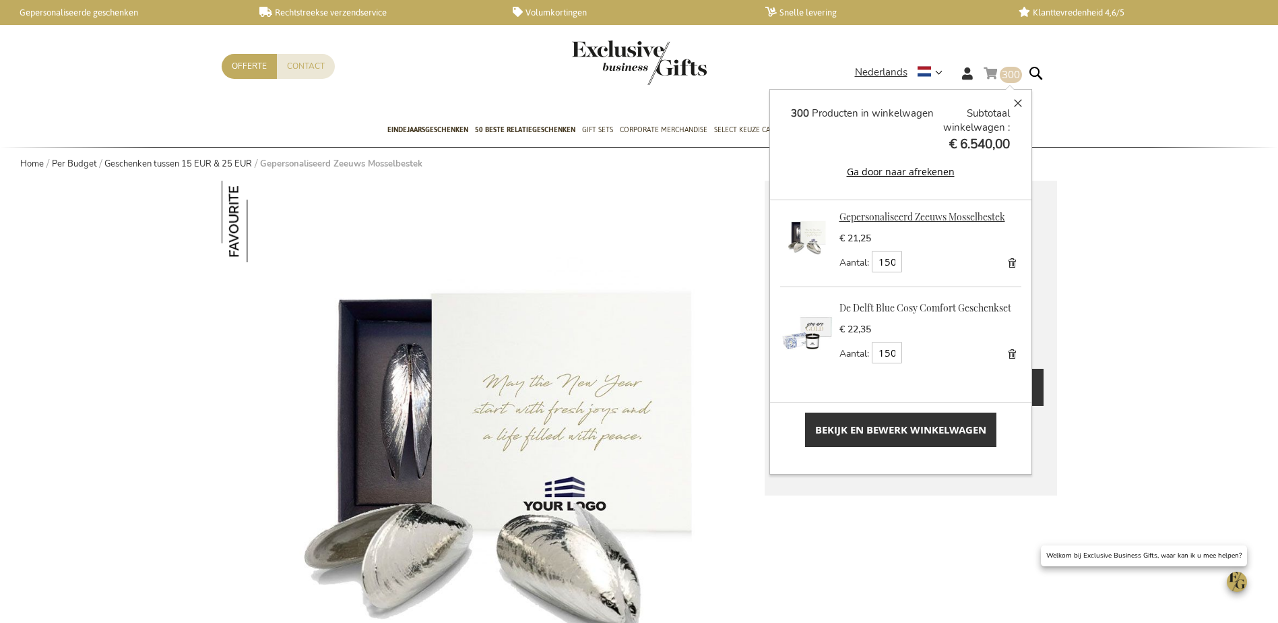
click at [896, 216] on link "Gepersonaliseerd Zeeuws Mosselbestek" at bounding box center [923, 216] width 166 height 13
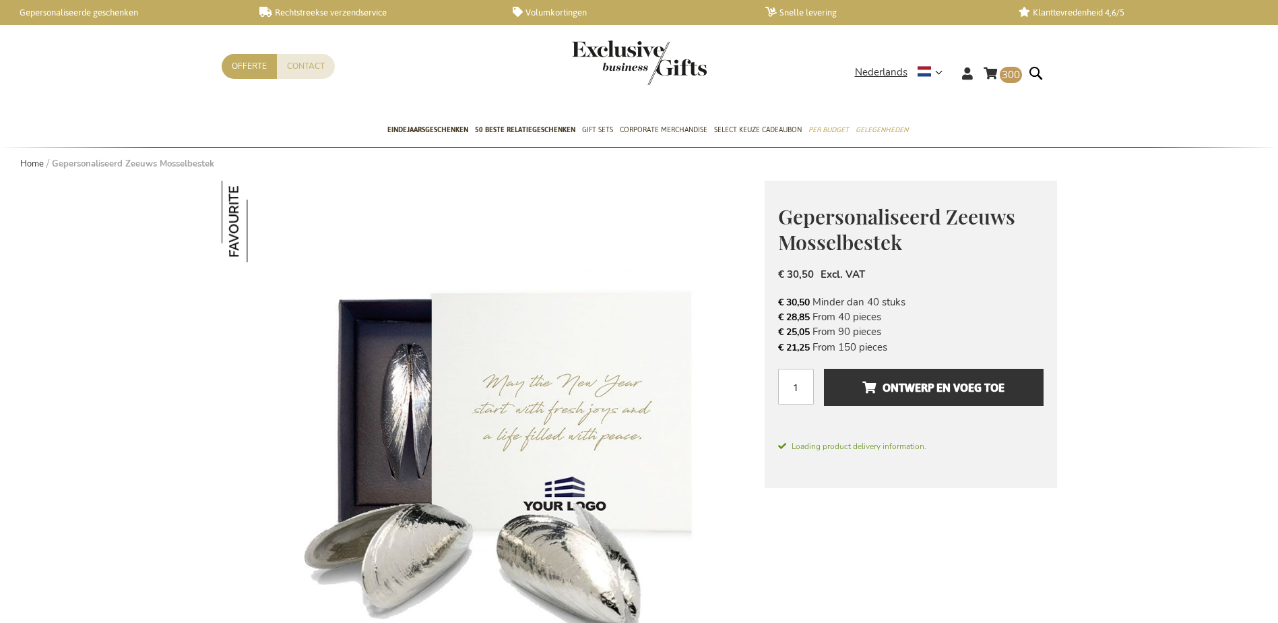
click at [998, 62] on div "Winkelwagen 300 300 items Winkelwagen 300 Sluiten 300 Producten in winkelwagen …" at bounding box center [639, 84] width 857 height 60
click at [986, 72] on link "Winkelwagen 300 300 items" at bounding box center [1003, 76] width 38 height 22
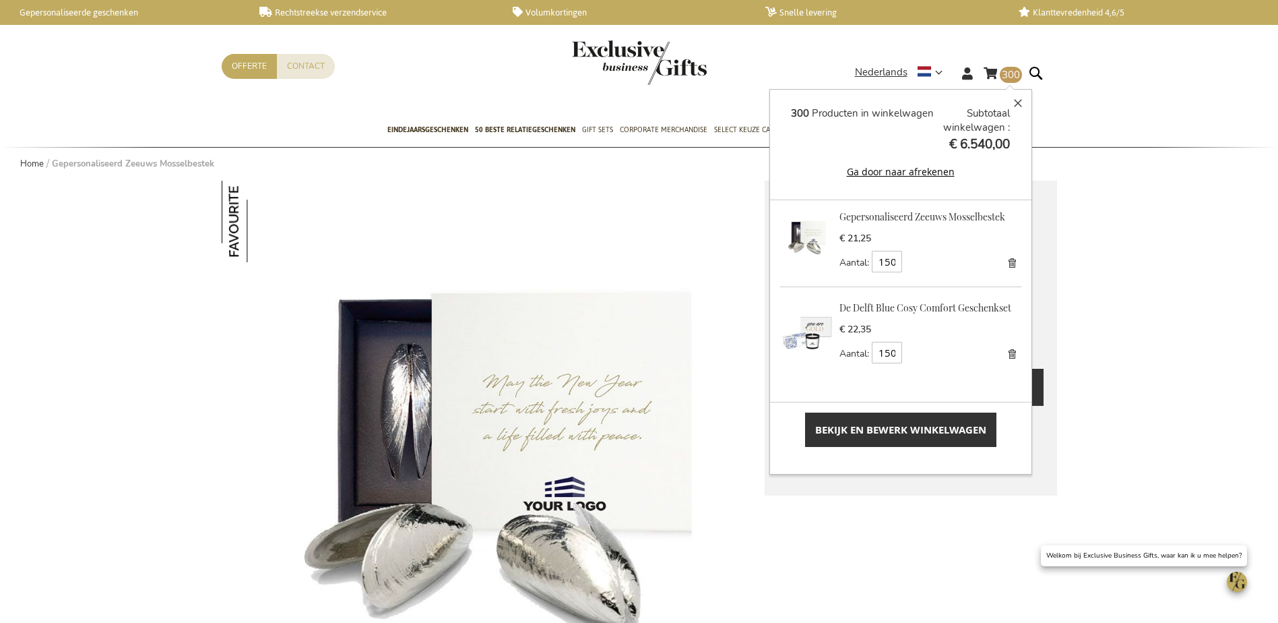
click at [673, 277] on img at bounding box center [493, 452] width 543 height 543
click at [685, 223] on img at bounding box center [493, 452] width 543 height 543
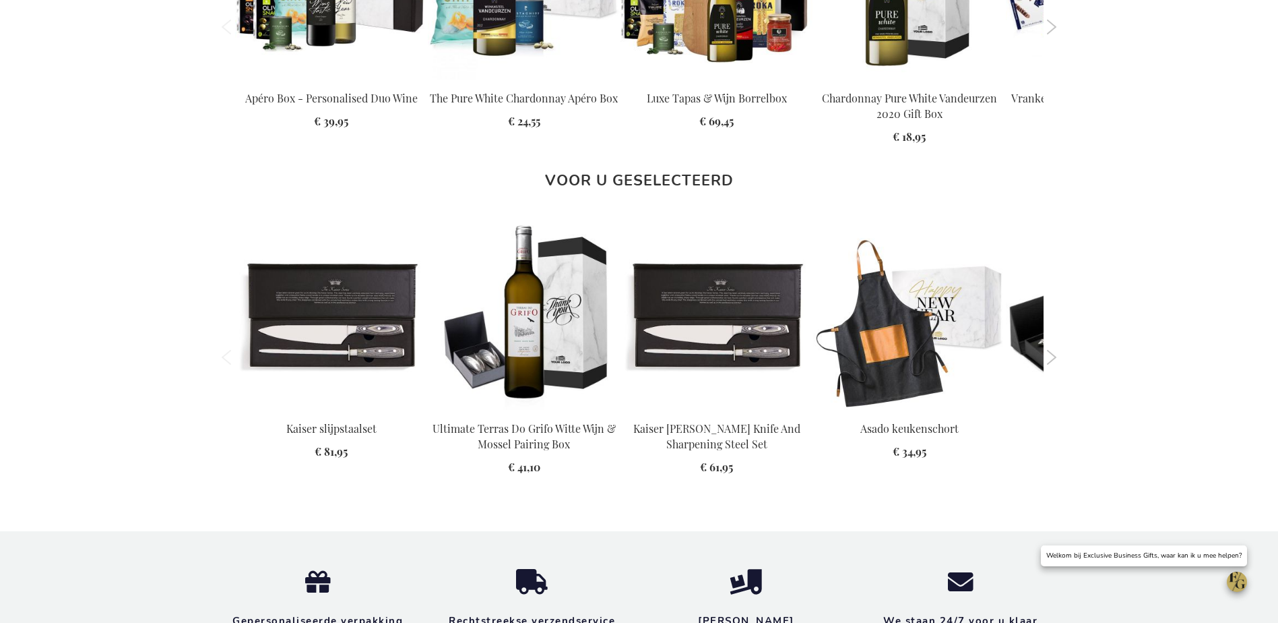
scroll to position [1415, 0]
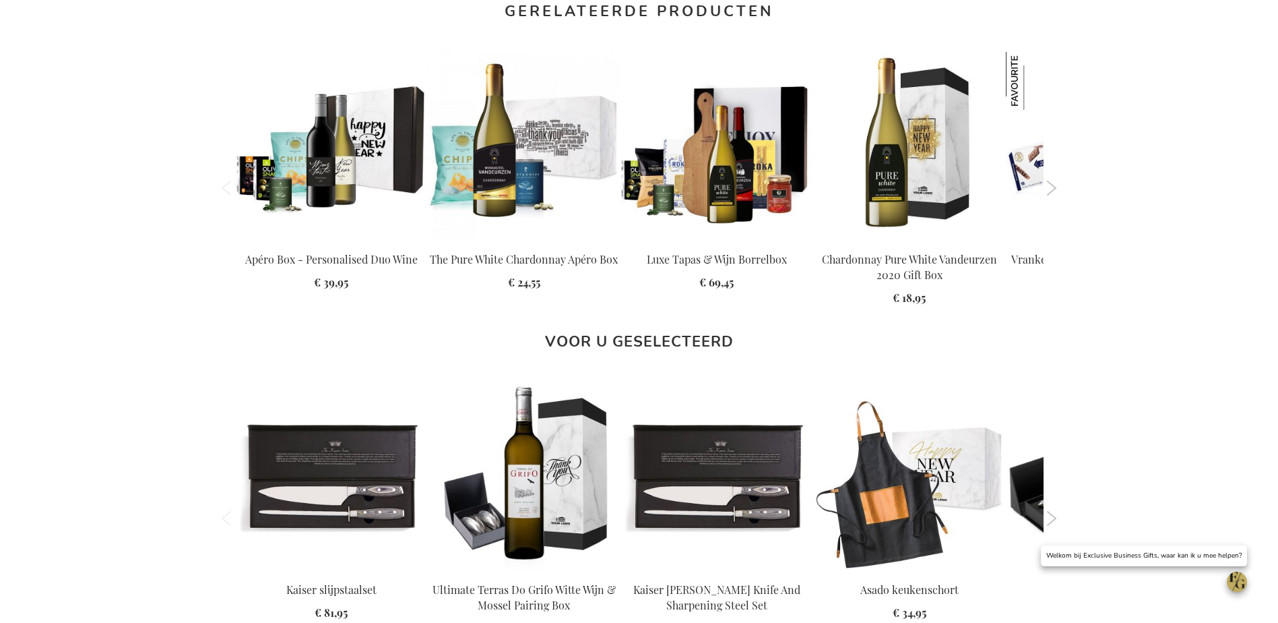
drag, startPoint x: 1062, startPoint y: 184, endPoint x: 1051, endPoint y: 188, distance: 12.1
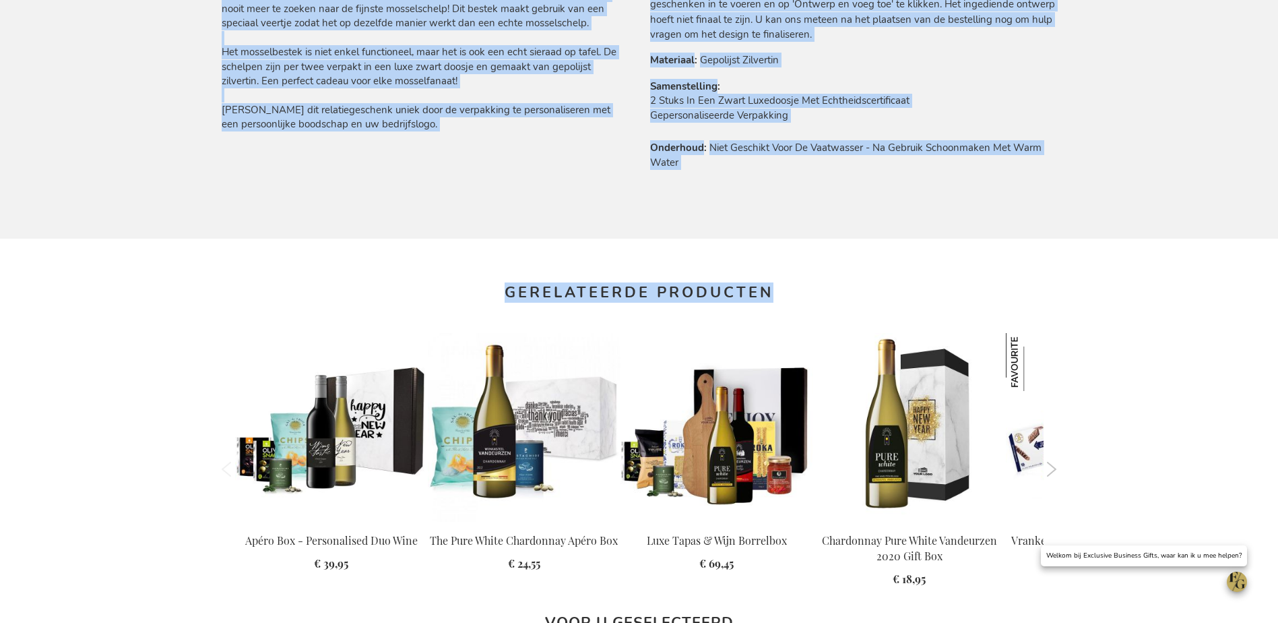
click at [1051, 189] on div "Ga naar het einde van de afbeeldingen-gallerij Ga naar het begin van de afbeeld…" at bounding box center [640, 111] width 836 height 1725
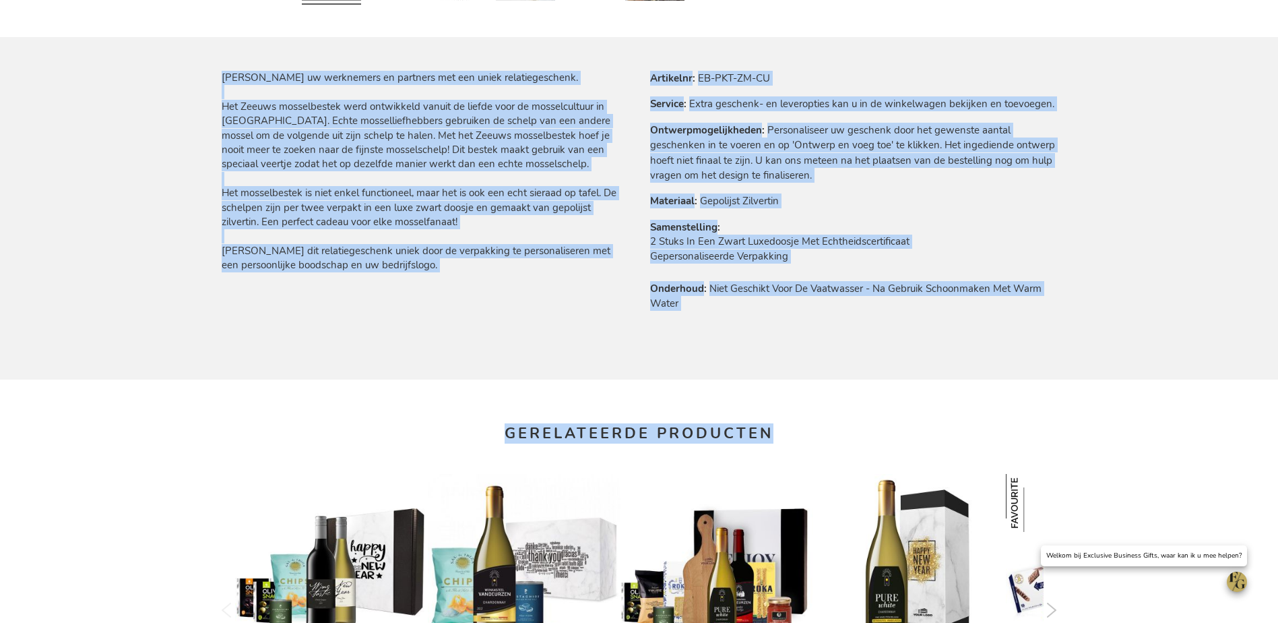
click at [1071, 285] on div "Winkelwagen 300 300 items Winkelwagen 300 Sluiten 300 Producten in winkelwagen …" at bounding box center [639, 453] width 1278 height 2488
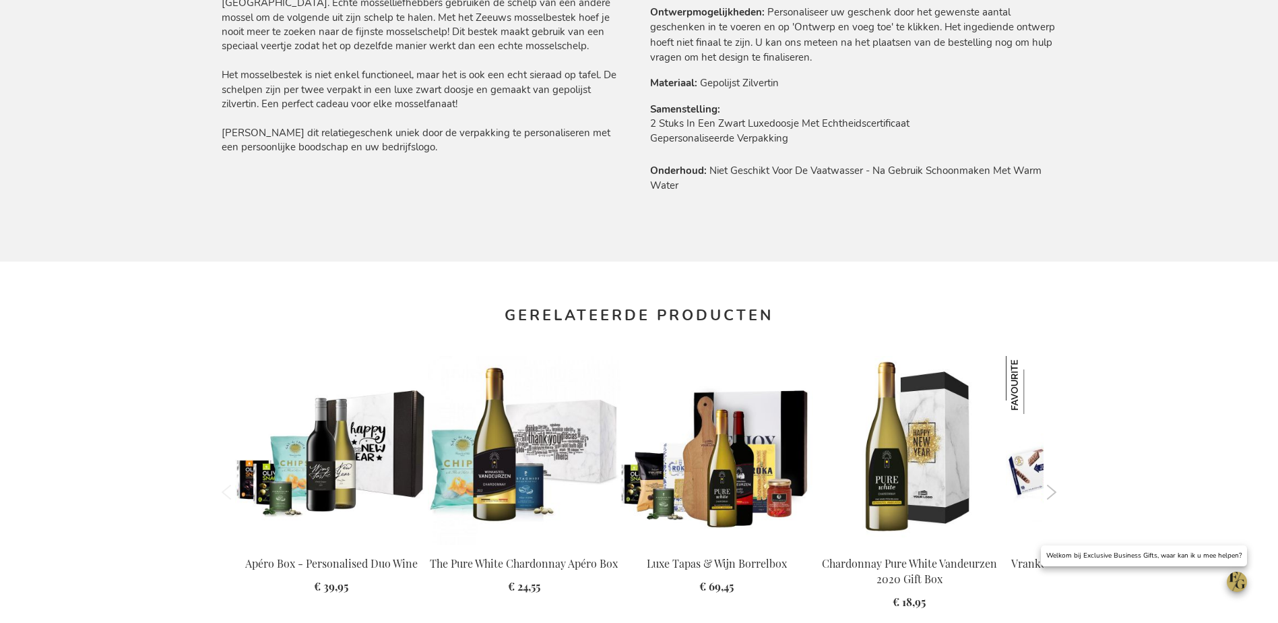
scroll to position [1128, 0]
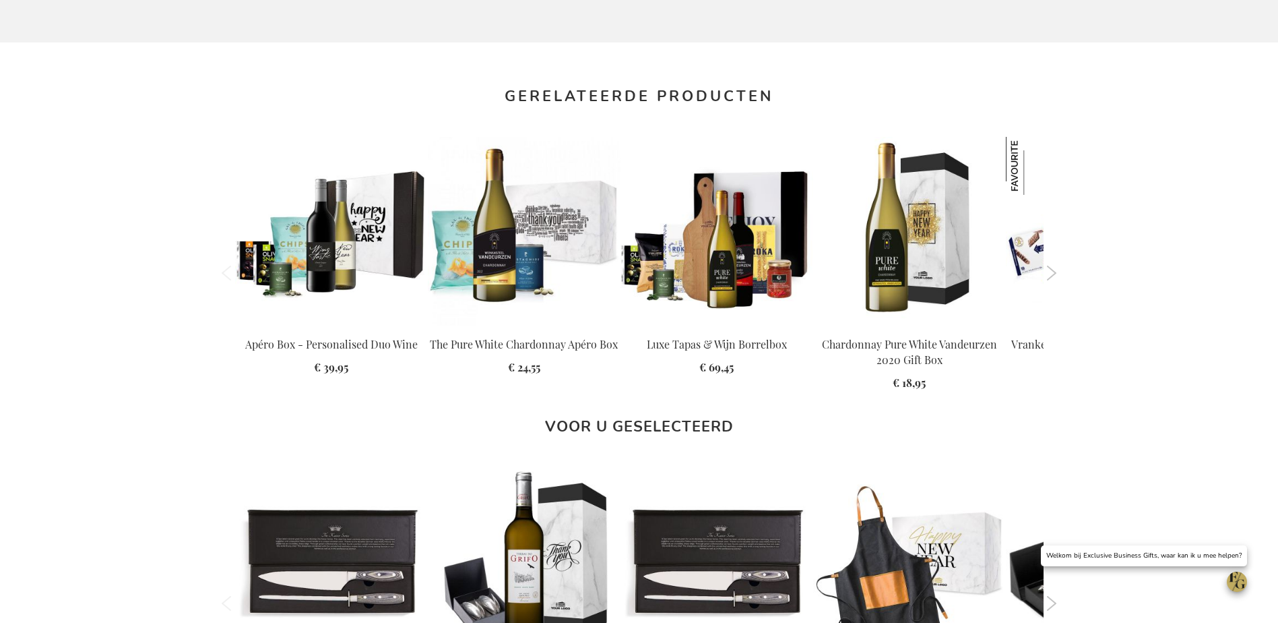
click at [1051, 267] on button "Next" at bounding box center [1052, 273] width 10 height 15
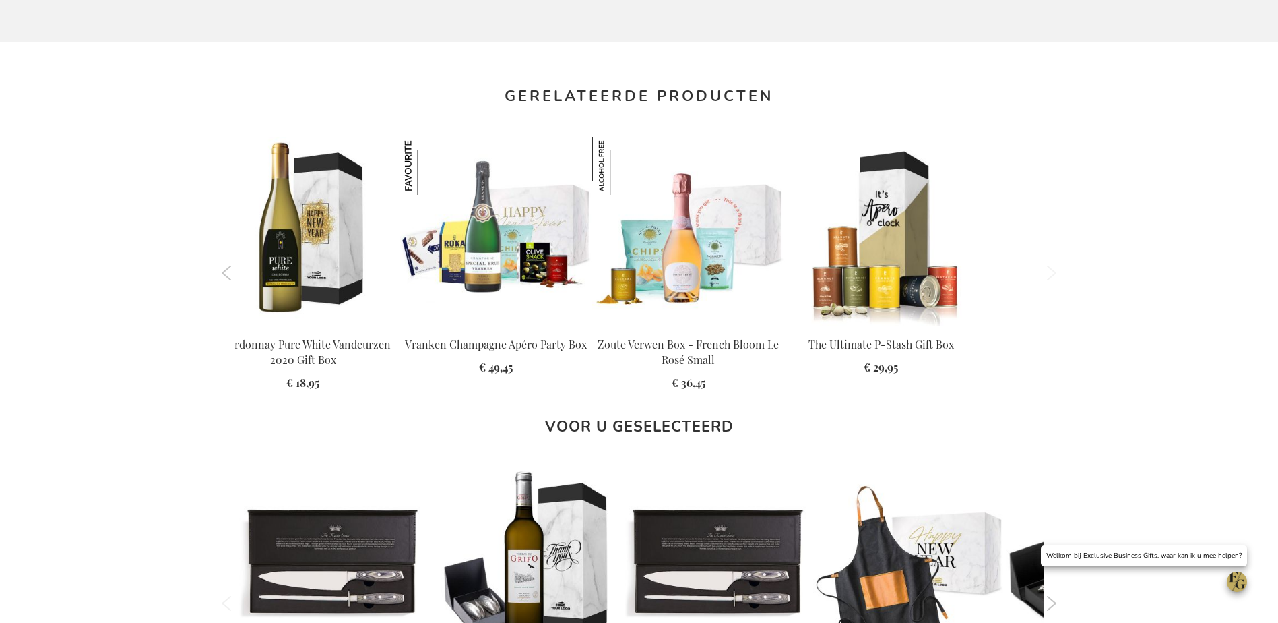
click at [1051, 267] on button "Next" at bounding box center [1052, 273] width 10 height 15
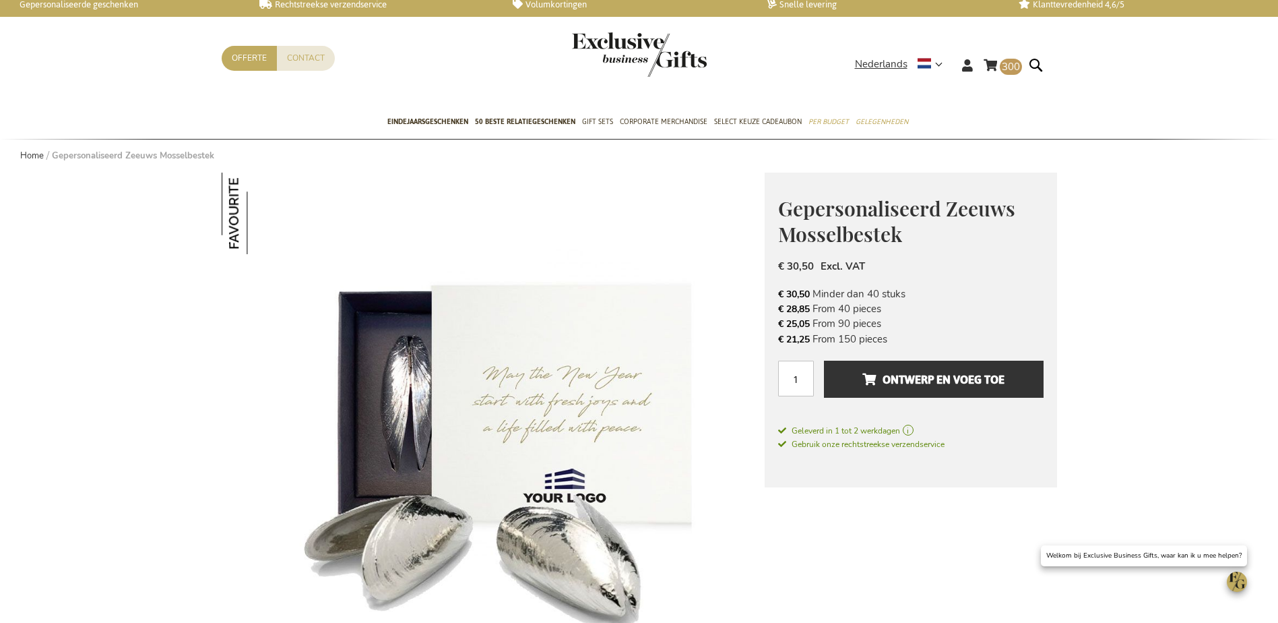
scroll to position [0, 0]
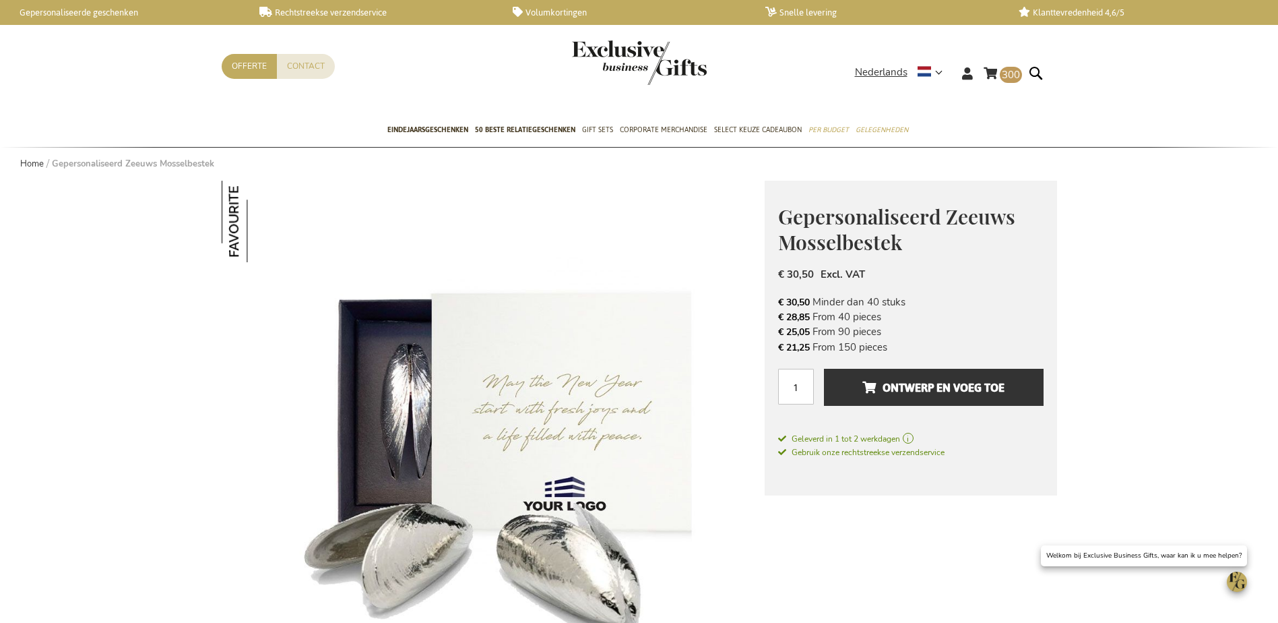
click at [588, 56] on img "store logo" at bounding box center [639, 62] width 135 height 44
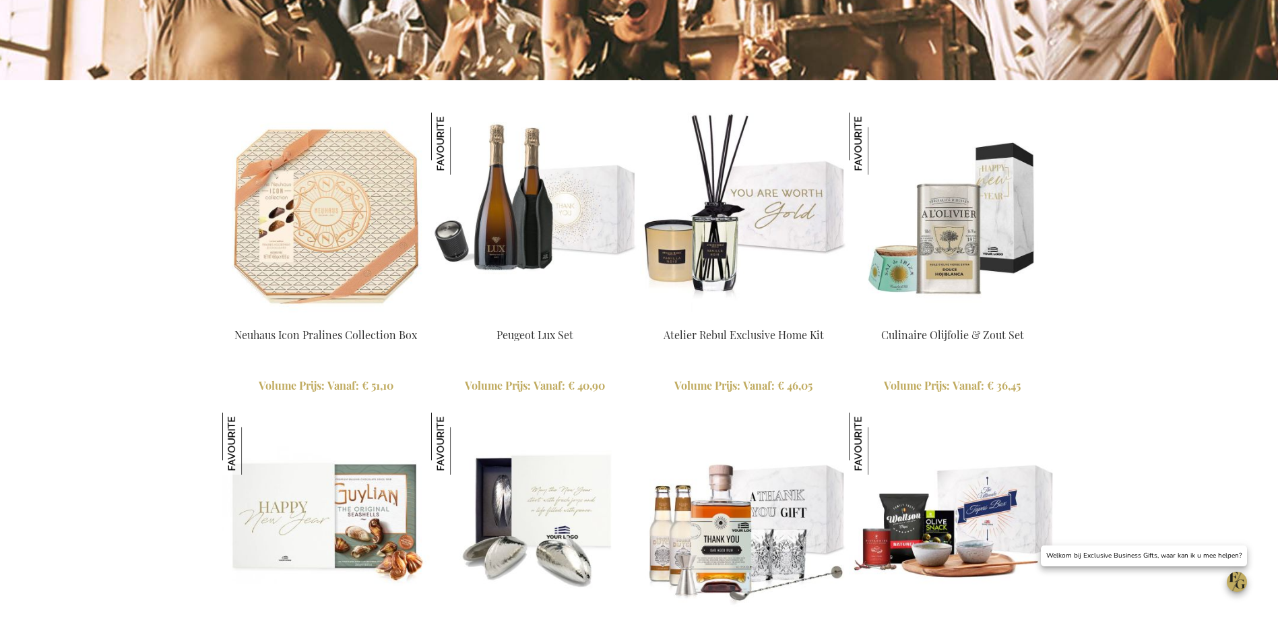
scroll to position [1348, 0]
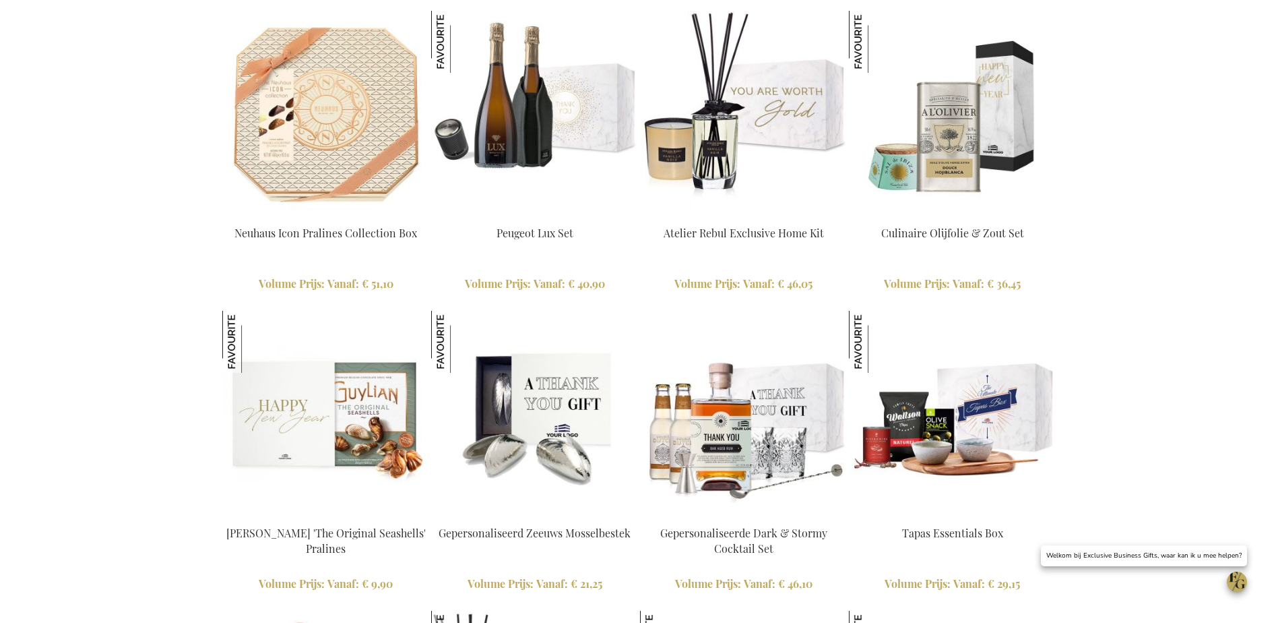
click at [563, 401] on img at bounding box center [535, 415] width 208 height 208
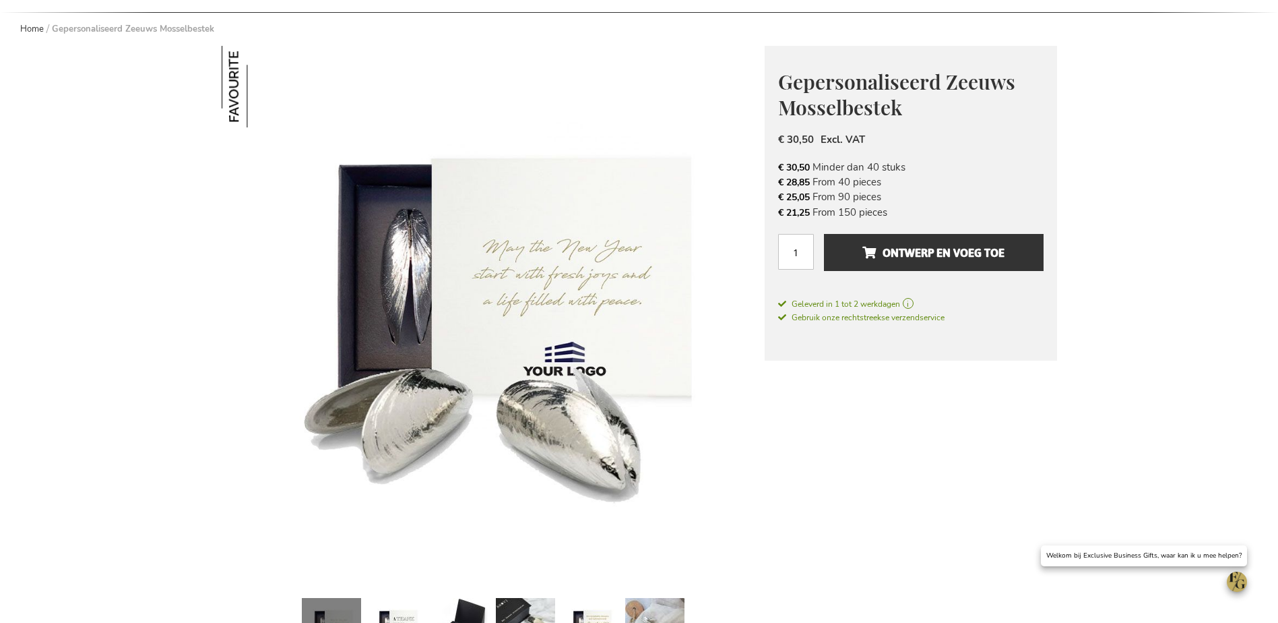
scroll to position [337, 0]
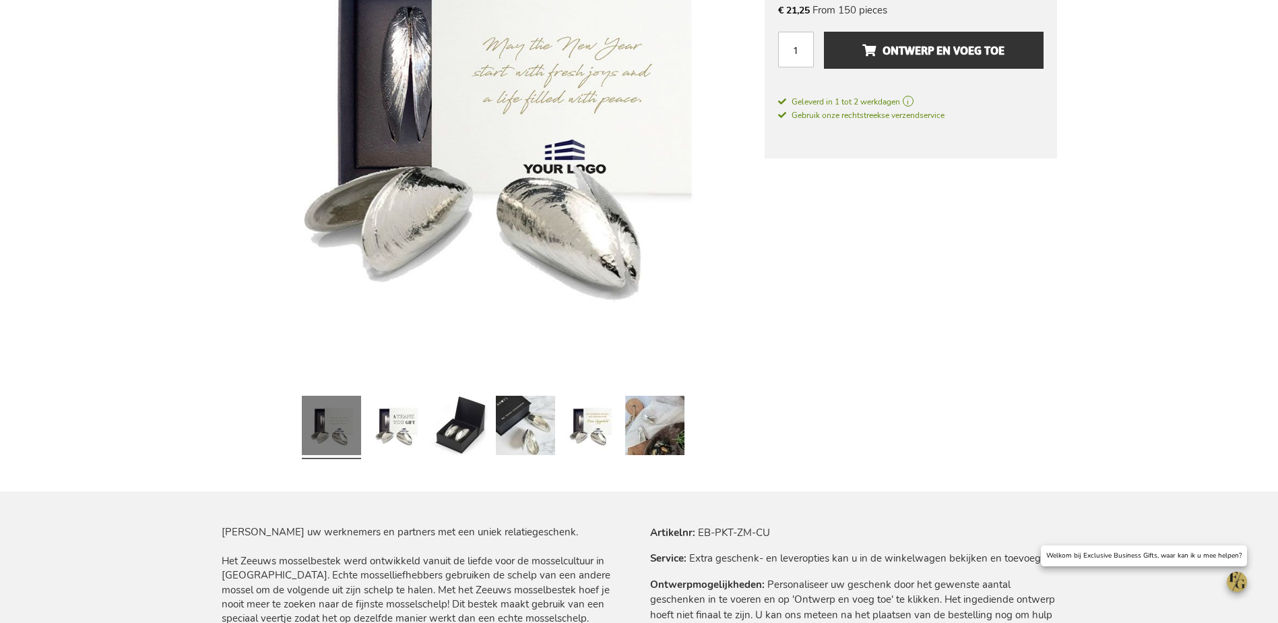
click at [427, 419] on div at bounding box center [396, 427] width 65 height 74
click at [451, 421] on link at bounding box center [460, 427] width 59 height 74
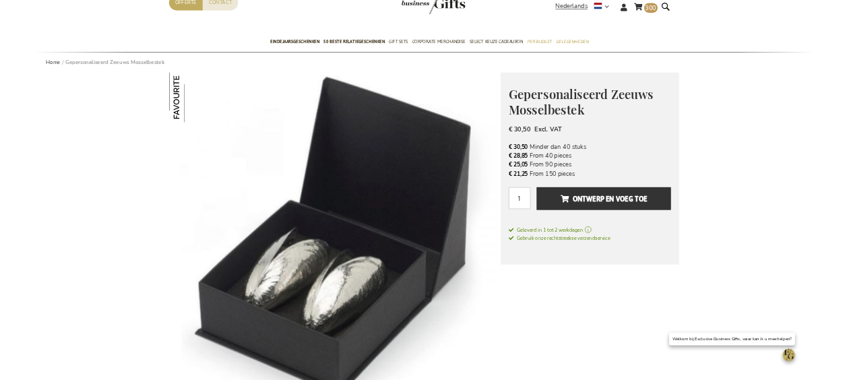
scroll to position [0, 0]
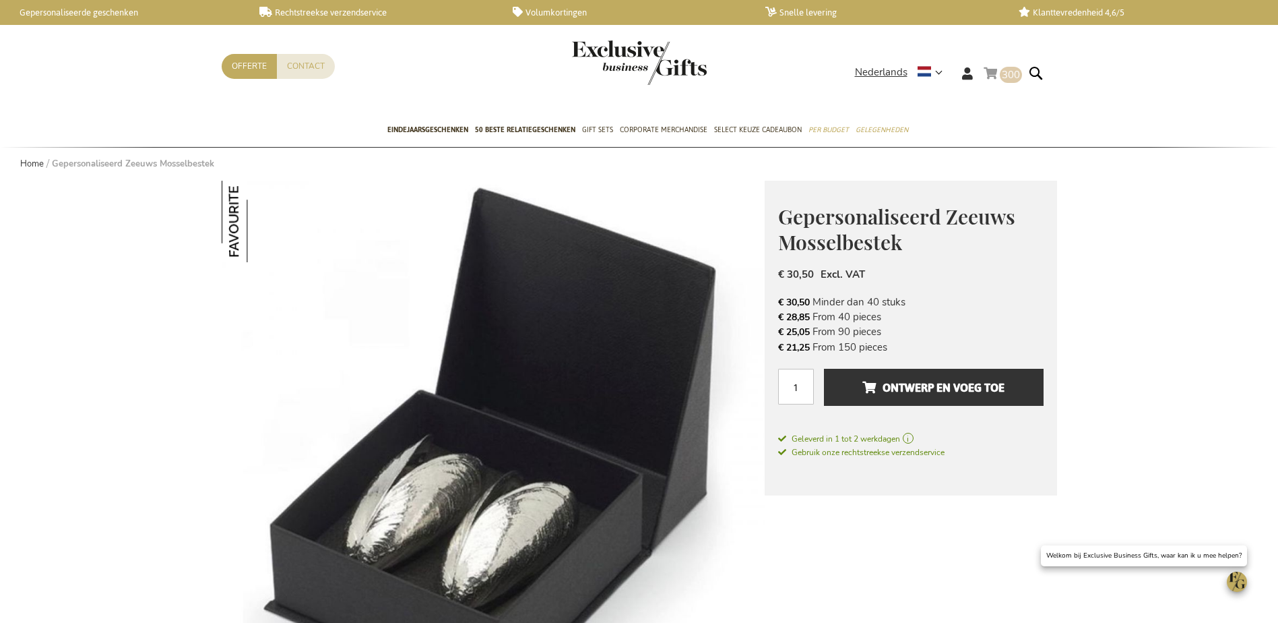
click at [993, 75] on link "Winkelwagen 300 300 items" at bounding box center [1003, 76] width 38 height 22
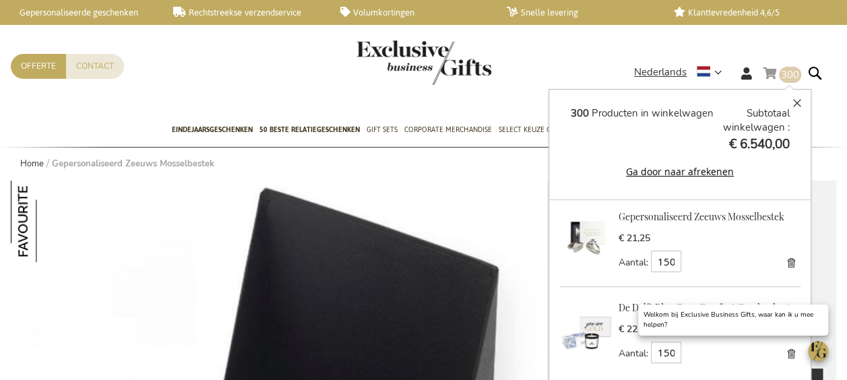
click at [673, 166] on button "Ga door naar afrekenen" at bounding box center [680, 171] width 219 height 15
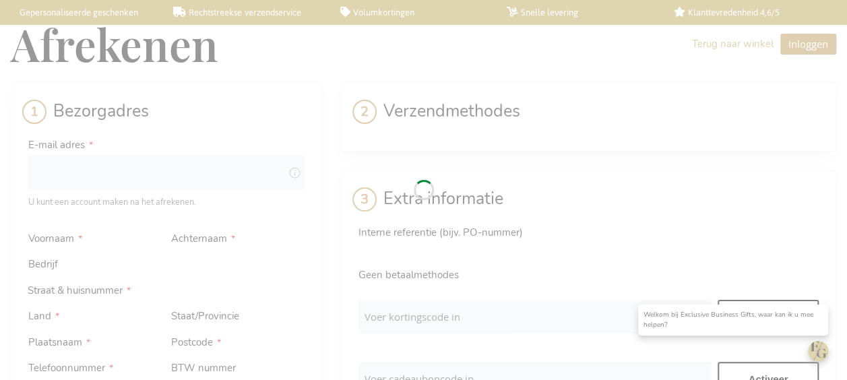
select select "BE"
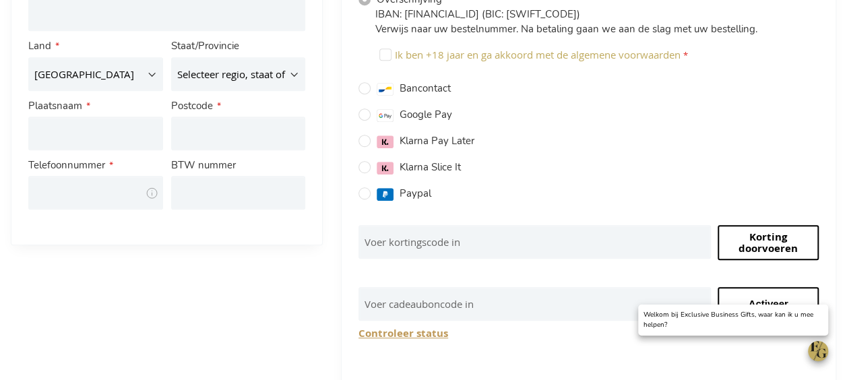
scroll to position [472, 0]
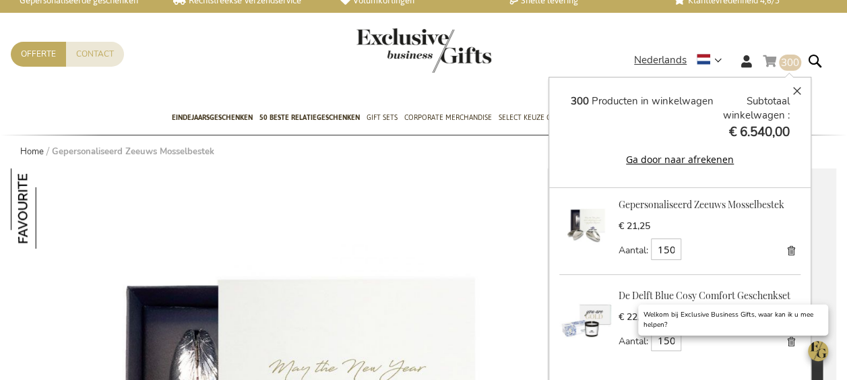
click at [763, 123] on span "€ 6.540,00" at bounding box center [759, 132] width 61 height 18
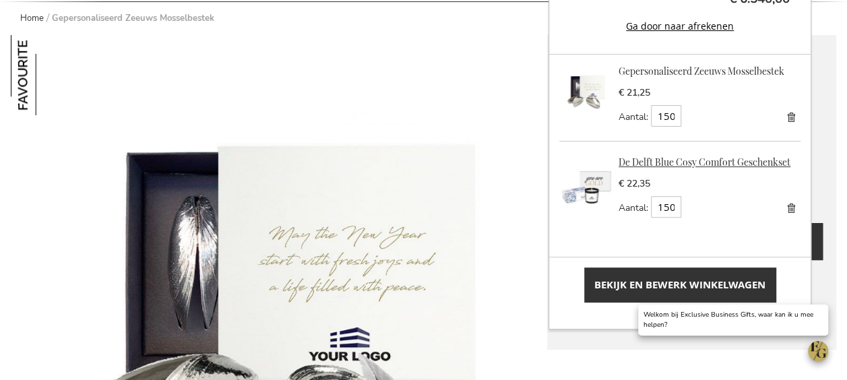
scroll to position [147, 0]
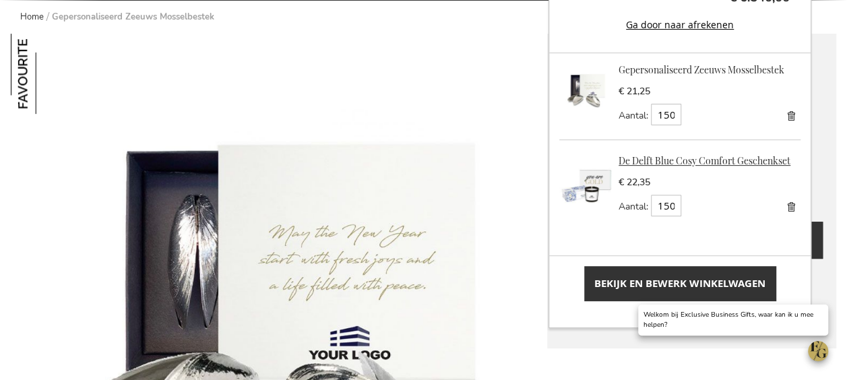
click at [650, 167] on link "De Delft Blue Cosy Comfort Geschenkset" at bounding box center [705, 160] width 172 height 13
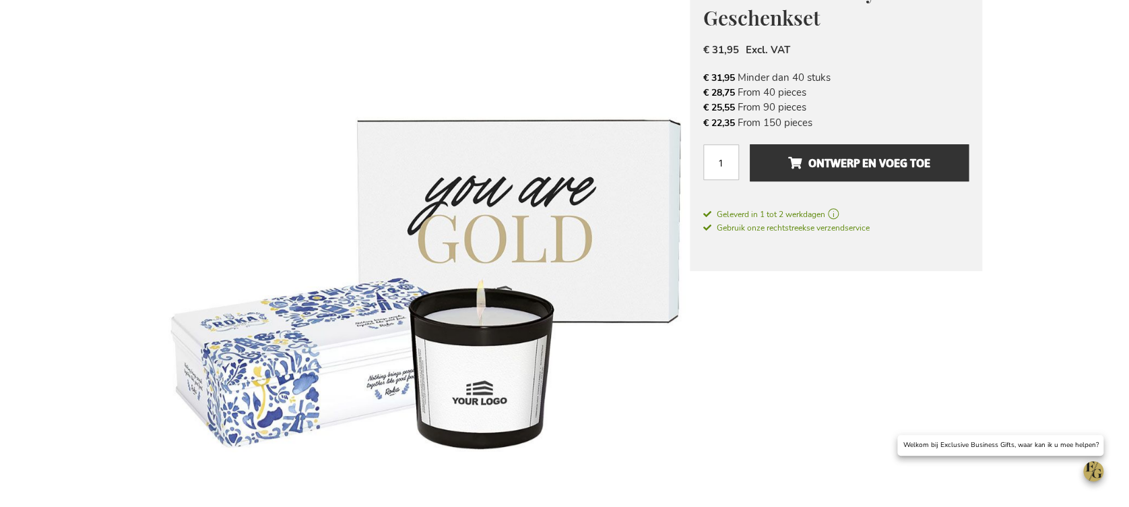
scroll to position [404, 0]
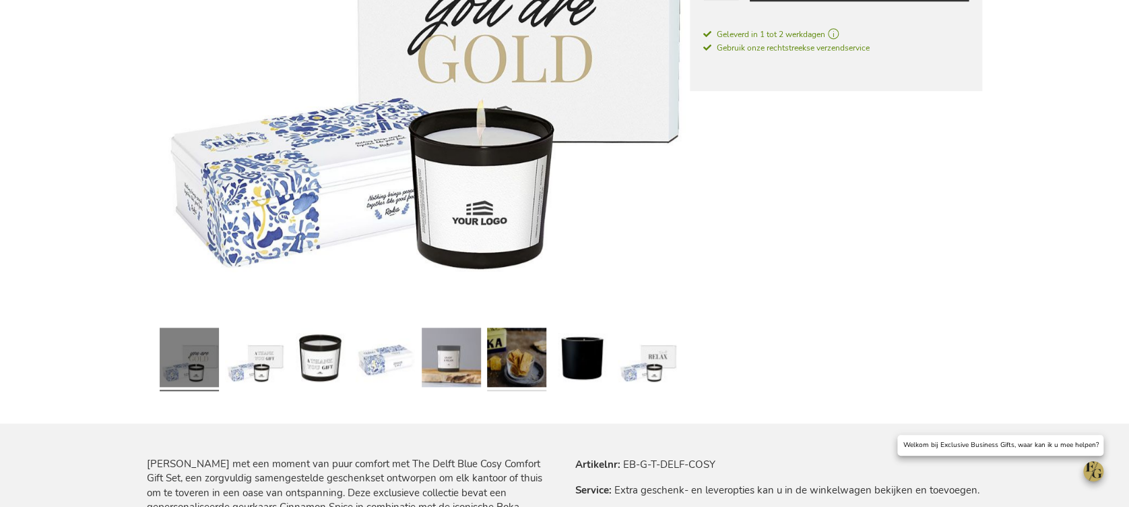
click at [543, 372] on link at bounding box center [516, 359] width 59 height 74
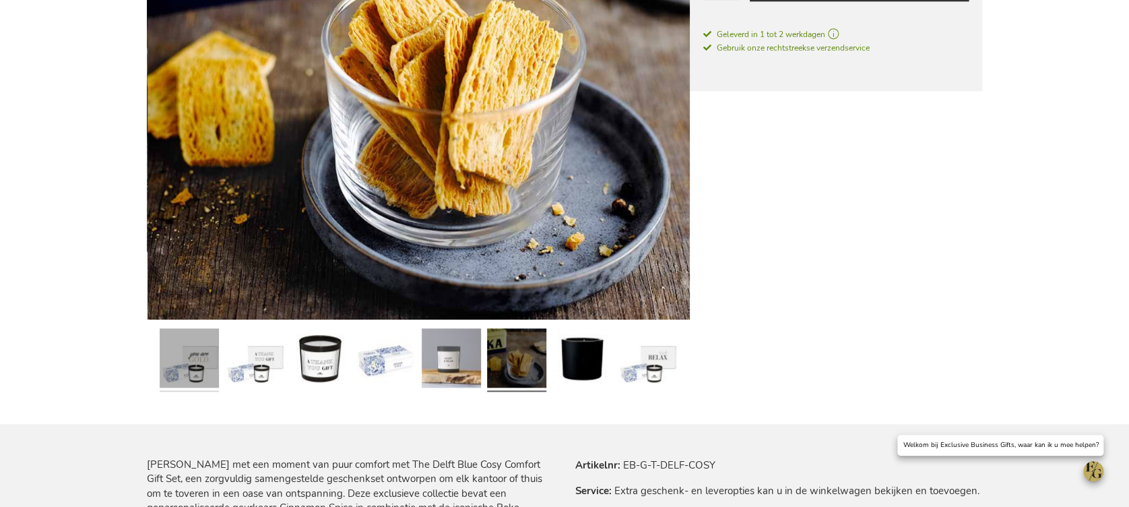
click at [182, 349] on link at bounding box center [189, 360] width 59 height 74
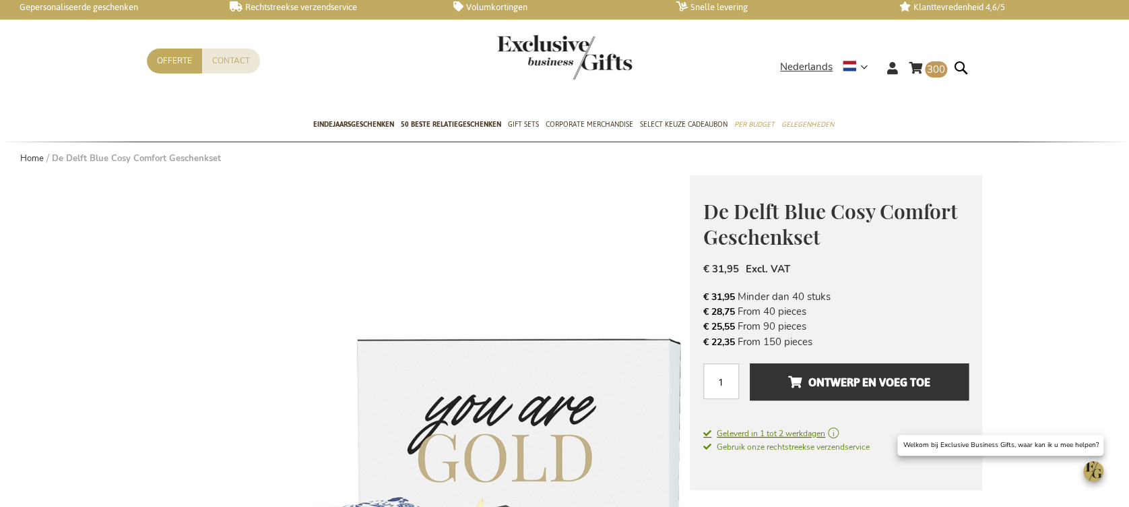
scroll to position [0, 0]
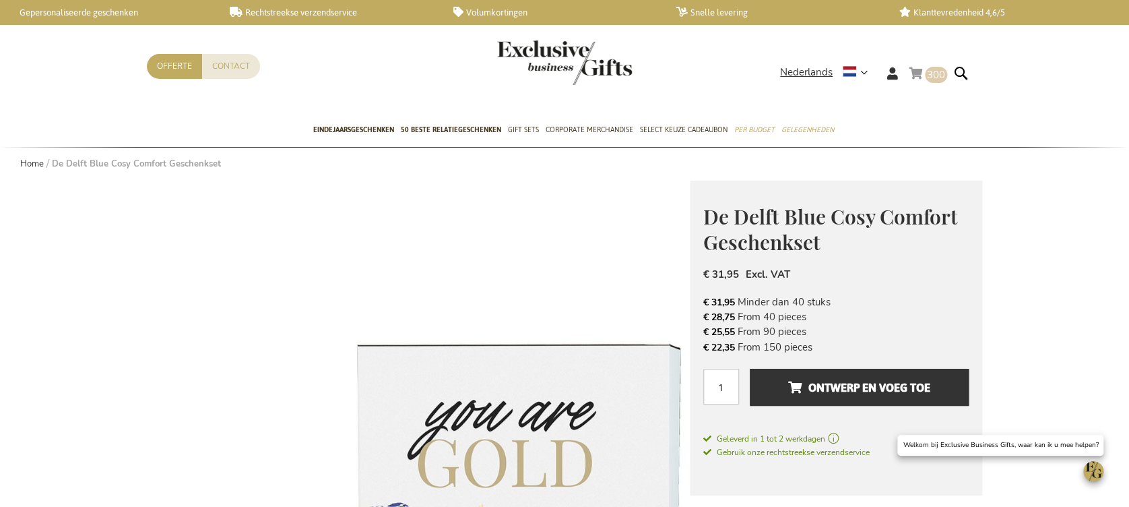
click at [846, 75] on span "300" at bounding box center [936, 74] width 18 height 13
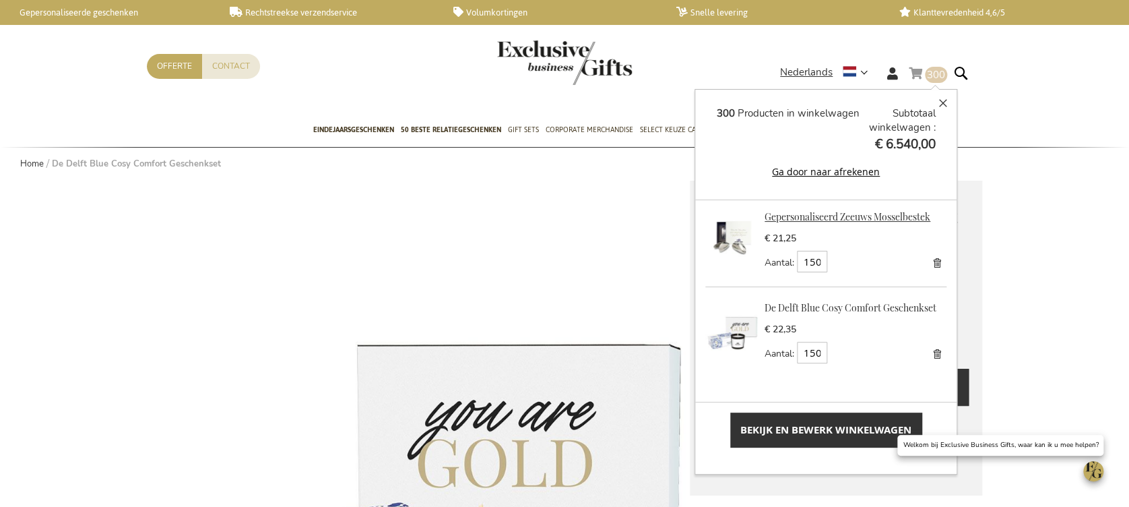
click at [846, 212] on link "Gepersonaliseerd Zeeuws Mosselbestek" at bounding box center [848, 216] width 166 height 13
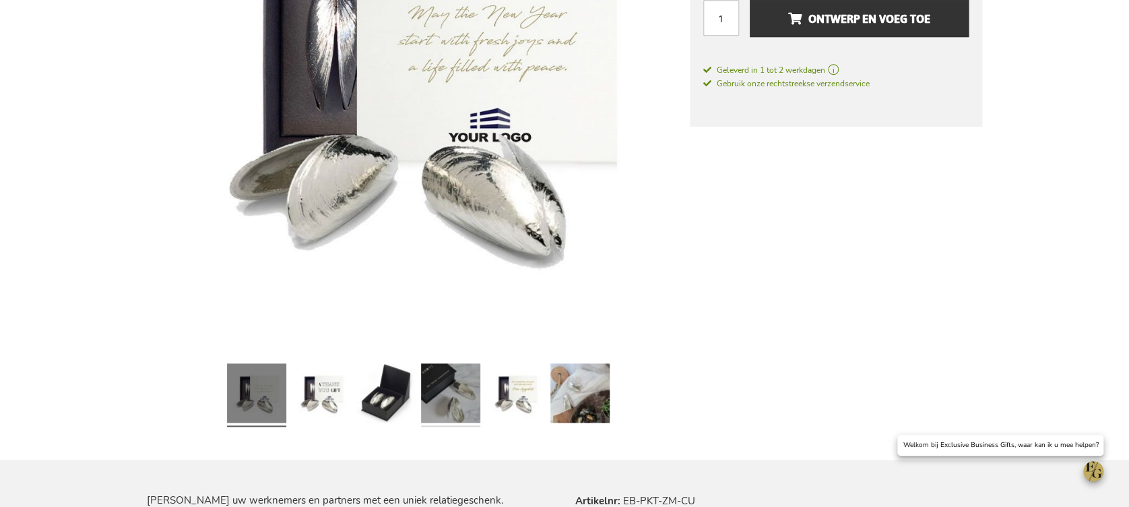
scroll to position [449, 0]
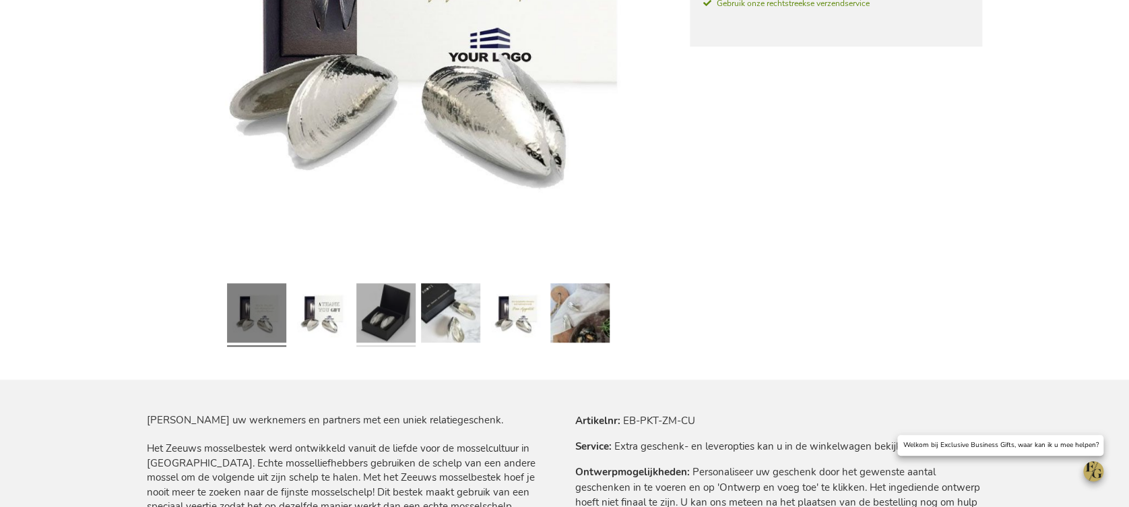
click at [408, 321] on link at bounding box center [385, 315] width 59 height 74
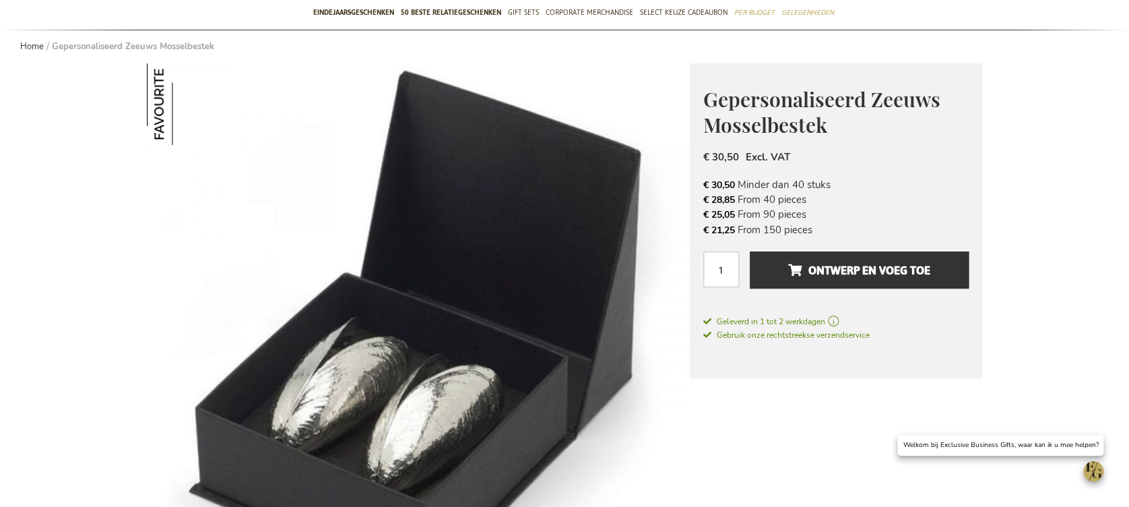
scroll to position [0, 0]
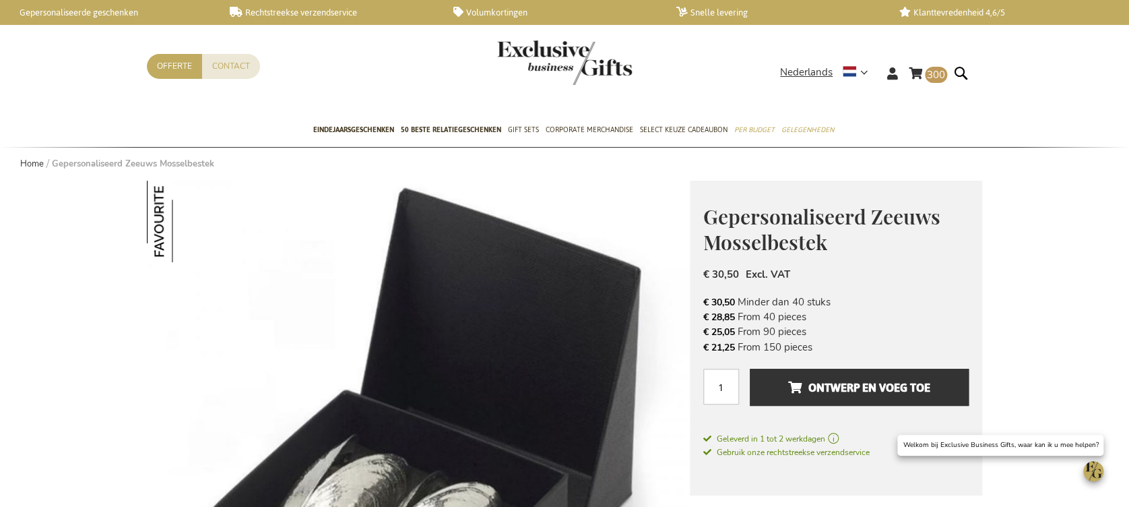
click at [501, 49] on img "store logo" at bounding box center [564, 62] width 135 height 44
